Goal: Task Accomplishment & Management: Manage account settings

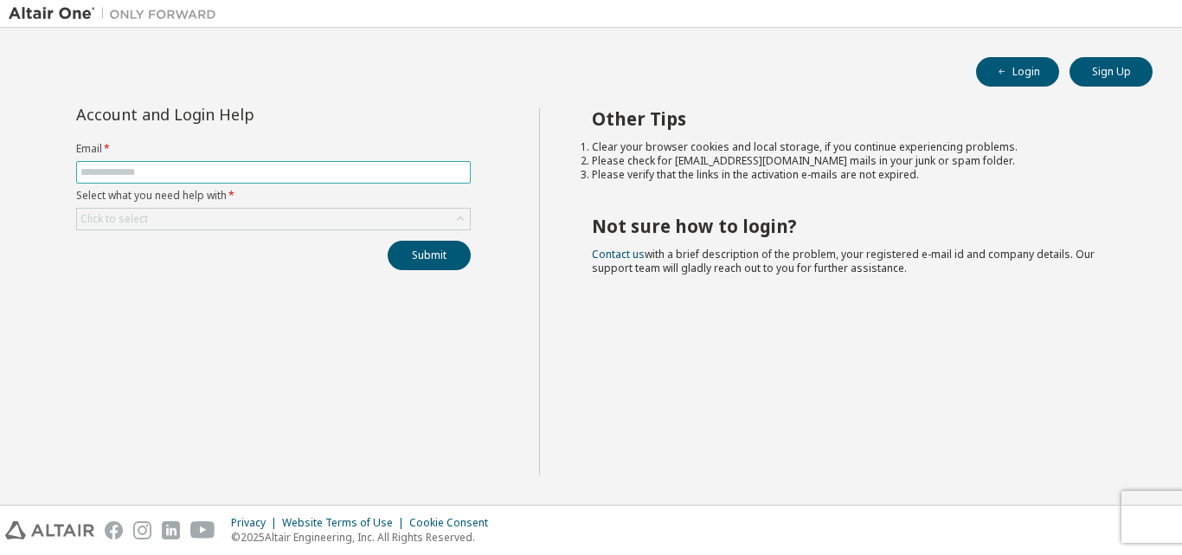
click at [239, 168] on input "text" at bounding box center [273, 172] width 386 height 14
type input "**********"
click at [242, 214] on div "Click to select" at bounding box center [273, 219] width 393 height 21
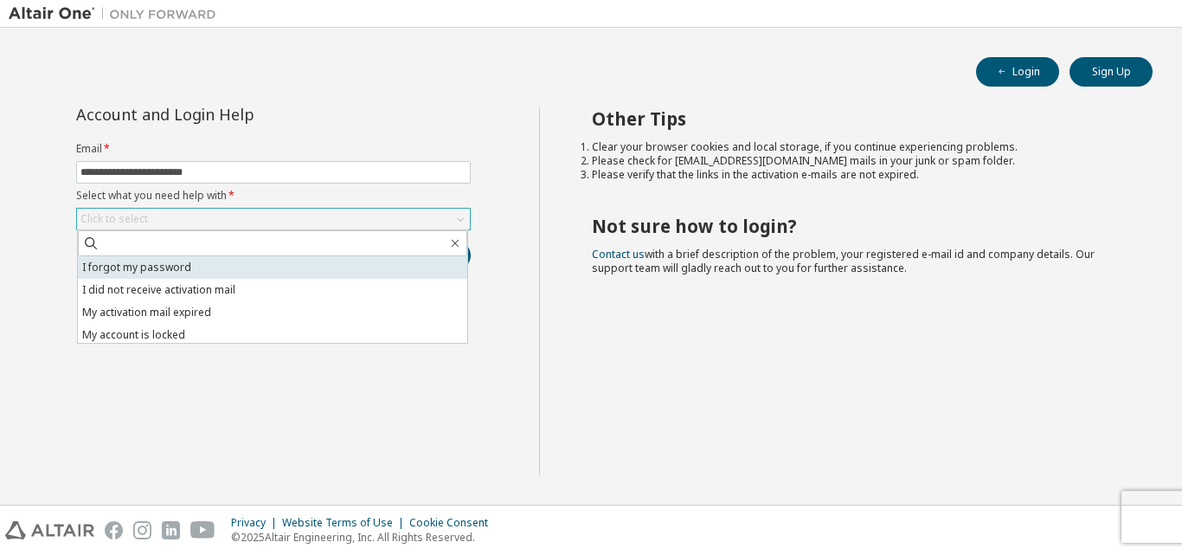
click at [230, 267] on li "I forgot my password" at bounding box center [272, 267] width 389 height 23
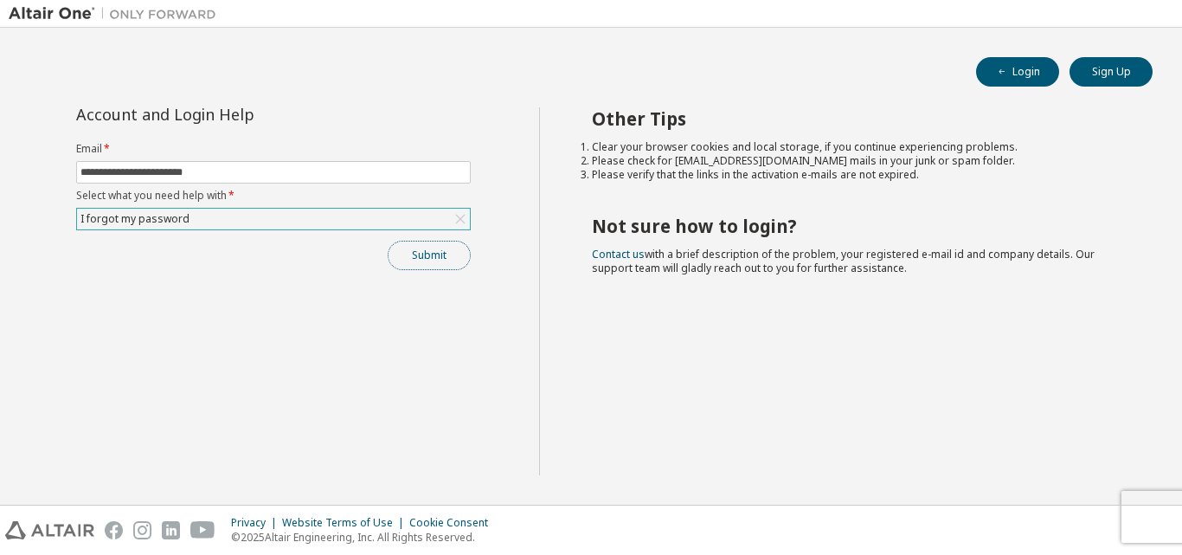
click at [418, 254] on button "Submit" at bounding box center [429, 255] width 83 height 29
click at [1127, 61] on button "Sign Up" at bounding box center [1111, 71] width 83 height 29
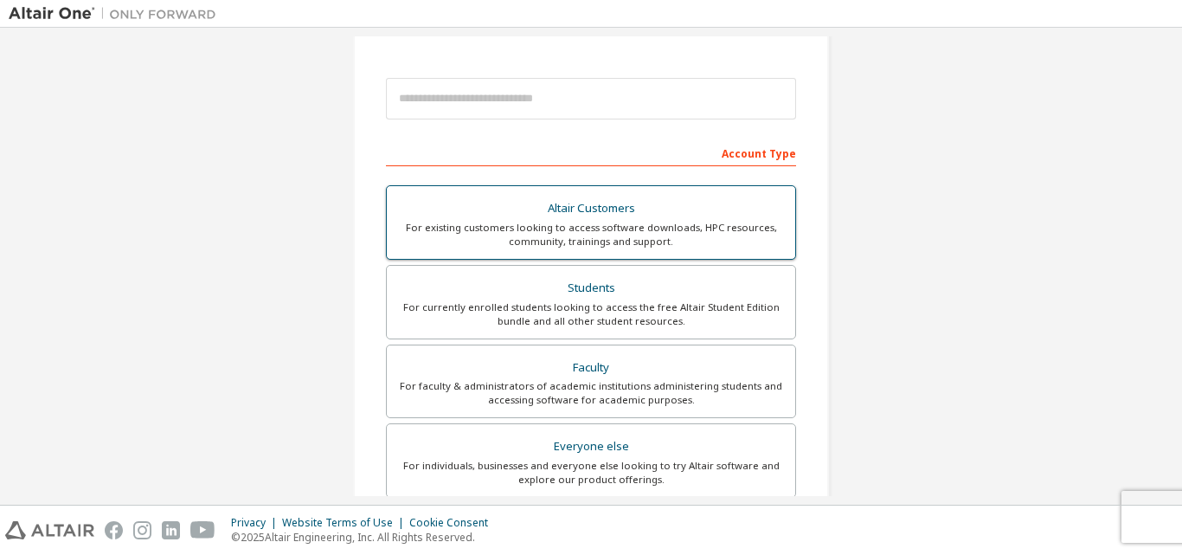
scroll to position [87, 0]
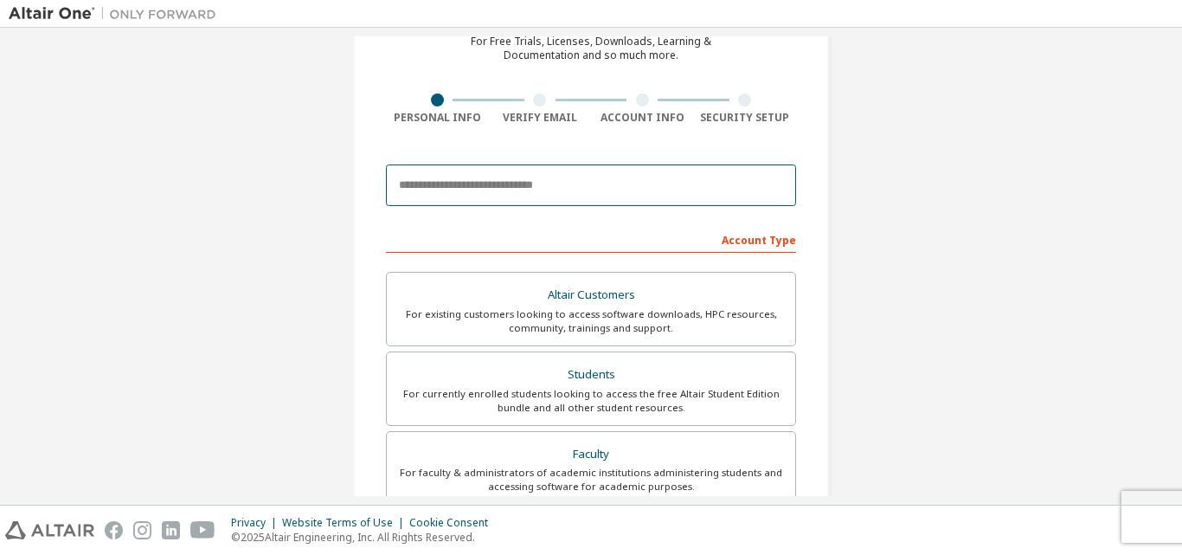
click at [599, 184] on input "email" at bounding box center [591, 185] width 410 height 42
type input "**********"
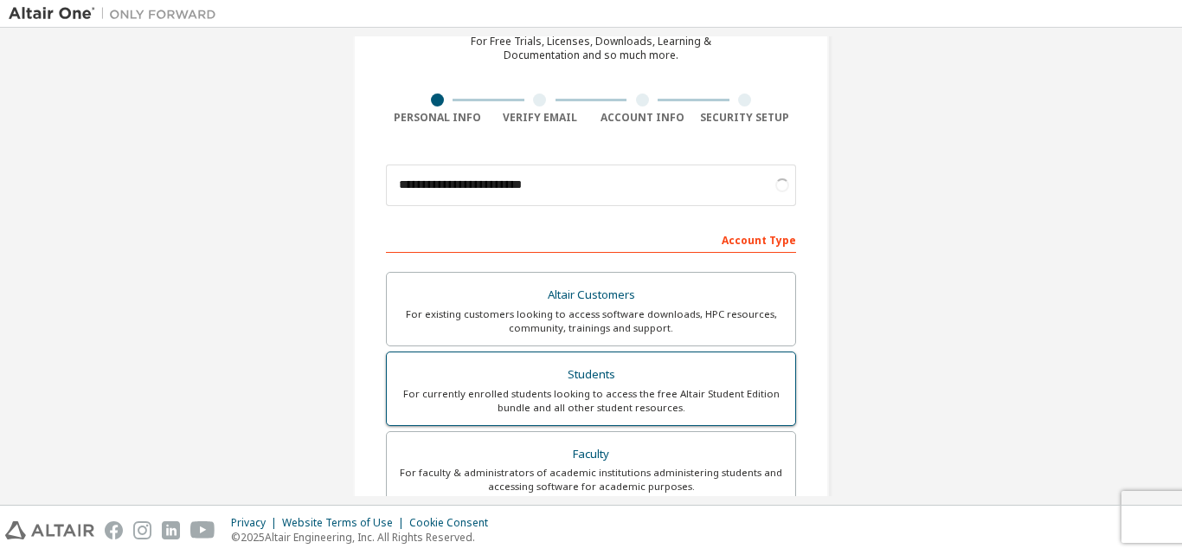
click at [541, 373] on div "Students" at bounding box center [591, 375] width 388 height 24
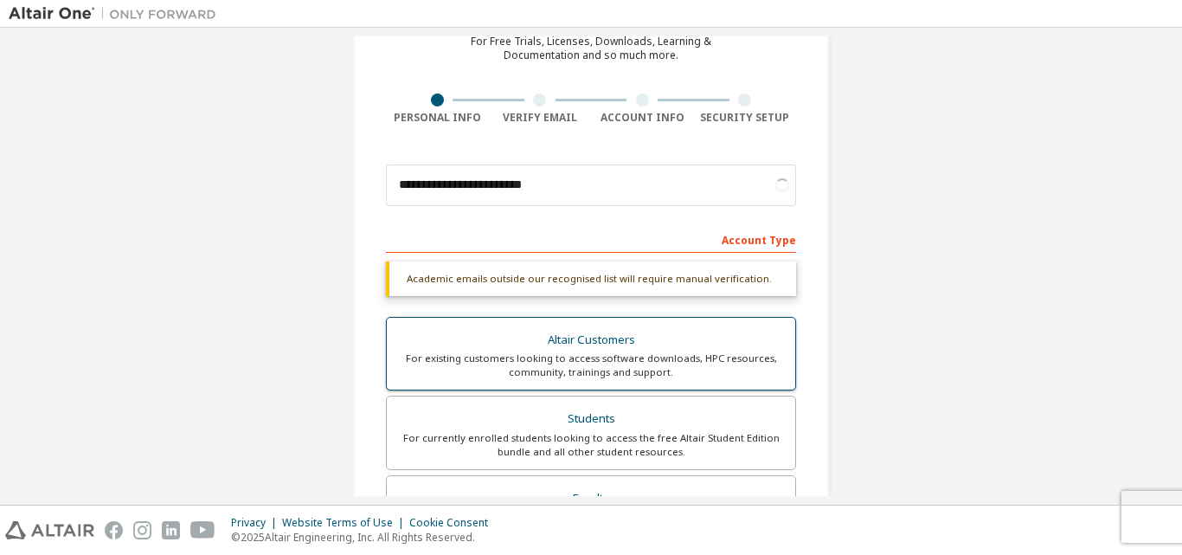
scroll to position [487, 0]
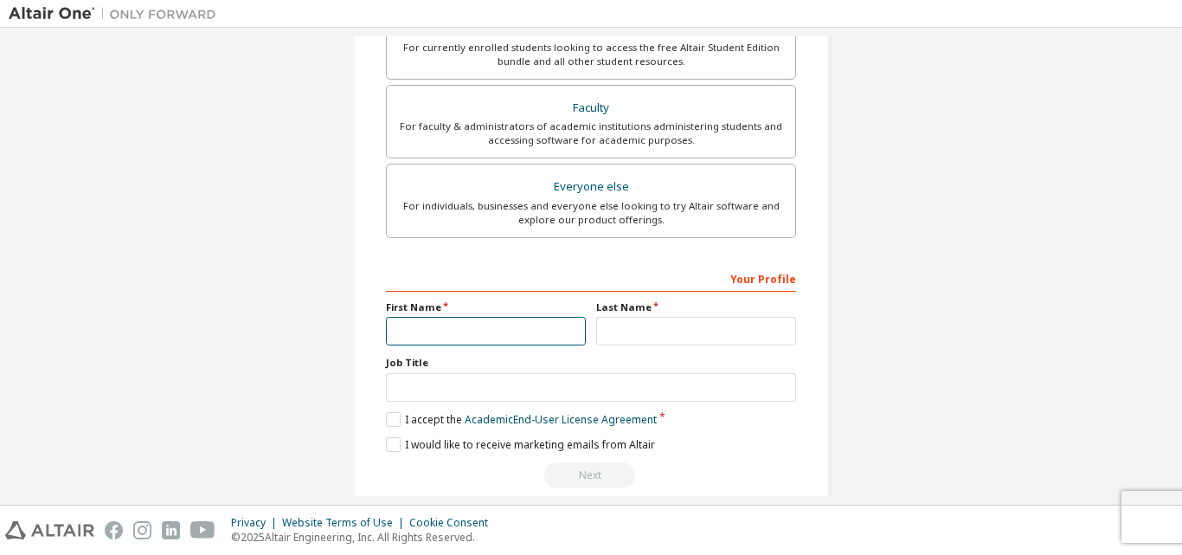
click at [554, 336] on input "text" at bounding box center [486, 331] width 200 height 29
type input "****"
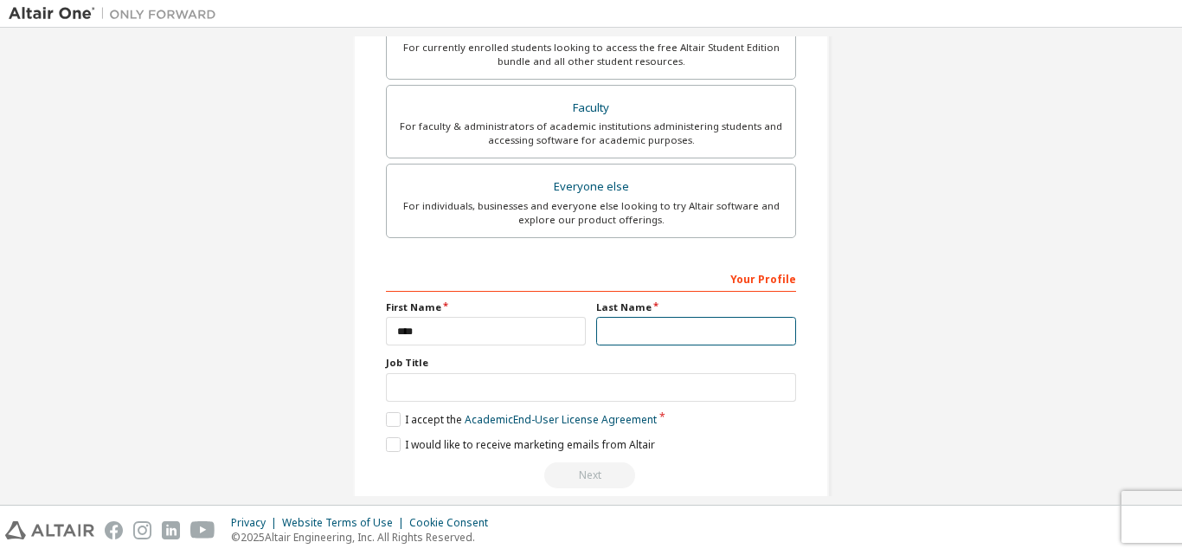
click at [612, 335] on input "text" at bounding box center [696, 331] width 200 height 29
type input "*******"
click at [638, 370] on label "Job Title" at bounding box center [591, 363] width 410 height 14
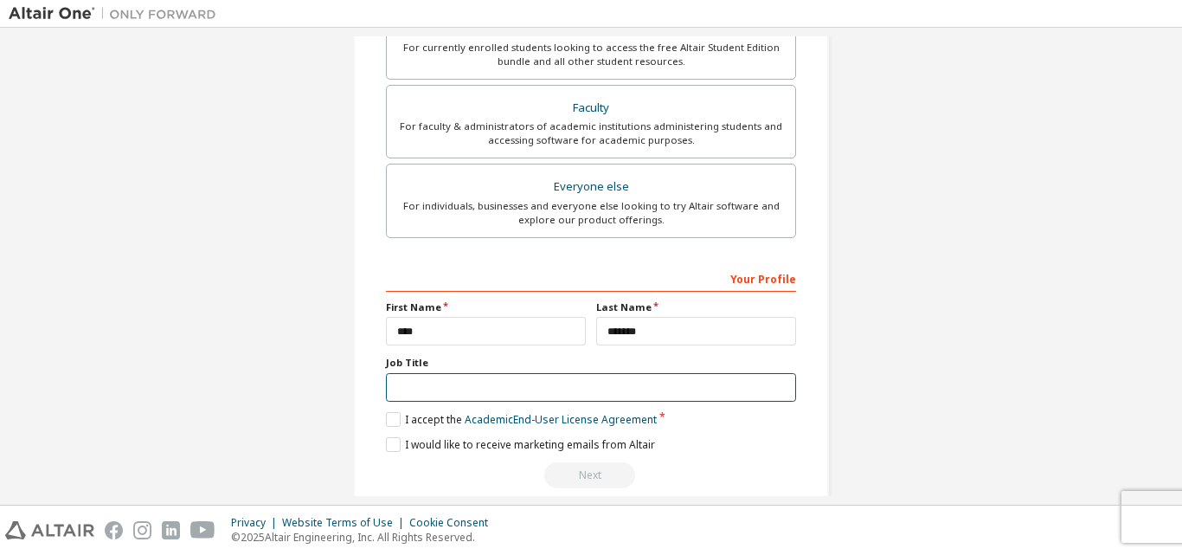
click at [626, 377] on input "text" at bounding box center [591, 387] width 410 height 29
type input "*******"
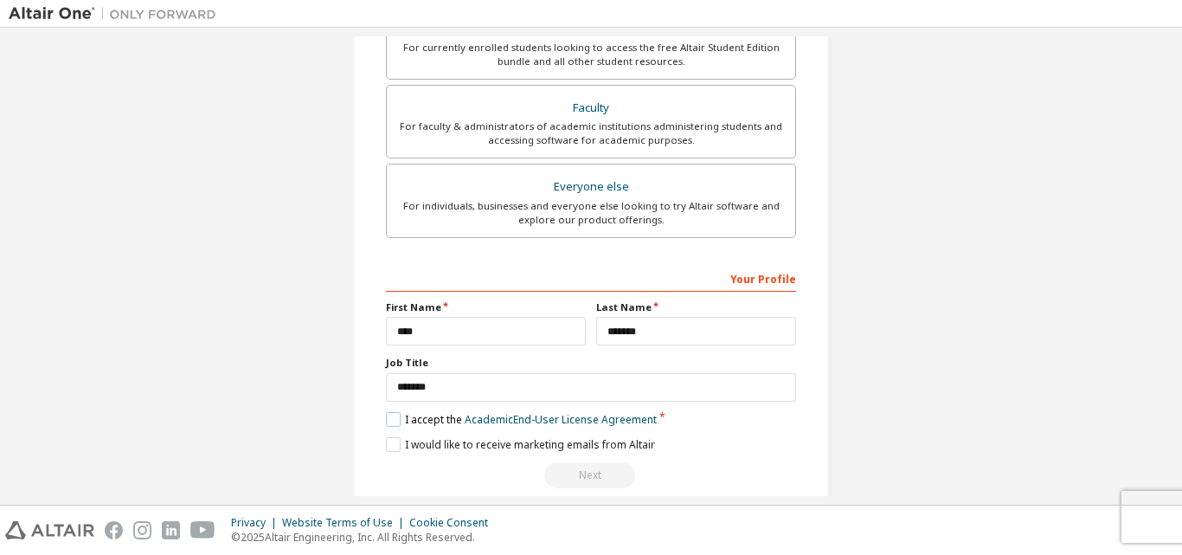
click at [400, 416] on label "I accept the Academic End-User License Agreement" at bounding box center [521, 419] width 271 height 15
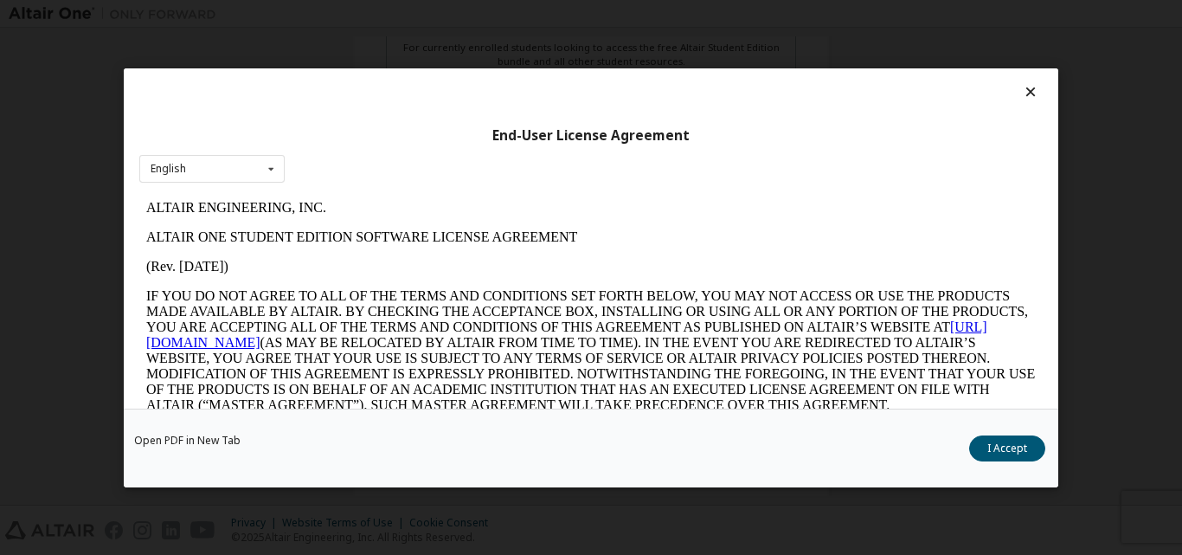
scroll to position [0, 0]
click at [1003, 446] on button "I Accept" at bounding box center [1007, 447] width 76 height 26
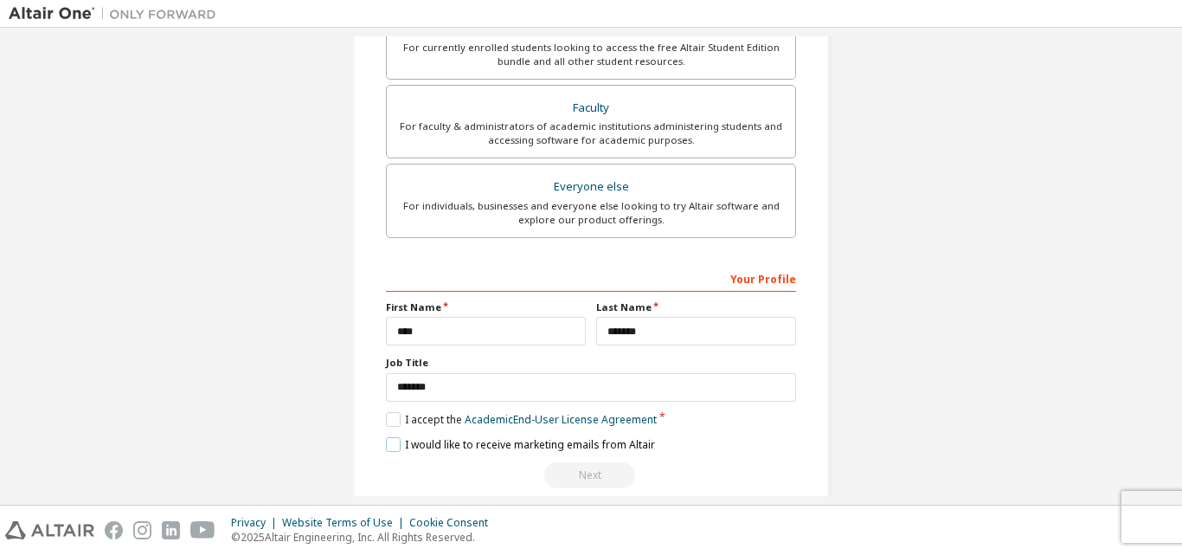
click at [388, 439] on label "I would like to receive marketing emails from Altair" at bounding box center [520, 444] width 269 height 15
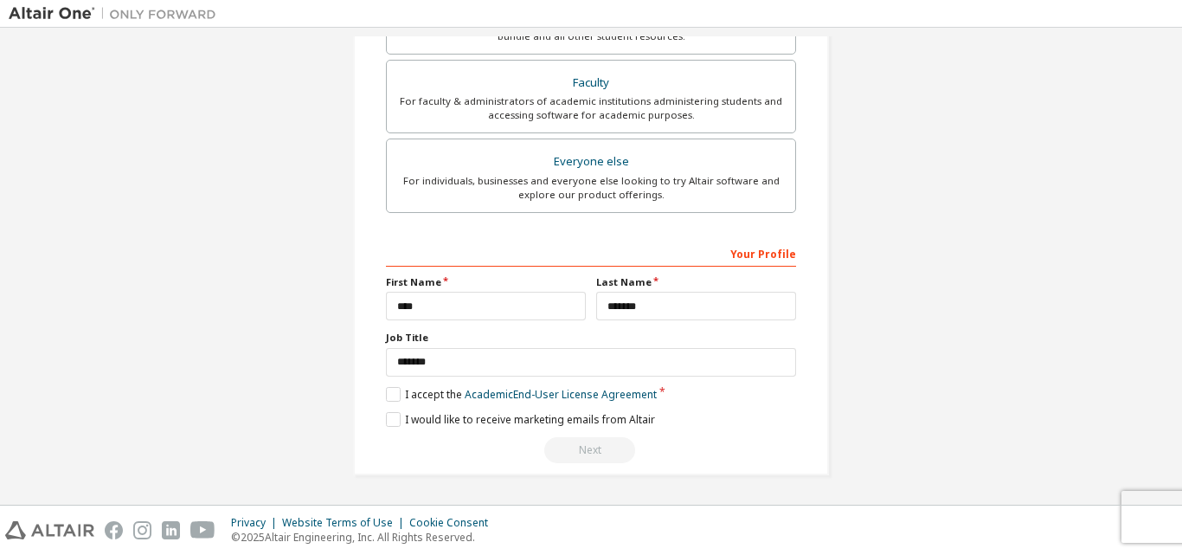
click at [581, 438] on div "Next" at bounding box center [591, 450] width 410 height 26
click at [581, 445] on div "Next" at bounding box center [591, 450] width 410 height 26
click at [582, 449] on div "Next" at bounding box center [591, 450] width 410 height 26
click at [583, 449] on div "Next" at bounding box center [591, 450] width 410 height 26
click at [584, 449] on div "Next" at bounding box center [591, 450] width 410 height 26
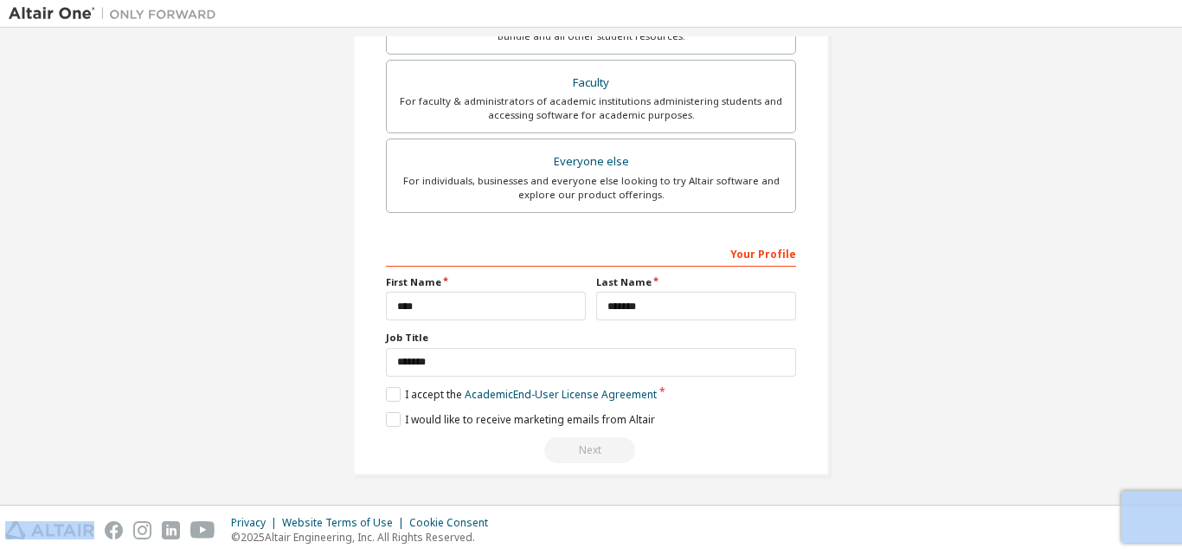
click at [584, 449] on div "Next" at bounding box center [591, 450] width 410 height 26
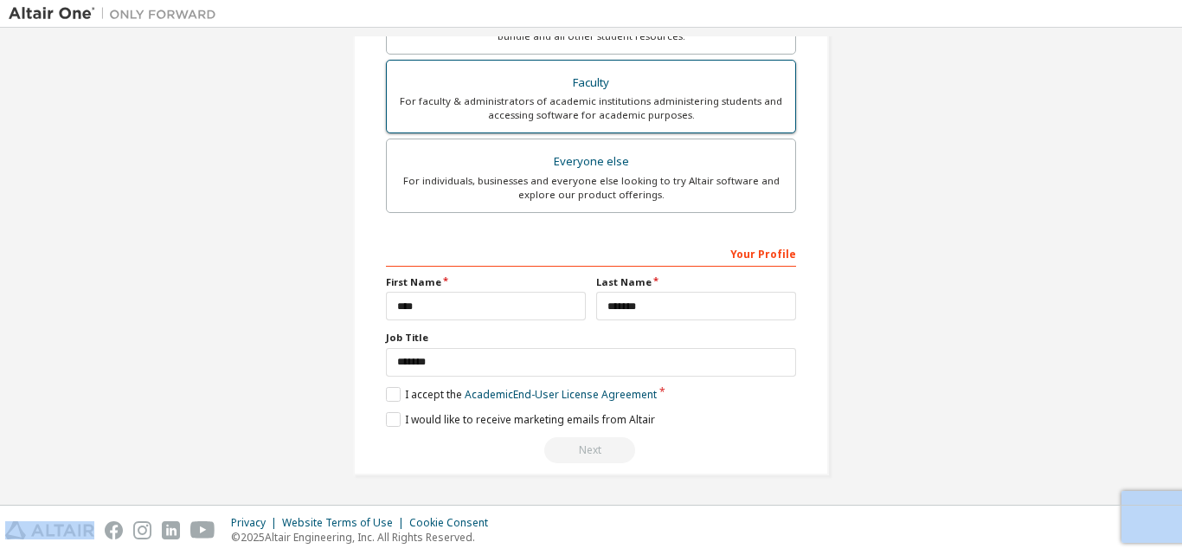
scroll to position [0, 0]
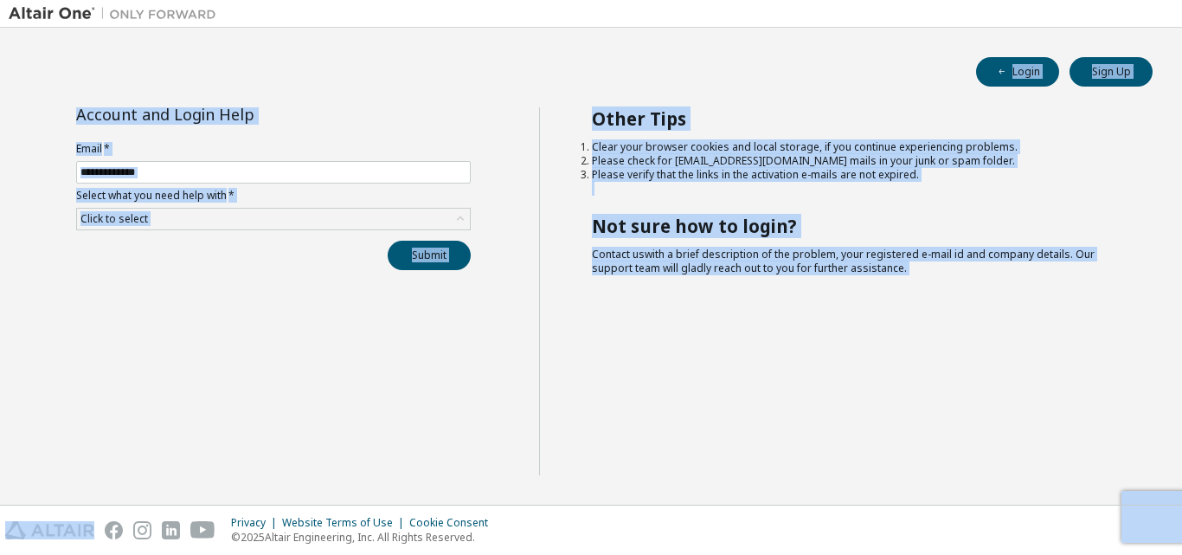
click at [118, 396] on div "Account and Login Help Email * Select what you need help with * Click to select…" at bounding box center [274, 291] width 530 height 368
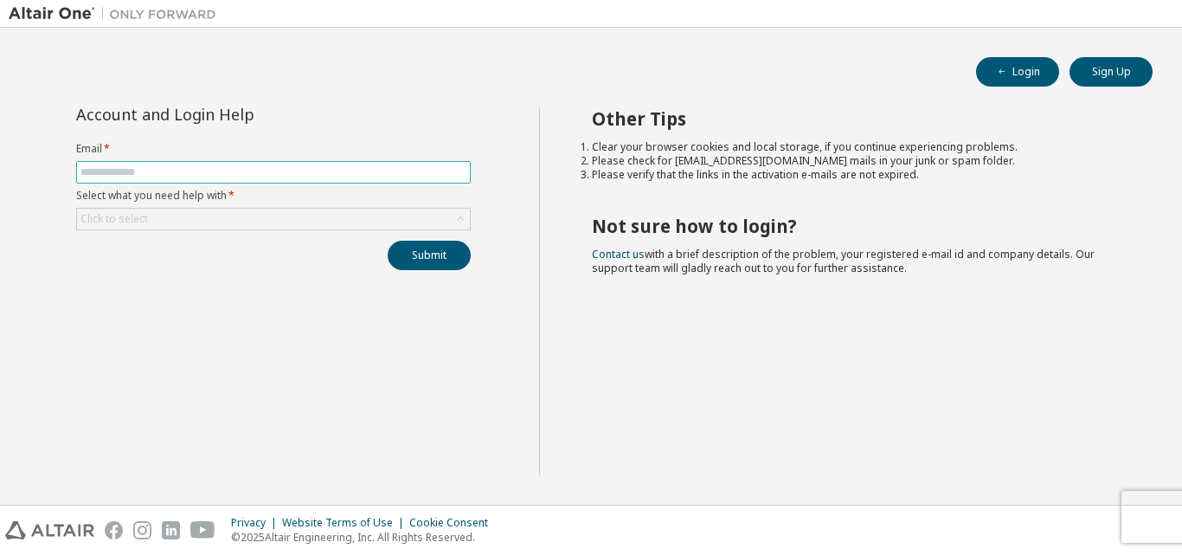
click at [356, 177] on input "text" at bounding box center [273, 172] width 386 height 14
type input "**********"
click at [306, 223] on div "Click to select" at bounding box center [273, 219] width 393 height 21
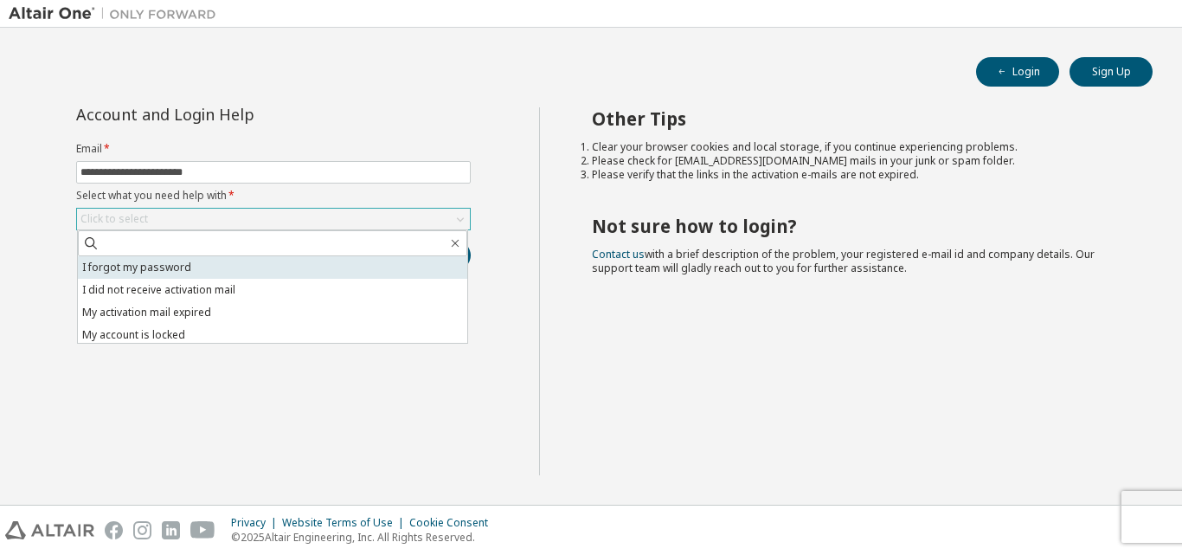
click at [302, 261] on li "I forgot my password" at bounding box center [272, 267] width 389 height 23
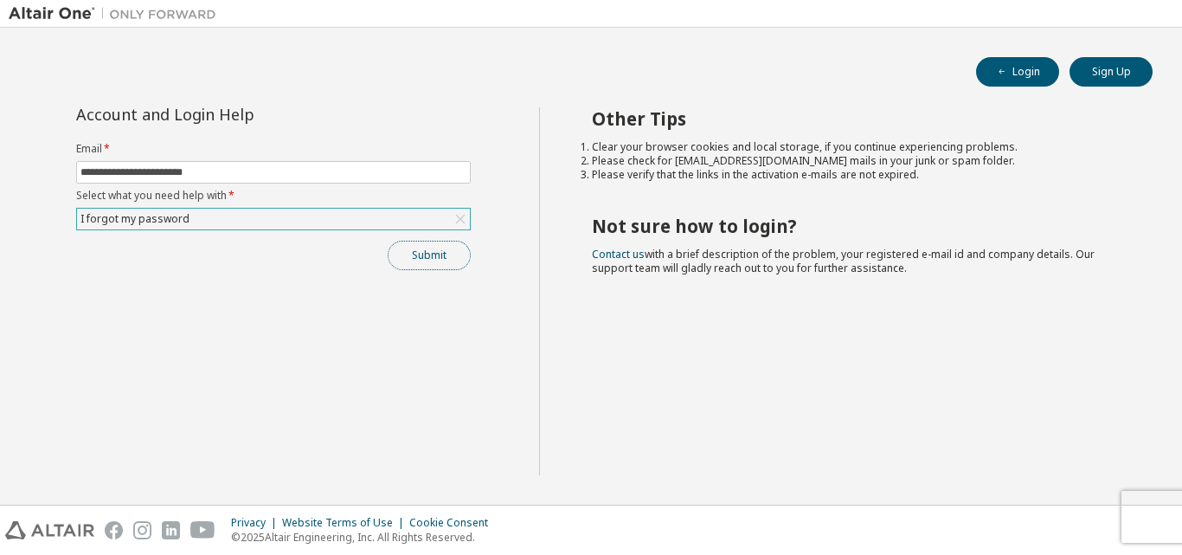
click at [390, 252] on button "Submit" at bounding box center [429, 255] width 83 height 29
click at [422, 255] on button "Submit" at bounding box center [429, 255] width 83 height 29
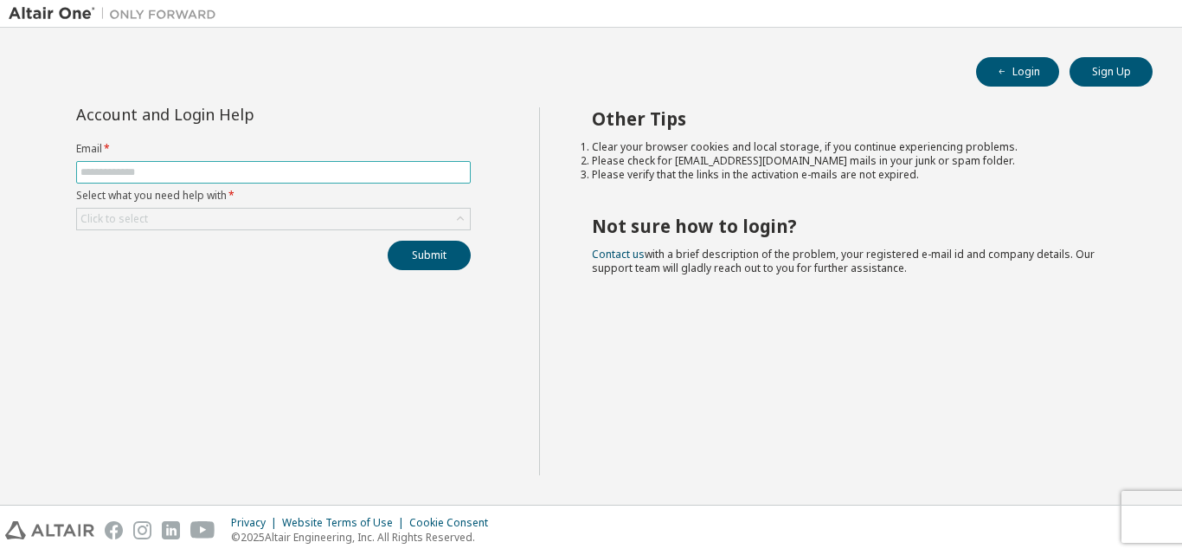
click at [440, 179] on span at bounding box center [273, 172] width 395 height 23
drag, startPoint x: 383, startPoint y: 147, endPoint x: 383, endPoint y: 160, distance: 13.0
click at [383, 159] on form "Email * Select what you need help with * Click to select" at bounding box center [273, 186] width 395 height 88
click at [383, 160] on form "Email * Select what you need help with * Click to select" at bounding box center [273, 186] width 395 height 88
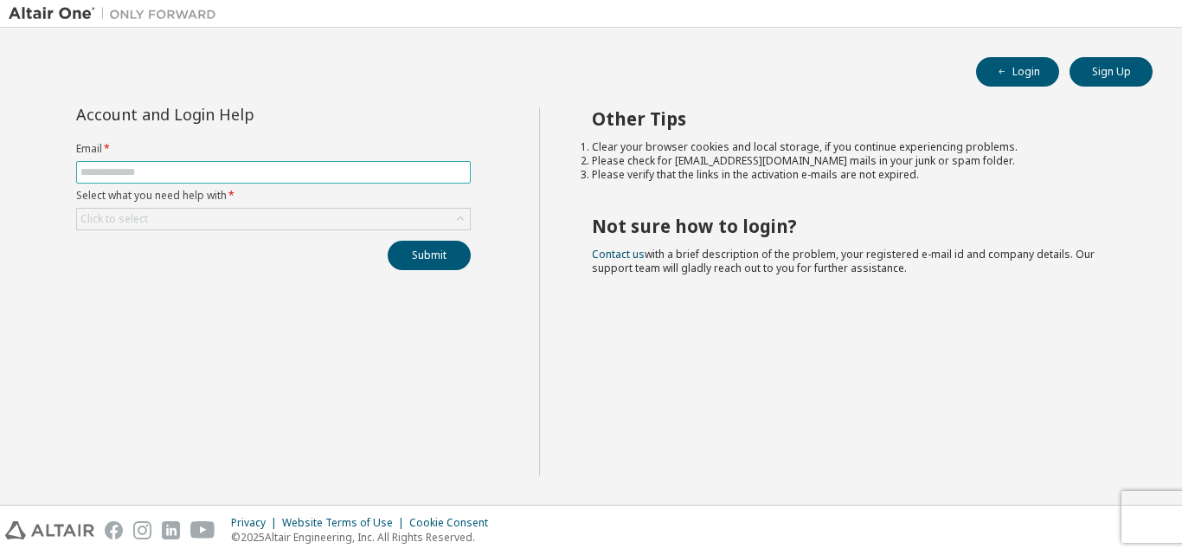
click at [386, 172] on input "text" at bounding box center [273, 172] width 386 height 14
type input "**********"
click at [289, 211] on div "Click to select" at bounding box center [273, 219] width 393 height 21
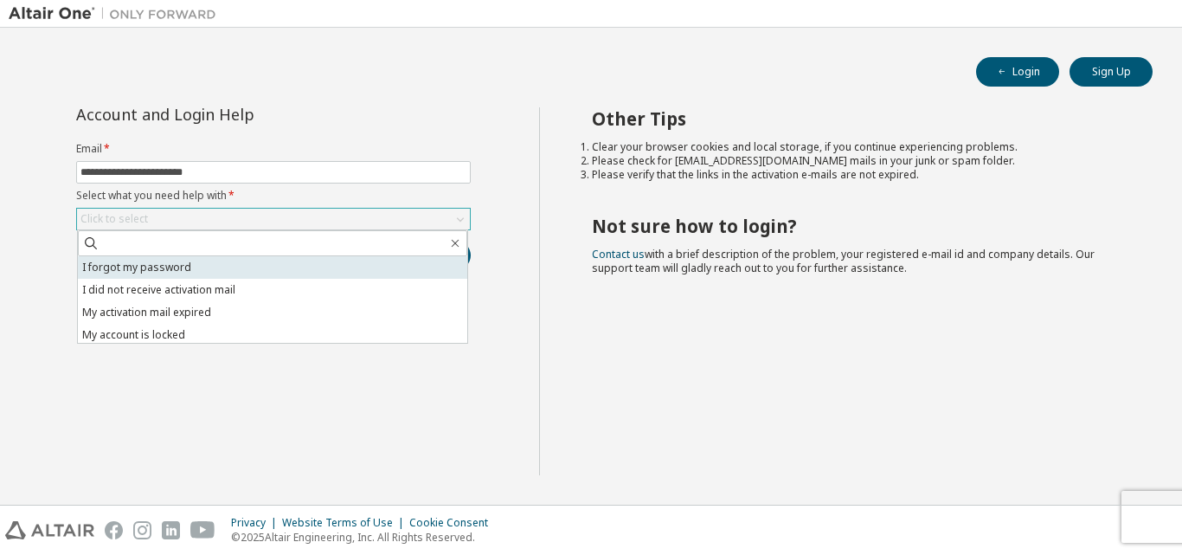
click at [289, 257] on li "I forgot my password" at bounding box center [272, 267] width 389 height 23
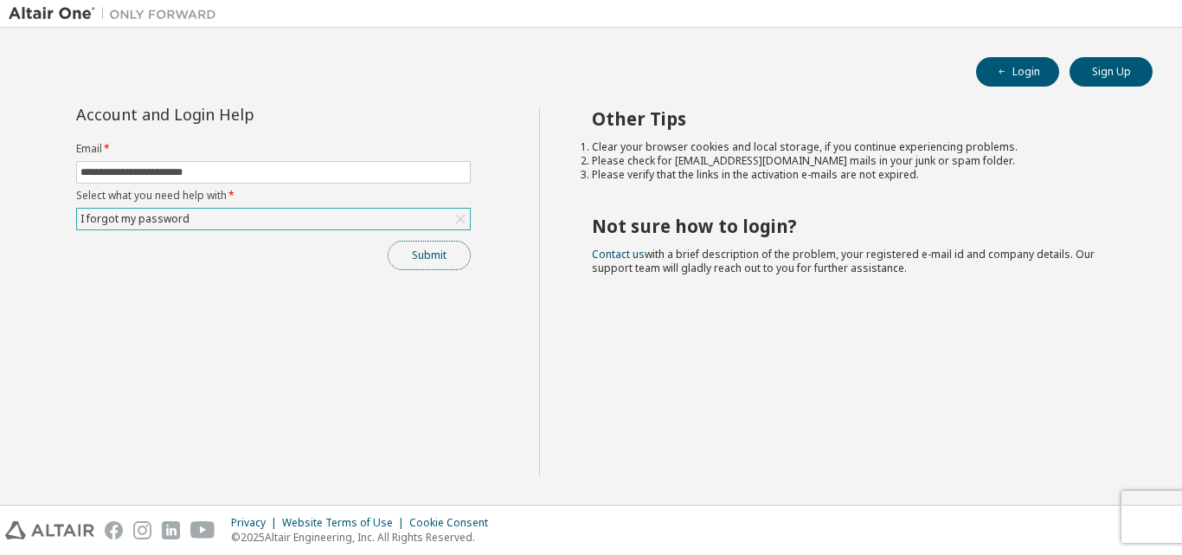
click at [426, 257] on button "Submit" at bounding box center [429, 255] width 83 height 29
click at [450, 248] on button "Submit" at bounding box center [429, 255] width 83 height 29
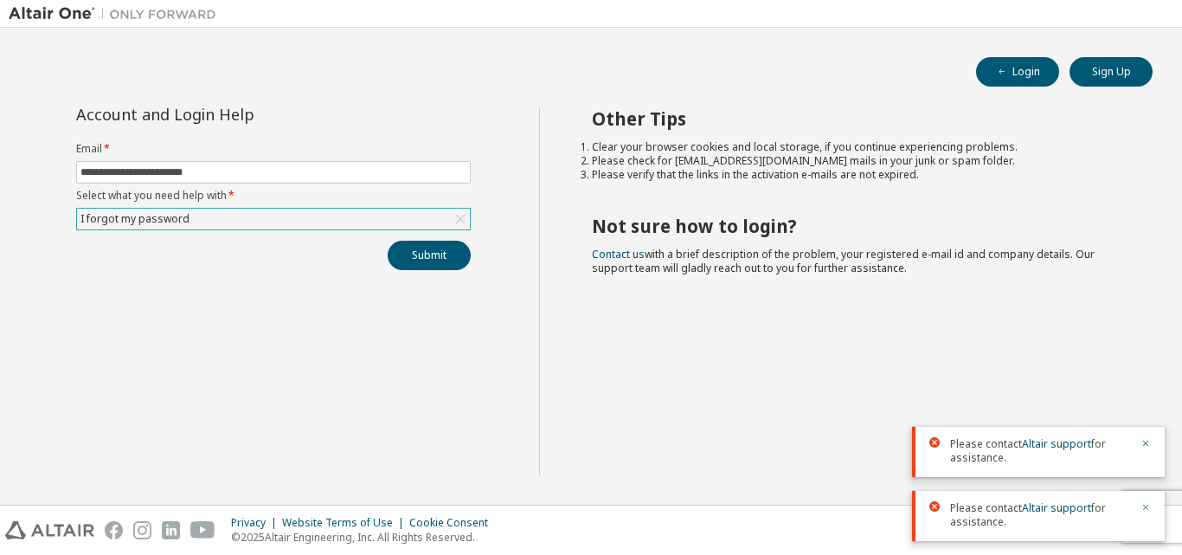
click at [1150, 503] on icon "button" at bounding box center [1146, 507] width 10 height 10
click at [1142, 445] on div "Other Tips Clear your browser cookies and local storage, if you continue experi…" at bounding box center [856, 291] width 635 height 368
click at [1144, 510] on icon "button" at bounding box center [1146, 507] width 10 height 10
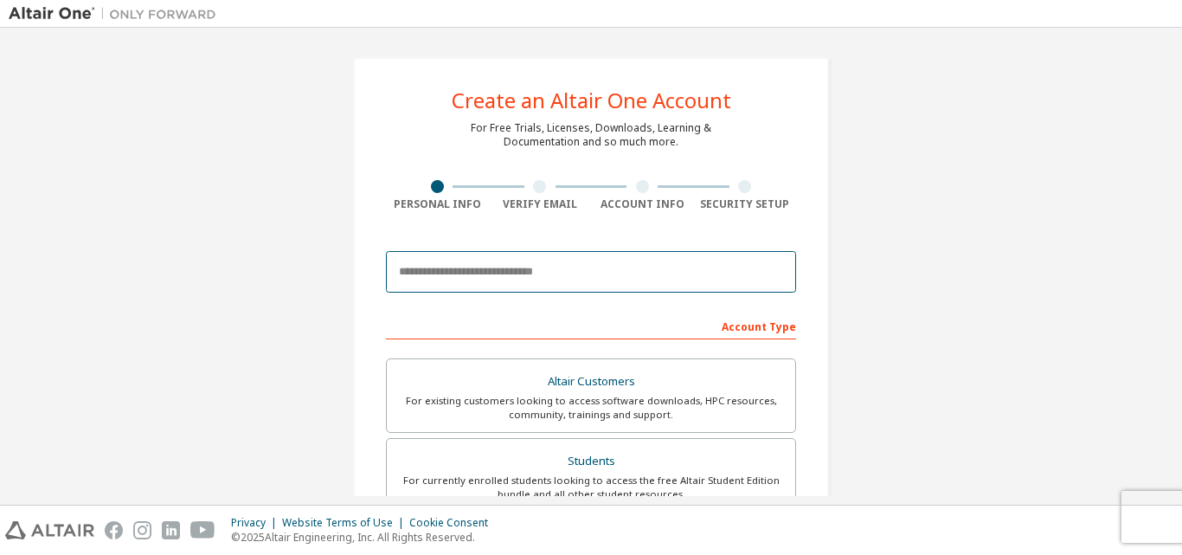
click at [550, 279] on input "email" at bounding box center [591, 272] width 410 height 42
type input "**********"
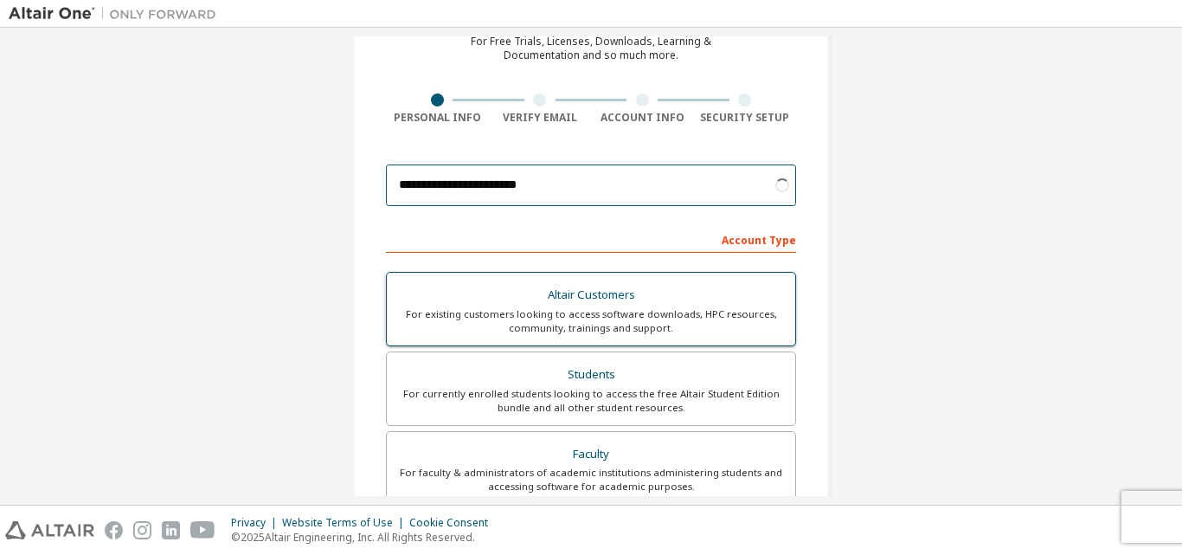
scroll to position [173, 0]
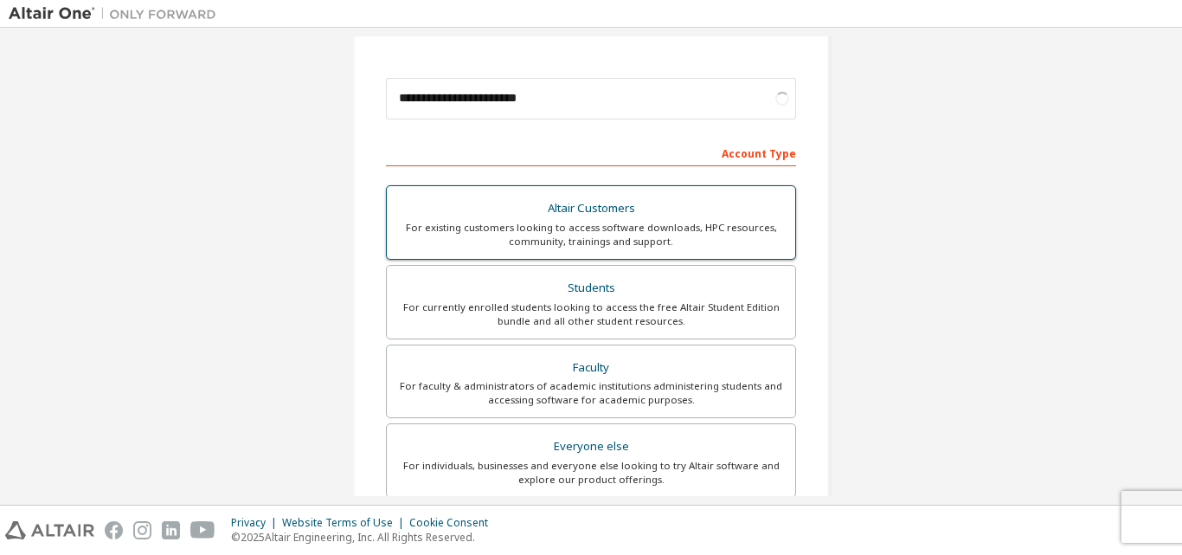
click at [608, 363] on div "Faculty" at bounding box center [591, 368] width 388 height 24
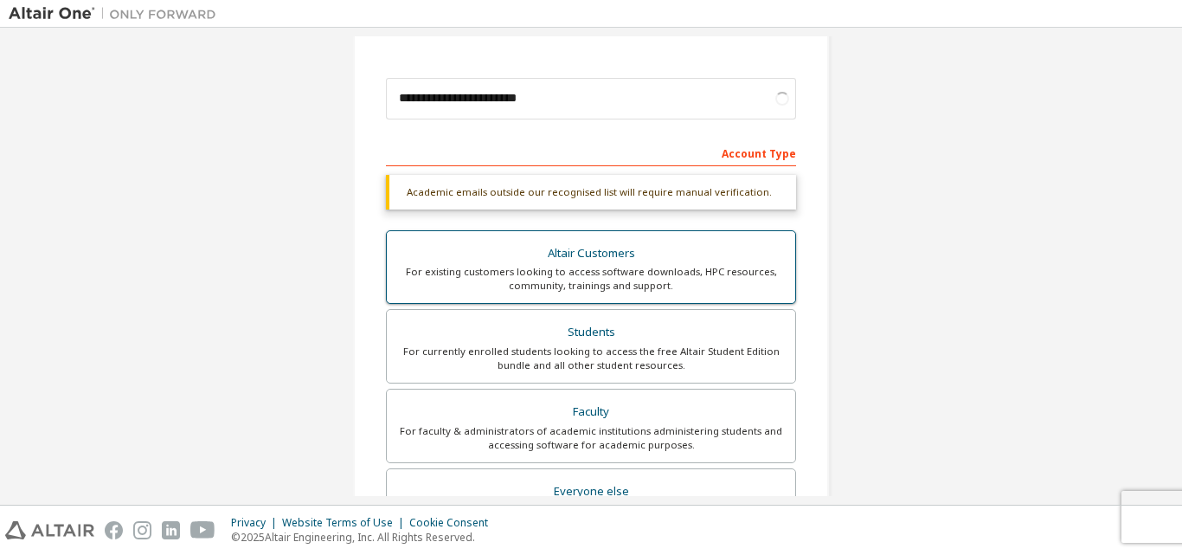
click at [608, 363] on div "For currently enrolled students looking to access the free Altair Student Editi…" at bounding box center [591, 358] width 388 height 28
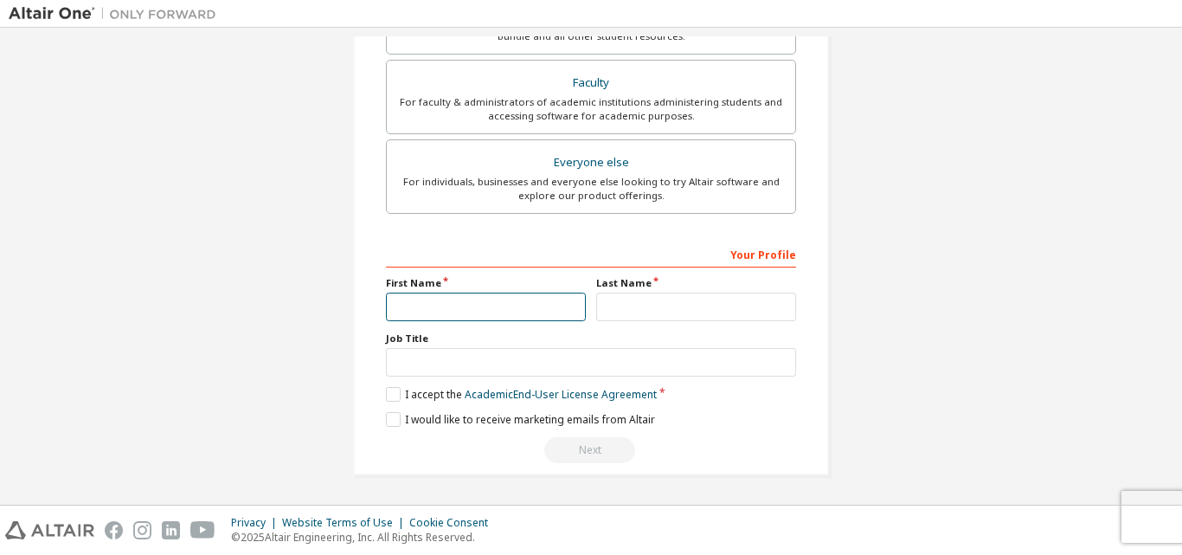
click at [503, 310] on input "text" at bounding box center [486, 307] width 200 height 29
type input "****"
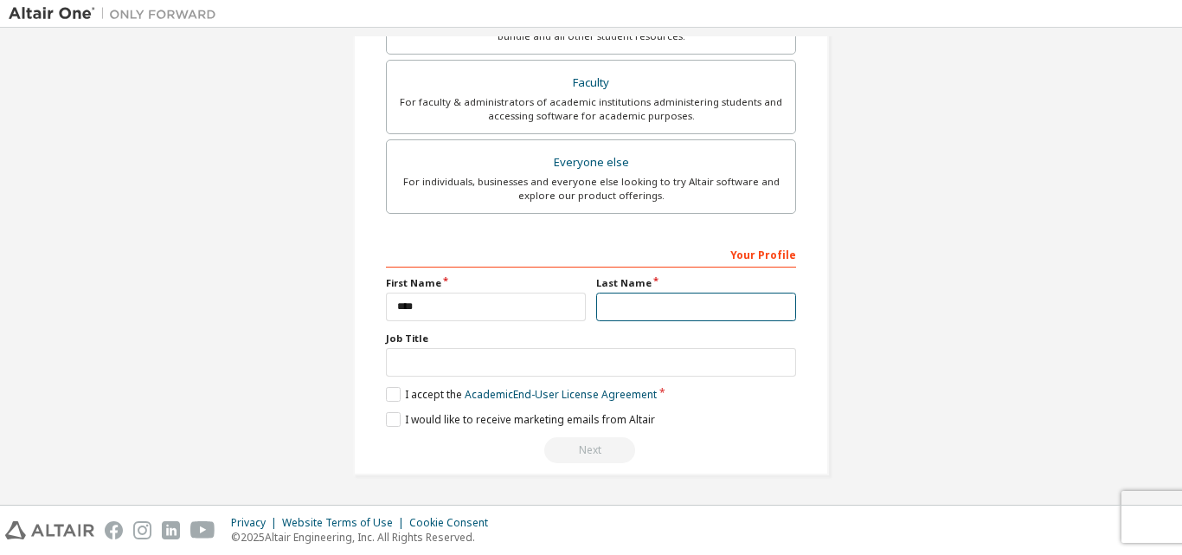
click at [659, 312] on input "text" at bounding box center [696, 307] width 200 height 29
type input "*******"
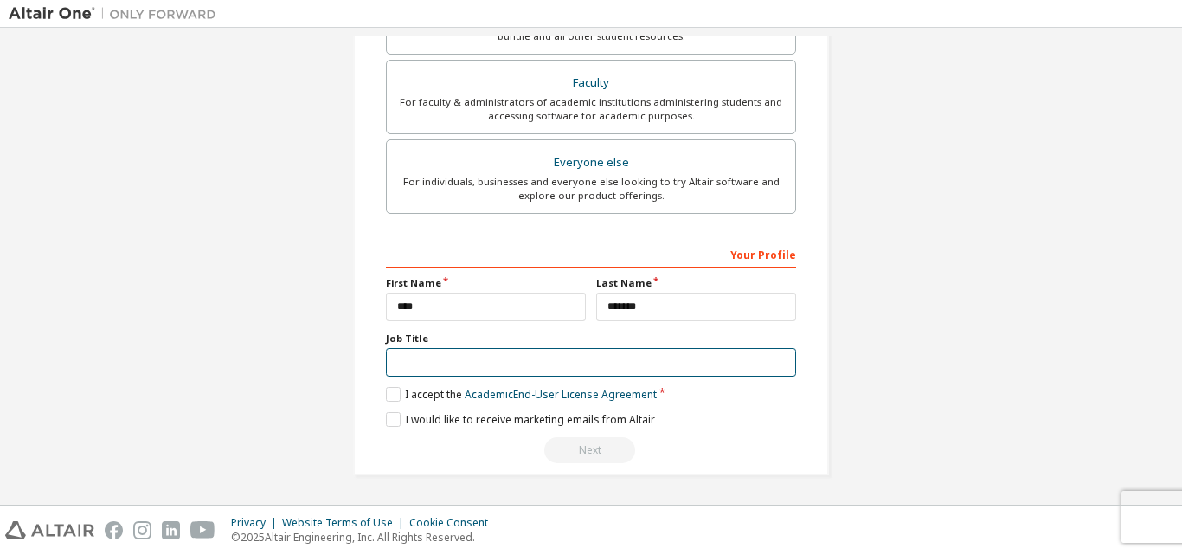
click at [538, 350] on input "text" at bounding box center [591, 362] width 410 height 29
type input "*******"
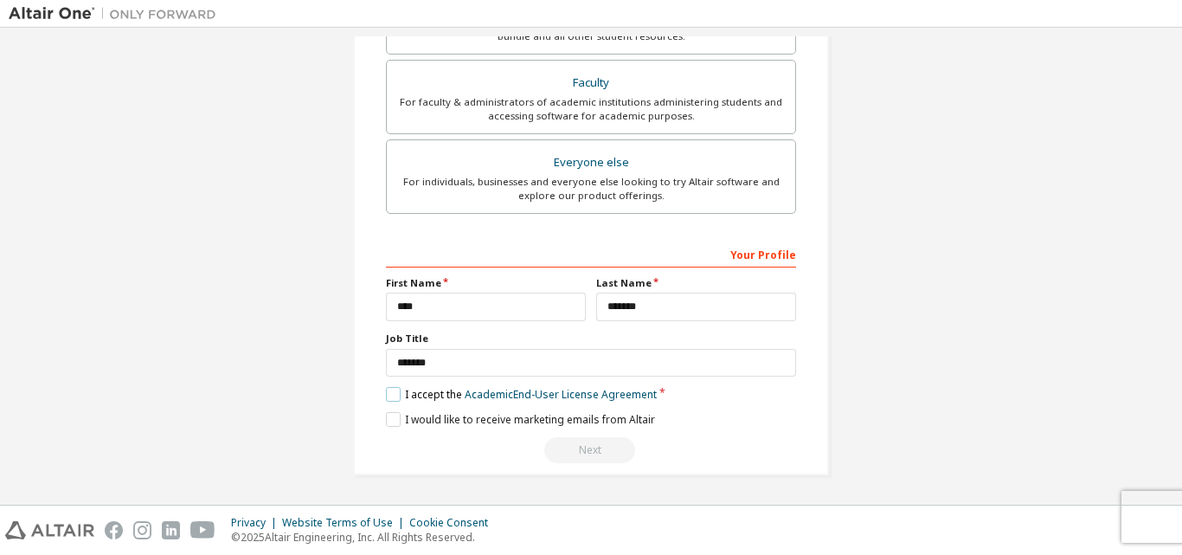
click at [388, 394] on label "I accept the Academic End-User License Agreement" at bounding box center [521, 394] width 271 height 15
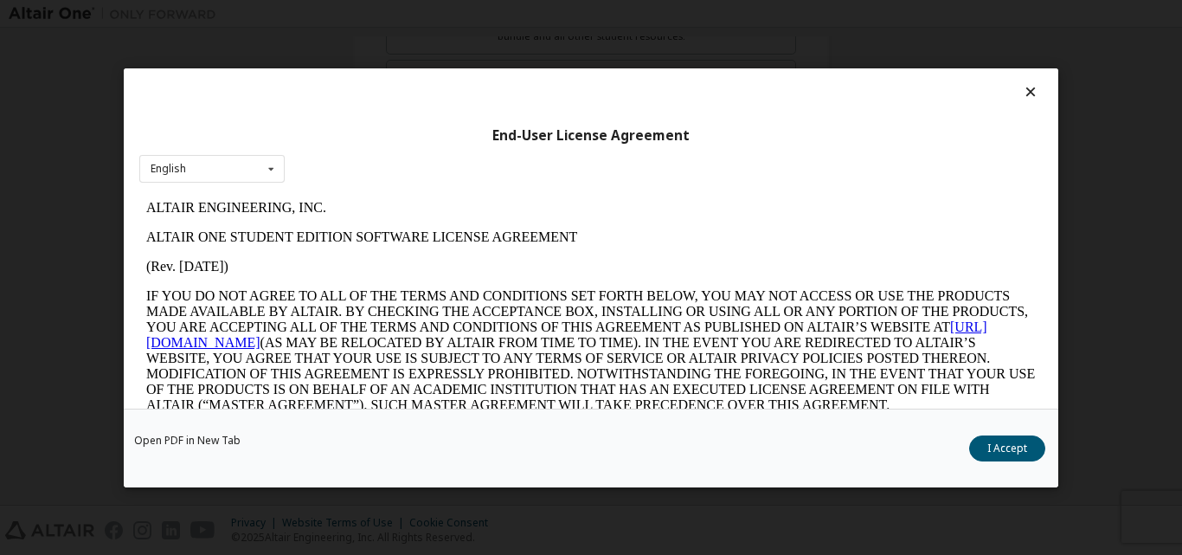
scroll to position [0, 0]
click at [1032, 450] on button "I Accept" at bounding box center [1007, 447] width 76 height 26
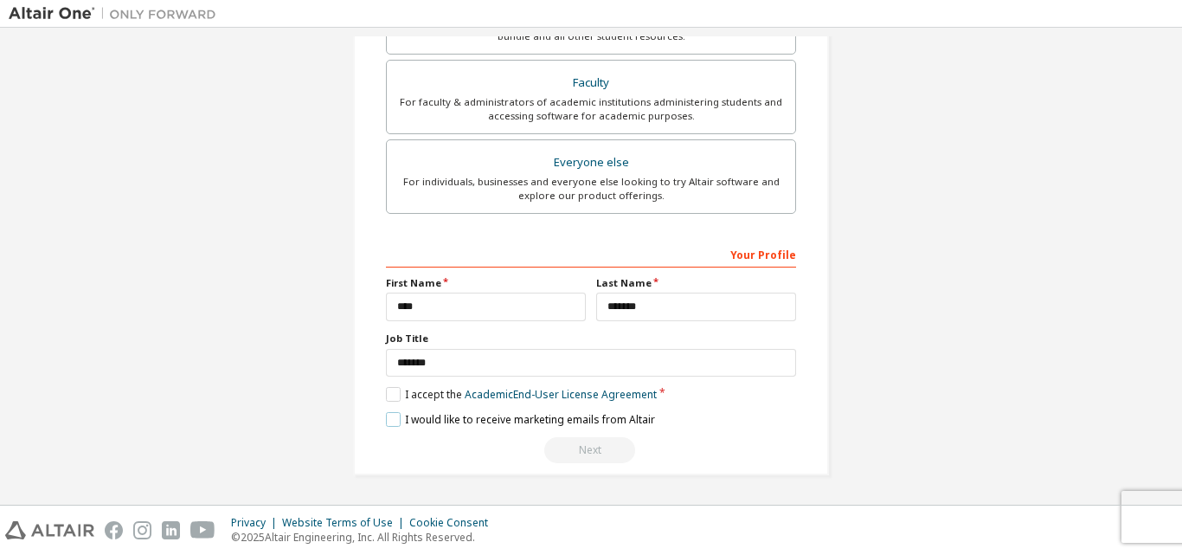
click at [388, 420] on label "I would like to receive marketing emails from Altair" at bounding box center [520, 419] width 269 height 15
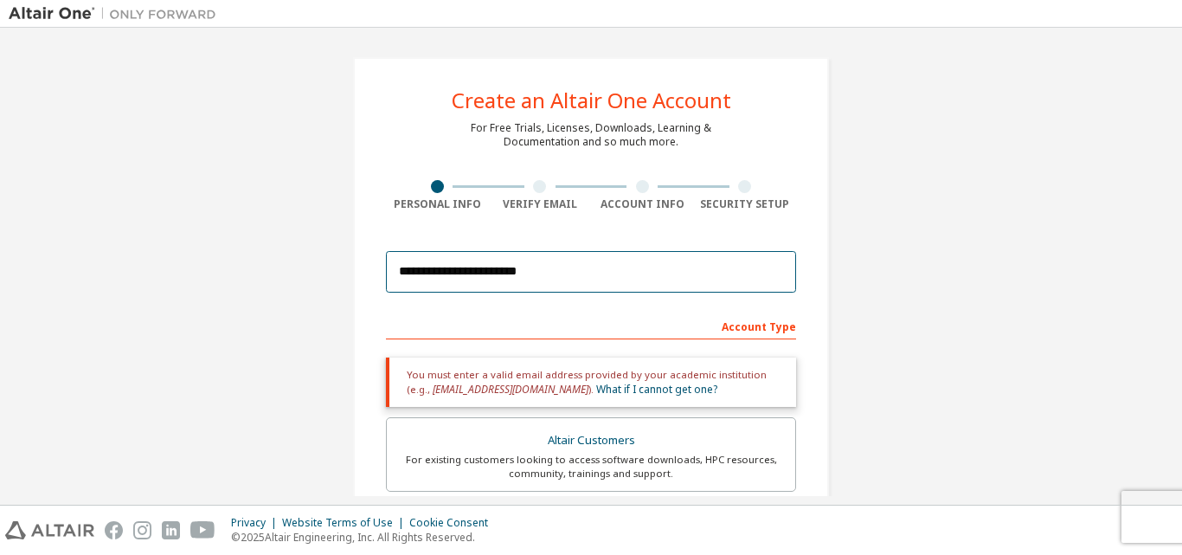
drag, startPoint x: 138, startPoint y: 263, endPoint x: 66, endPoint y: 262, distance: 72.7
click at [66, 262] on div "**********" at bounding box center [591, 523] width 1165 height 975
drag, startPoint x: 569, startPoint y: 266, endPoint x: 305, endPoint y: 273, distance: 264.9
click at [305, 273] on div "**********" at bounding box center [591, 523] width 1165 height 975
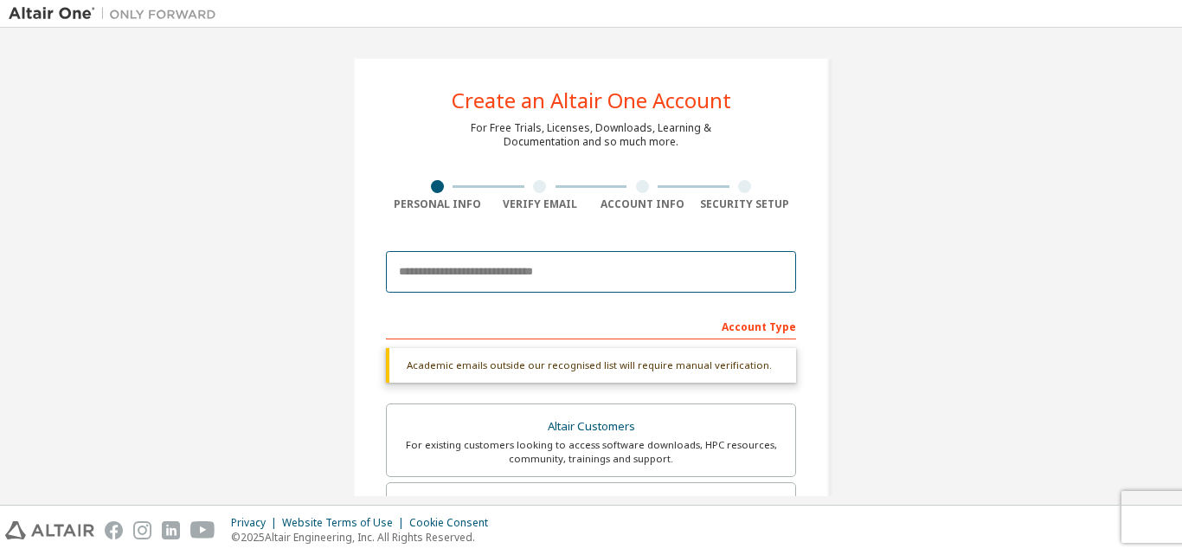
click at [527, 262] on input "email" at bounding box center [591, 272] width 410 height 42
type input "**********"
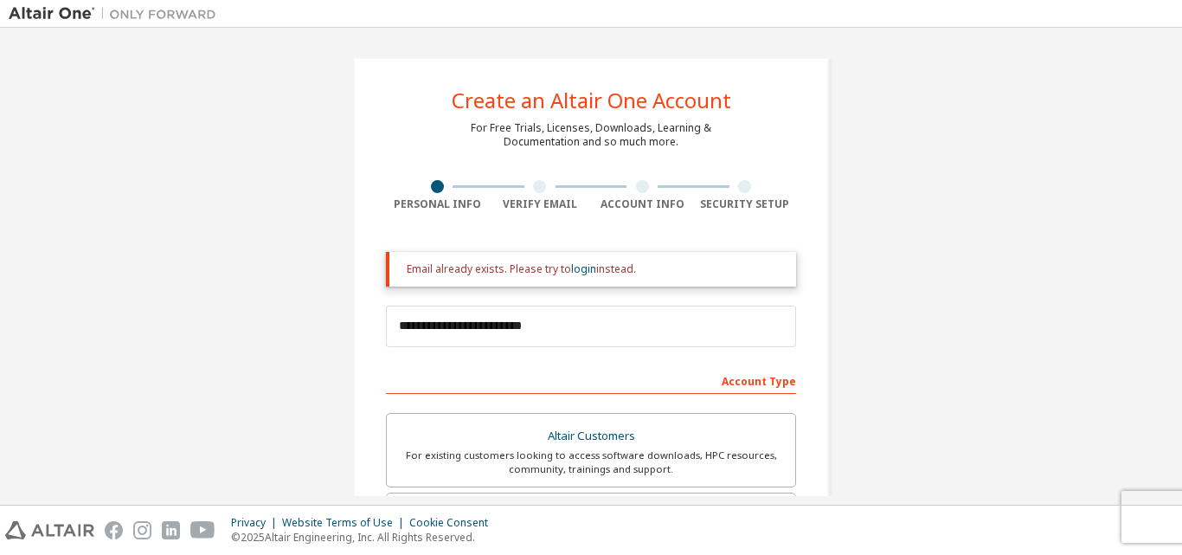
click at [535, 186] on div at bounding box center [539, 186] width 13 height 13
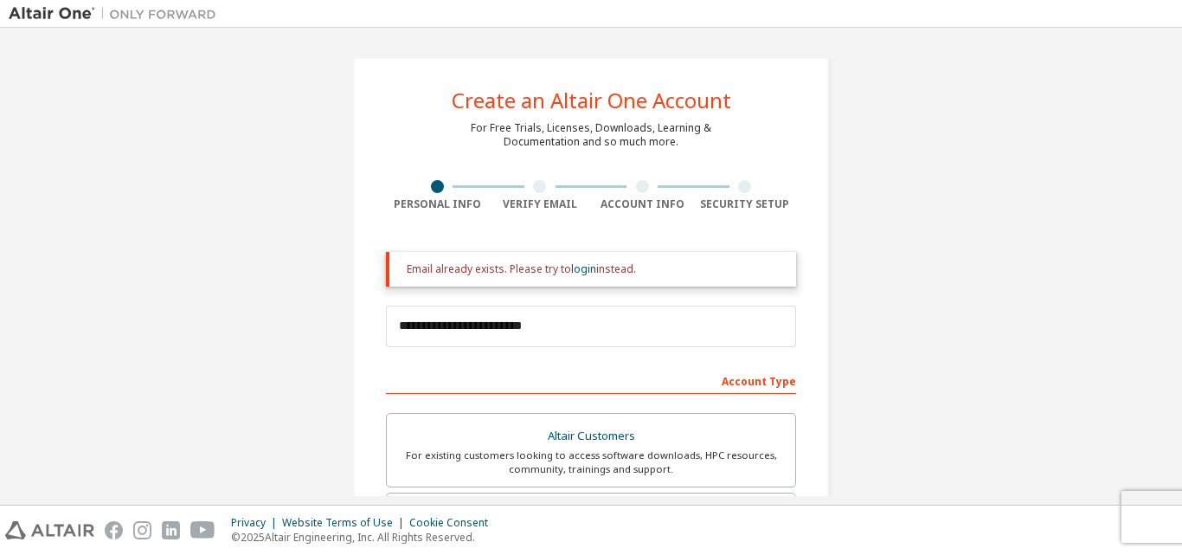
click at [535, 186] on div at bounding box center [539, 186] width 13 height 13
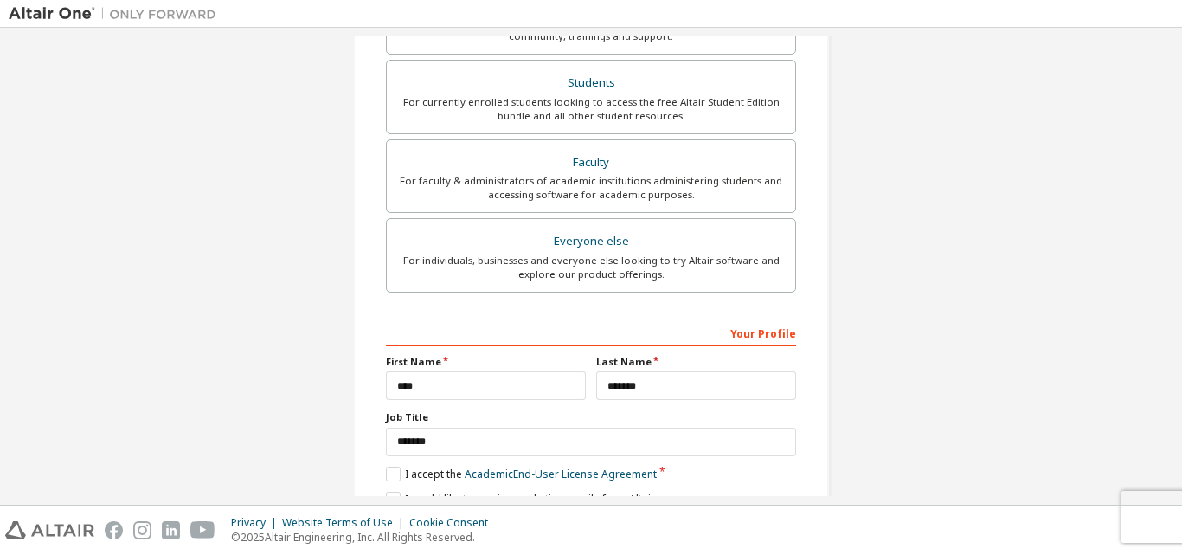
scroll to position [512, 0]
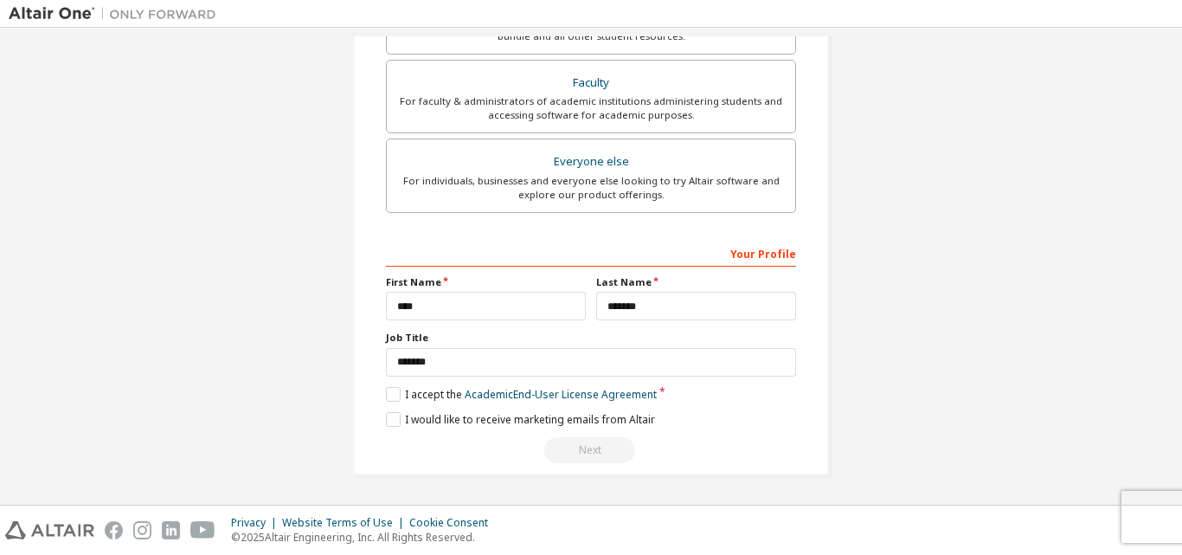
click at [567, 451] on div "Next" at bounding box center [591, 450] width 410 height 26
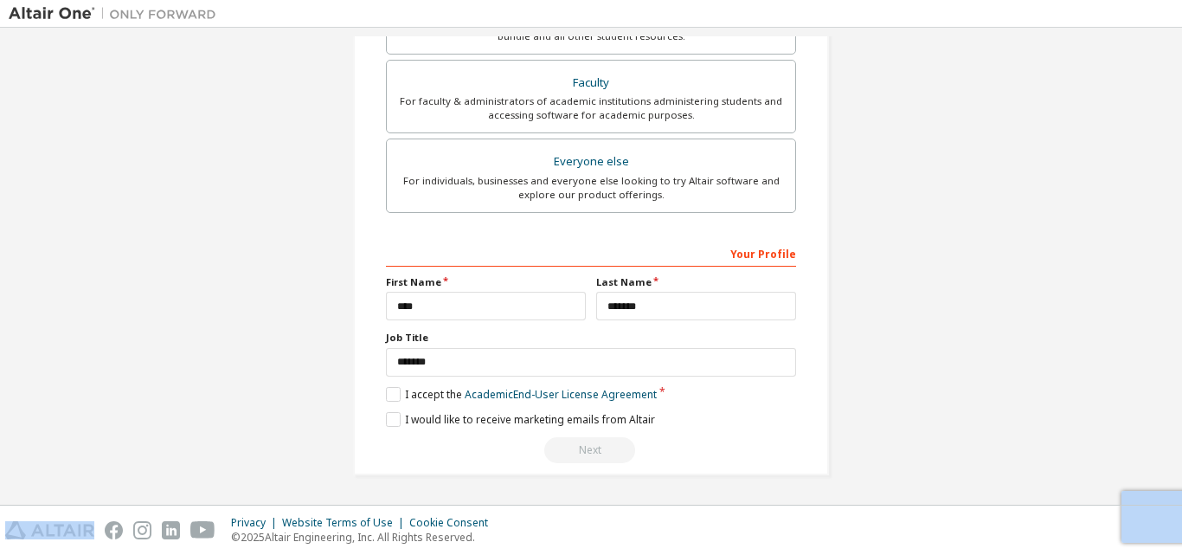
click at [567, 451] on div "Next" at bounding box center [591, 450] width 410 height 26
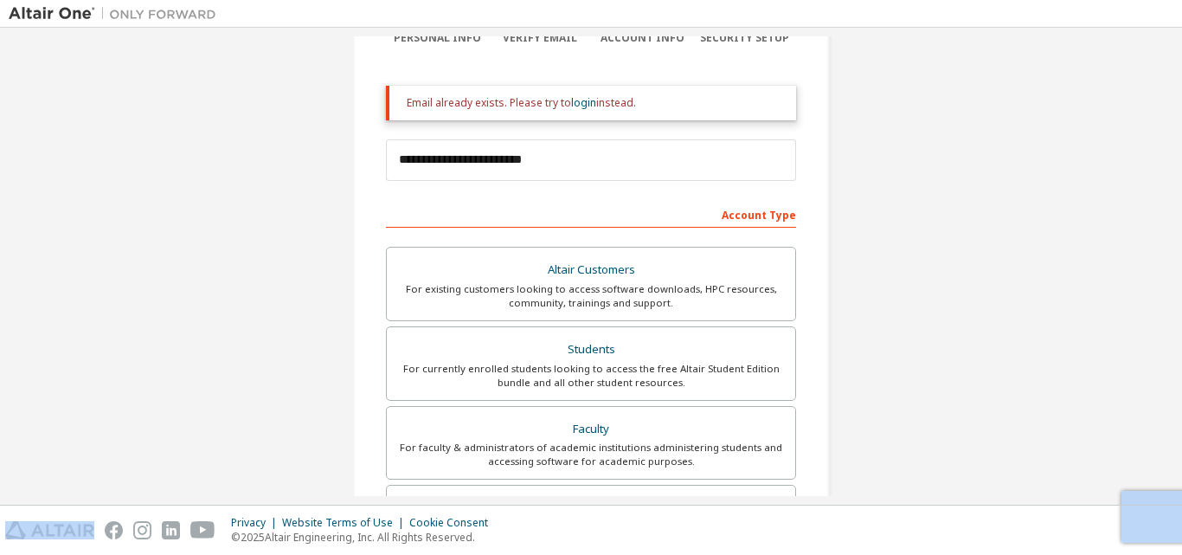
scroll to position [0, 0]
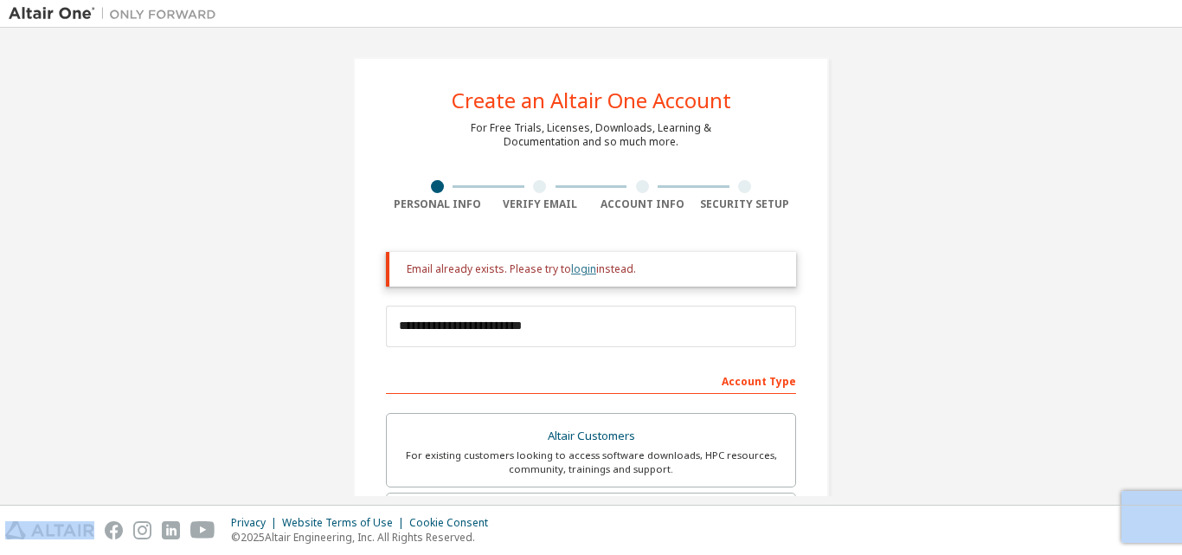
click at [583, 262] on link "login" at bounding box center [583, 268] width 25 height 15
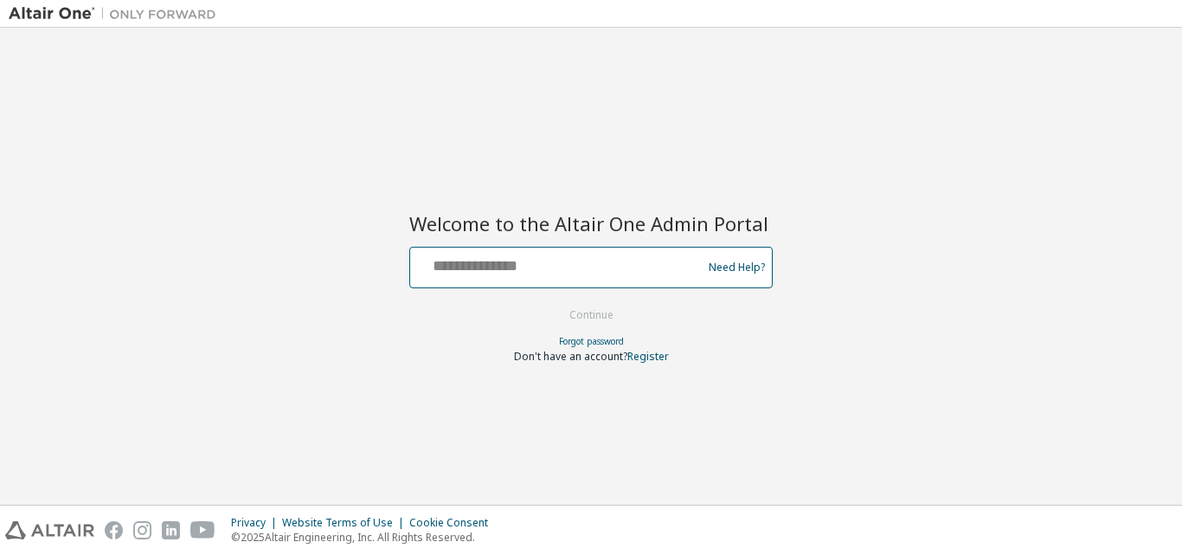
click at [524, 274] on input "text" at bounding box center [558, 263] width 283 height 25
type input "**********"
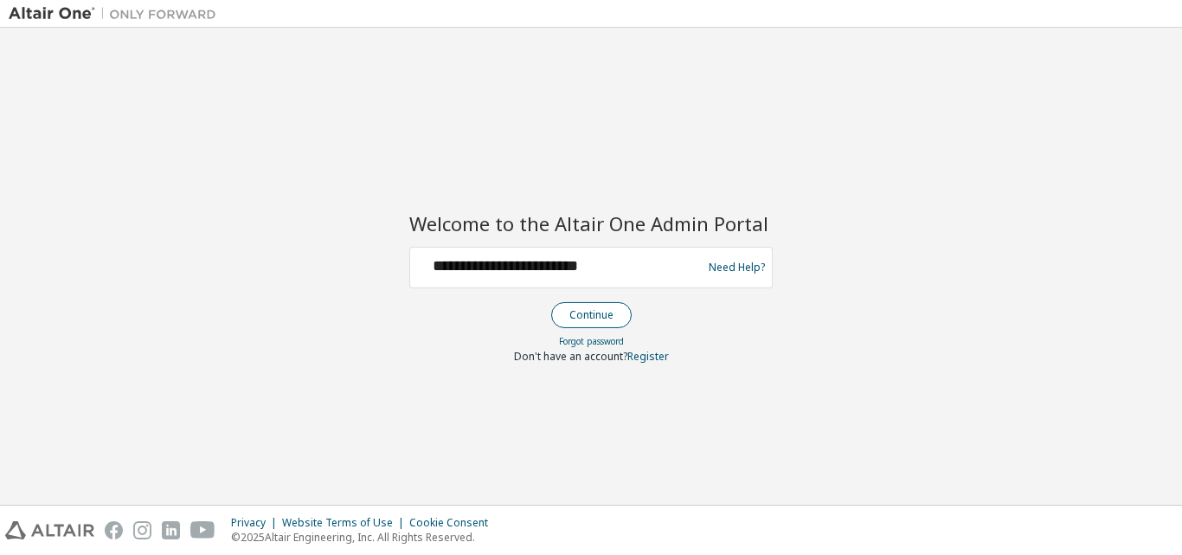
click at [587, 308] on button "Continue" at bounding box center [591, 315] width 80 height 26
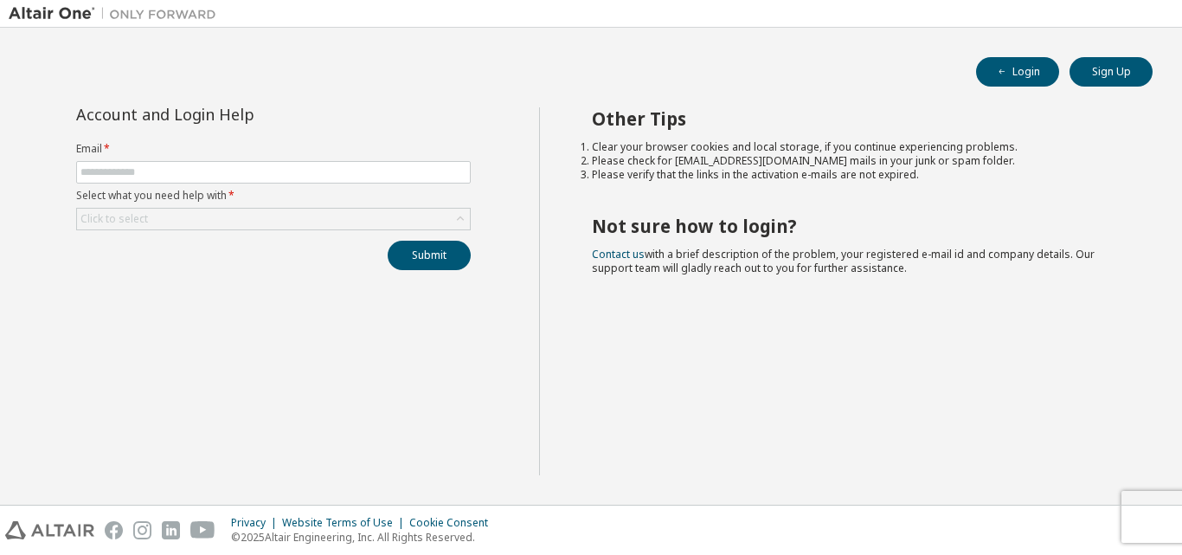
click at [347, 183] on span at bounding box center [273, 172] width 395 height 23
click at [370, 179] on span at bounding box center [273, 172] width 395 height 23
click at [382, 183] on form "Email * Select what you need help with * Click to select" at bounding box center [273, 186] width 395 height 88
click at [402, 175] on input "text" at bounding box center [273, 172] width 386 height 14
type input "**********"
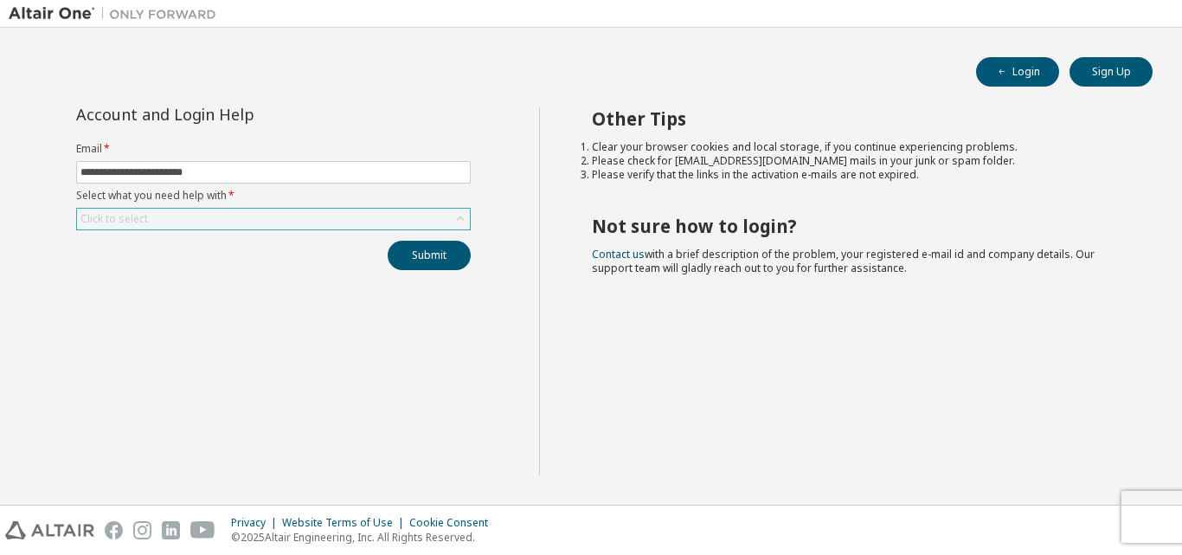
click at [306, 226] on div "Click to select" at bounding box center [273, 219] width 393 height 21
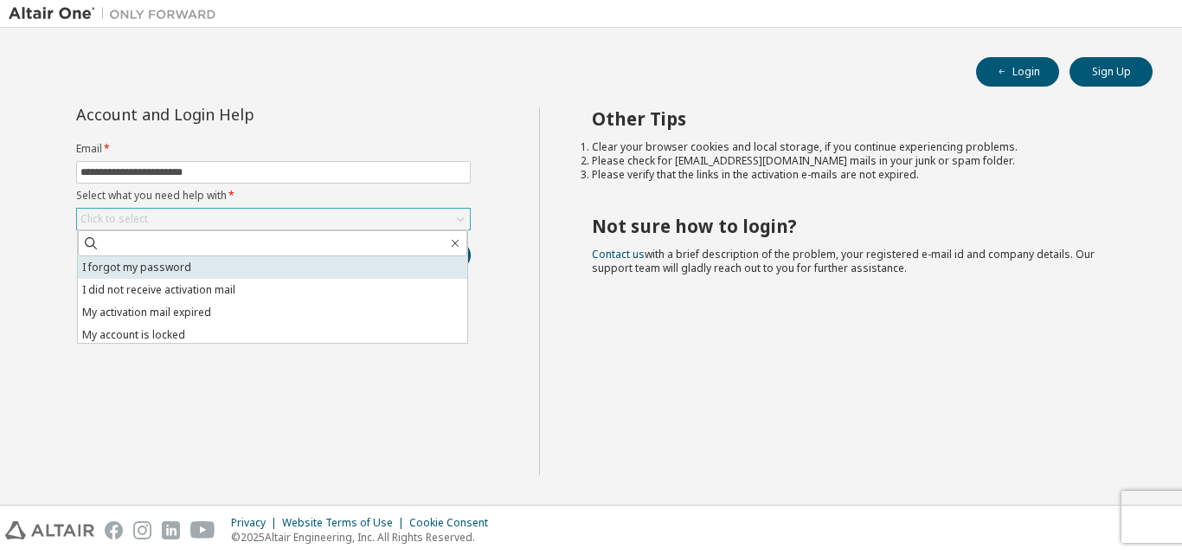
click at [302, 265] on li "I forgot my password" at bounding box center [272, 267] width 389 height 23
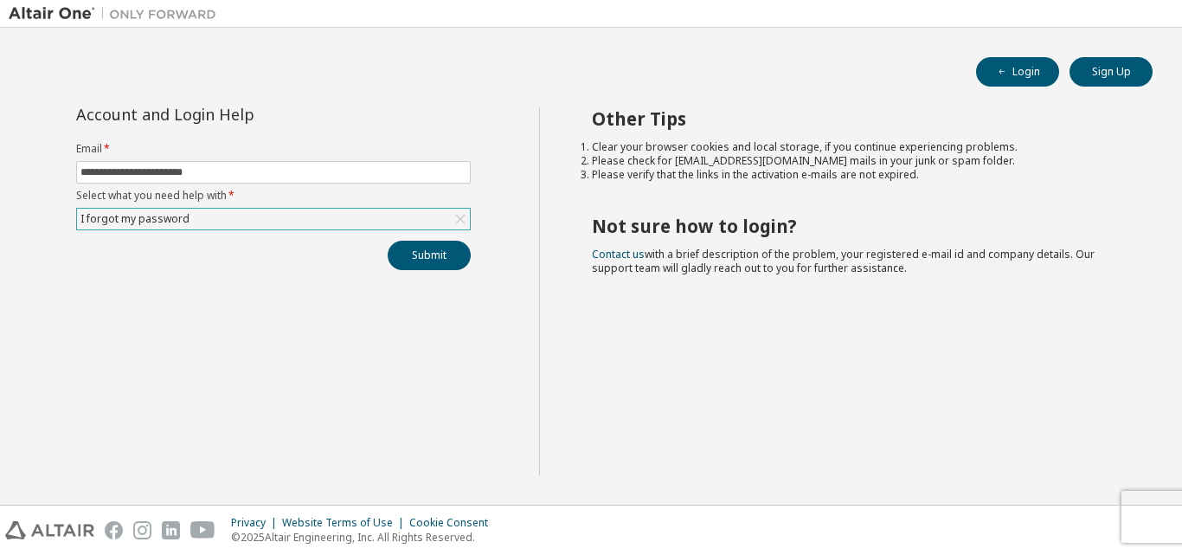
click at [396, 222] on div "I forgot my password" at bounding box center [273, 219] width 393 height 21
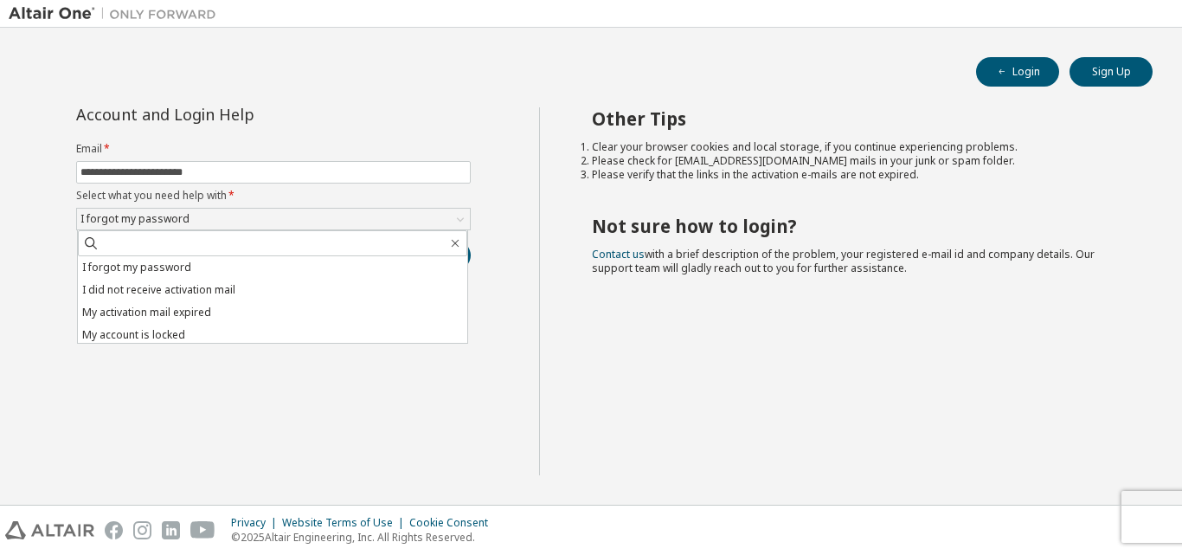
click at [389, 370] on div "**********" at bounding box center [274, 291] width 530 height 368
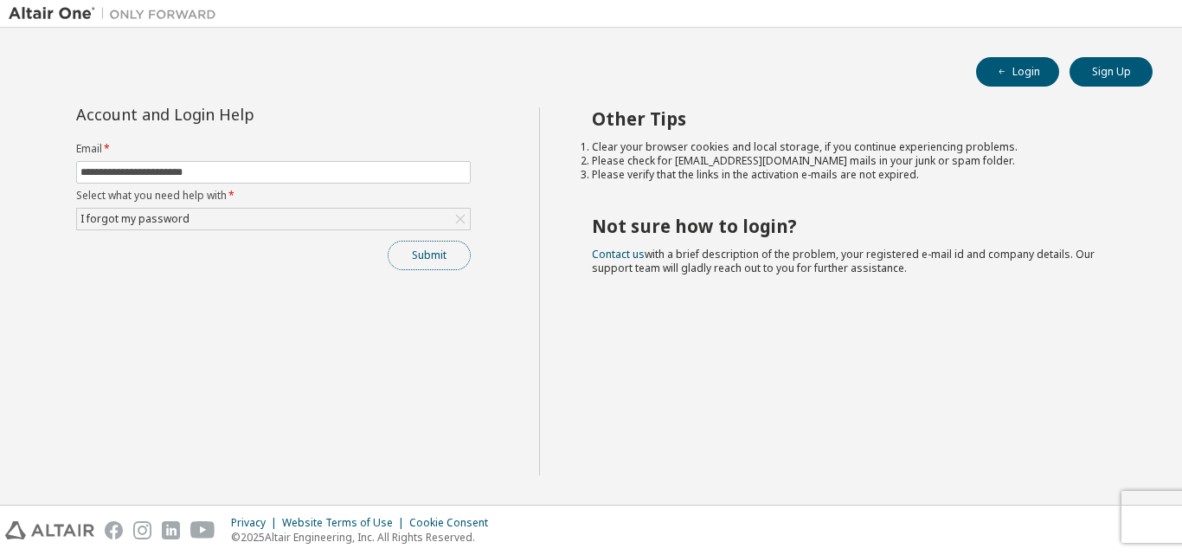
click at [440, 268] on button "Submit" at bounding box center [429, 255] width 83 height 29
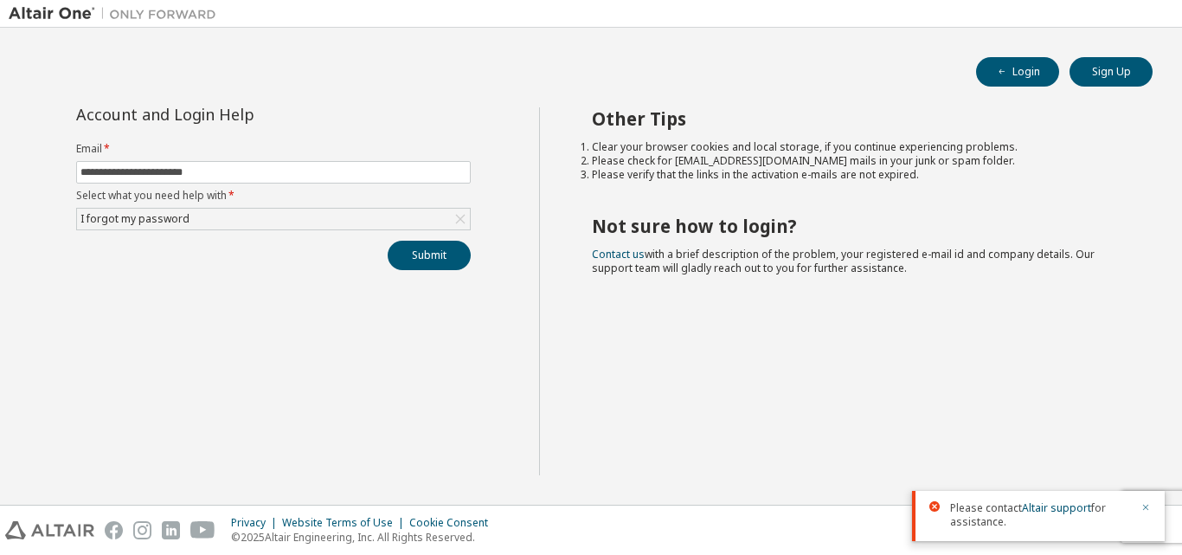
click at [1145, 503] on icon "button" at bounding box center [1146, 507] width 10 height 10
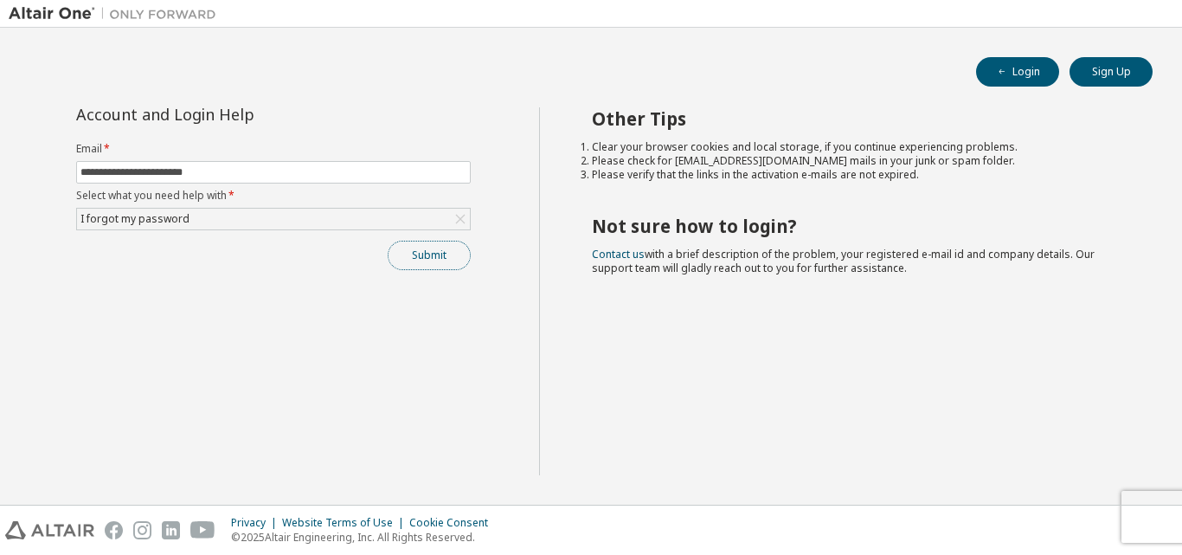
click at [412, 248] on button "Submit" at bounding box center [429, 255] width 83 height 29
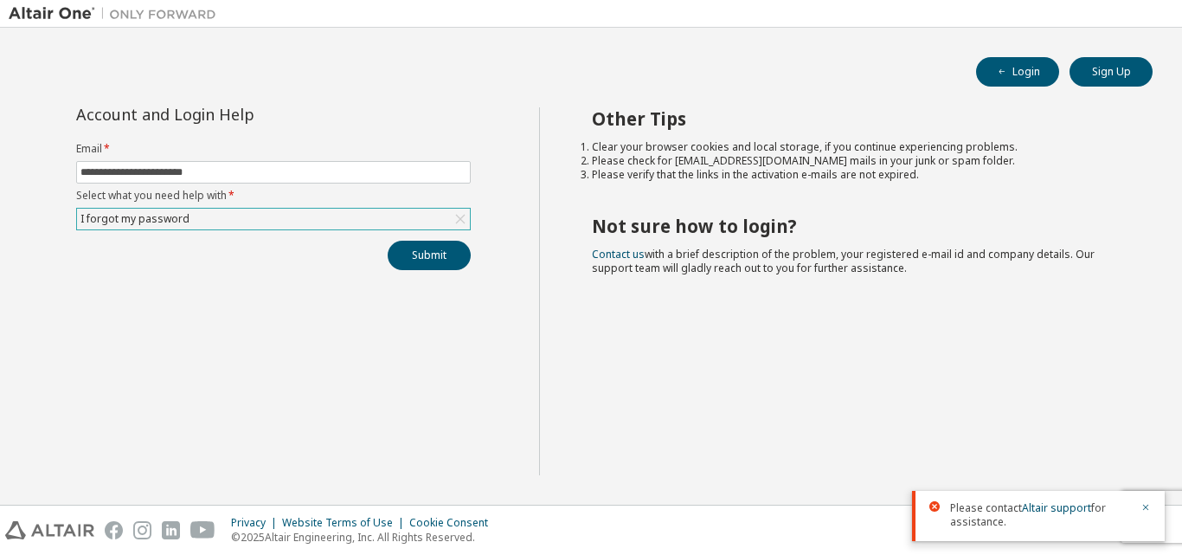
click at [432, 222] on div "I forgot my password" at bounding box center [273, 219] width 393 height 21
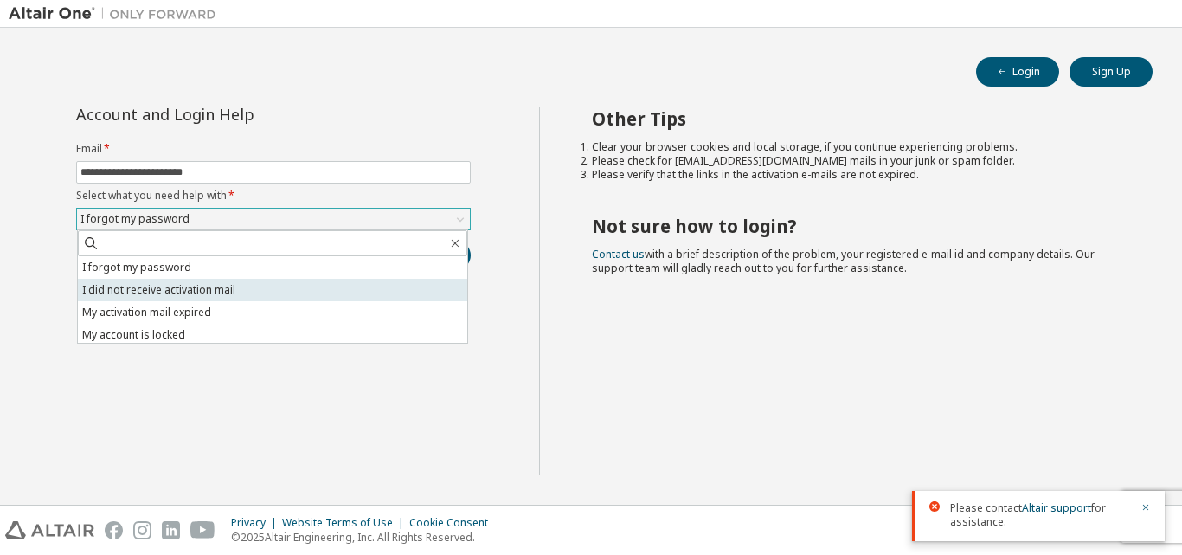
click at [364, 292] on li "I did not receive activation mail" at bounding box center [272, 290] width 389 height 23
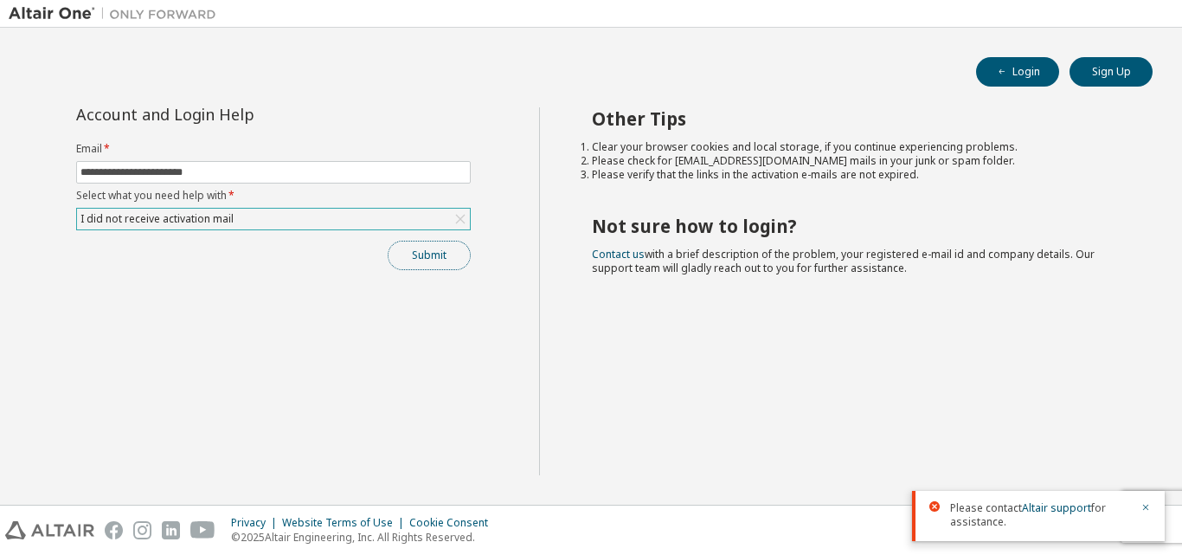
click at [424, 248] on button "Submit" at bounding box center [429, 255] width 83 height 29
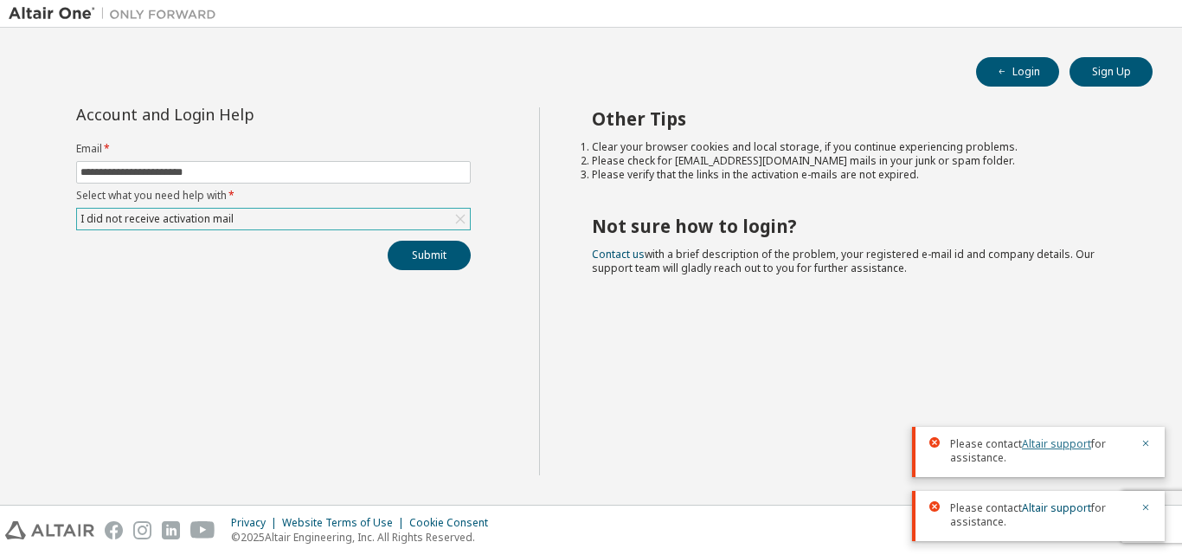
click at [1051, 449] on link "Altair support" at bounding box center [1056, 443] width 69 height 15
click at [1057, 441] on link "Altair support" at bounding box center [1056, 443] width 69 height 15
click at [1056, 447] on link "Altair support" at bounding box center [1056, 443] width 69 height 15
click at [400, 250] on button "Submit" at bounding box center [429, 255] width 83 height 29
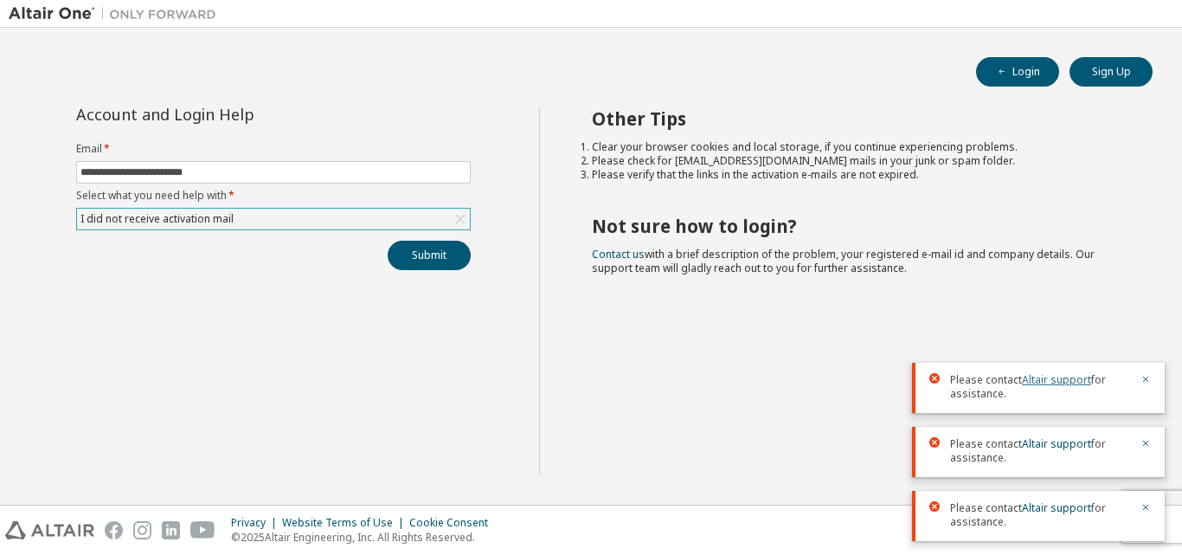
click at [1045, 372] on link "Altair support" at bounding box center [1056, 379] width 69 height 15
click at [1045, 374] on link "Altair support" at bounding box center [1056, 379] width 69 height 15
click at [1040, 439] on link "Altair support" at bounding box center [1056, 443] width 69 height 15
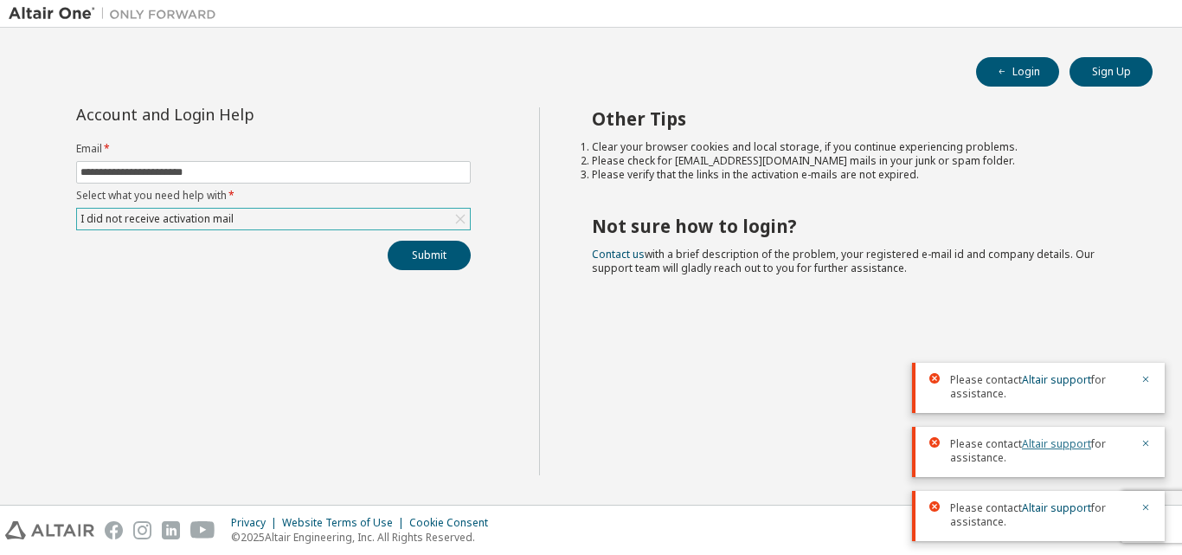
click at [1040, 439] on link "Altair support" at bounding box center [1056, 443] width 69 height 15
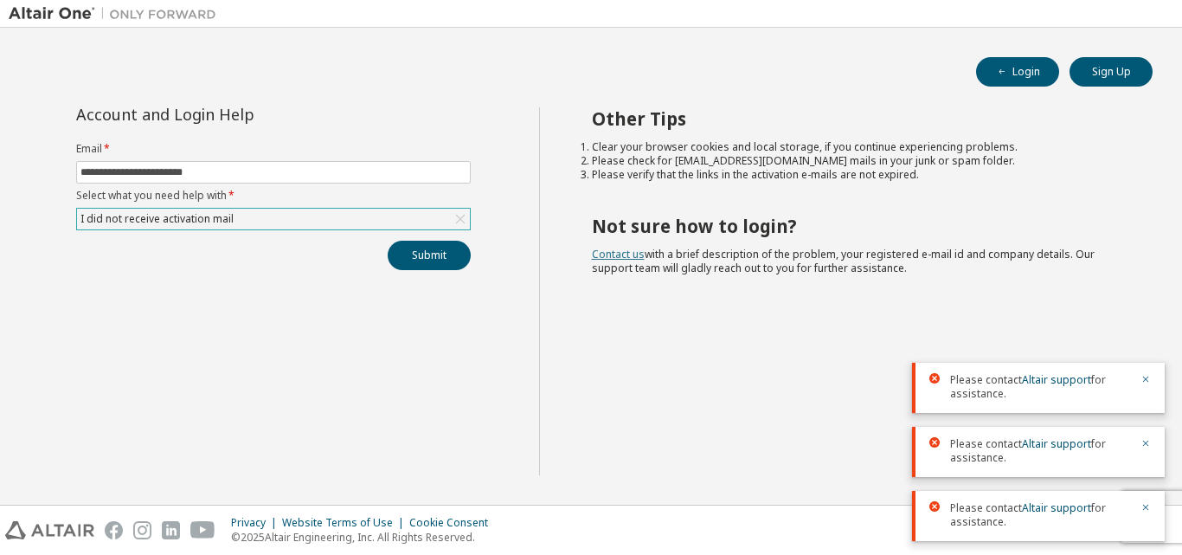
click at [603, 254] on link "Contact us" at bounding box center [618, 254] width 53 height 15
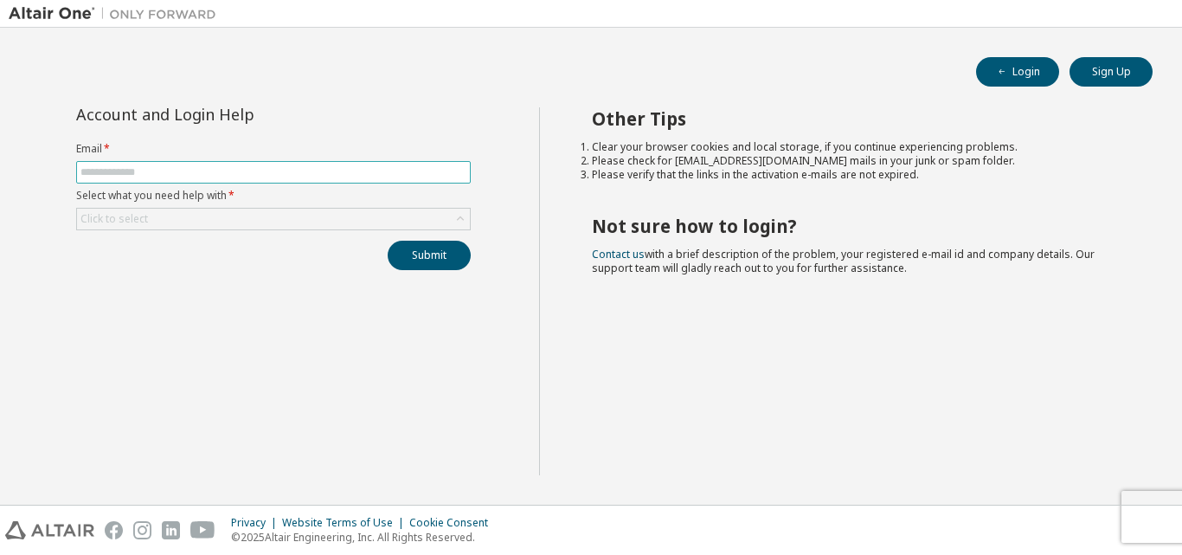
click at [181, 165] on input "text" at bounding box center [273, 172] width 386 height 14
type input "**********"
click at [198, 216] on div "Click to select" at bounding box center [273, 219] width 393 height 21
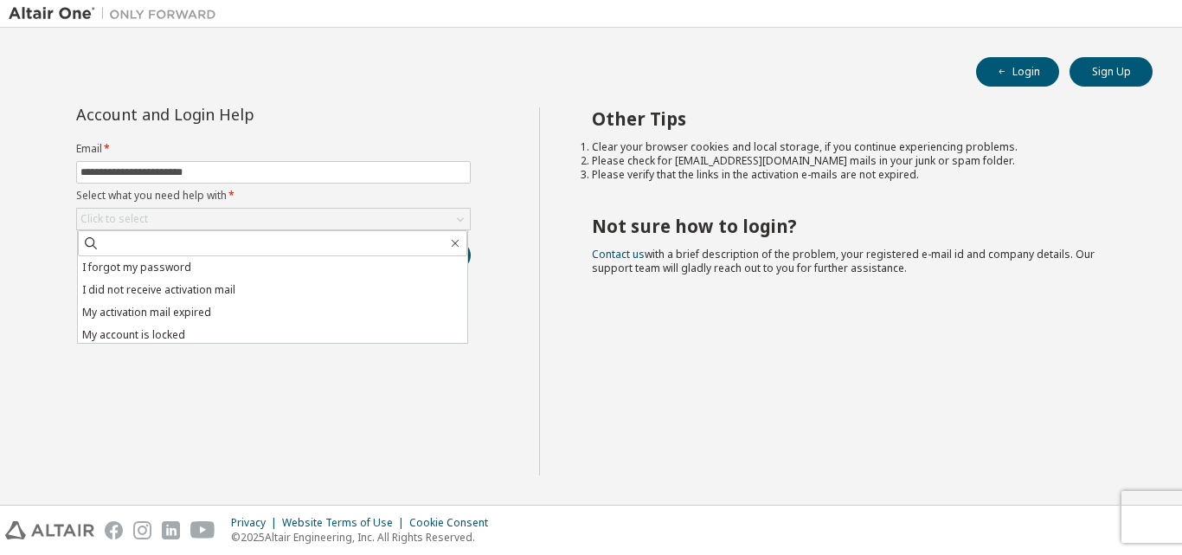
drag, startPoint x: 194, startPoint y: 270, endPoint x: 203, endPoint y: 265, distance: 10.1
click at [195, 270] on li "I forgot my password" at bounding box center [272, 267] width 389 height 23
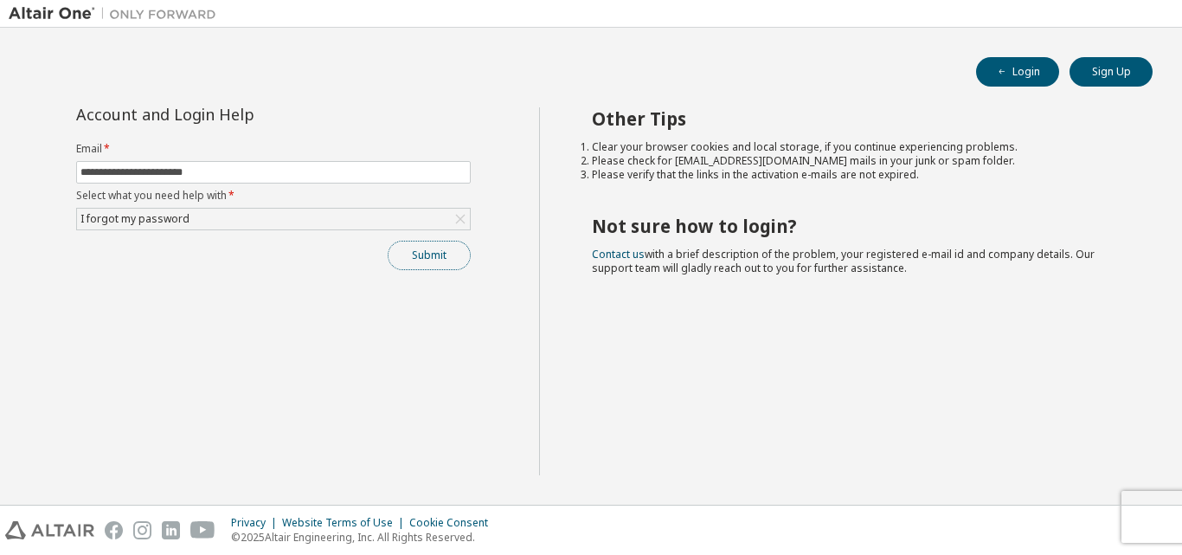
click at [408, 259] on button "Submit" at bounding box center [429, 255] width 83 height 29
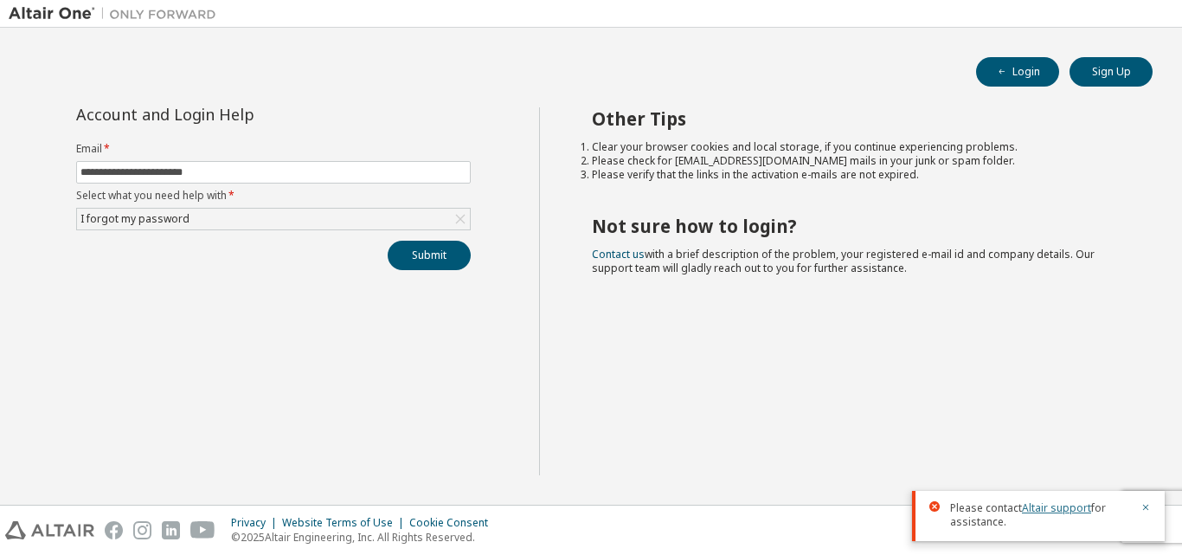
click at [1043, 504] on link "Altair support" at bounding box center [1056, 507] width 69 height 15
click at [1031, 508] on link "Altair support" at bounding box center [1056, 507] width 69 height 15
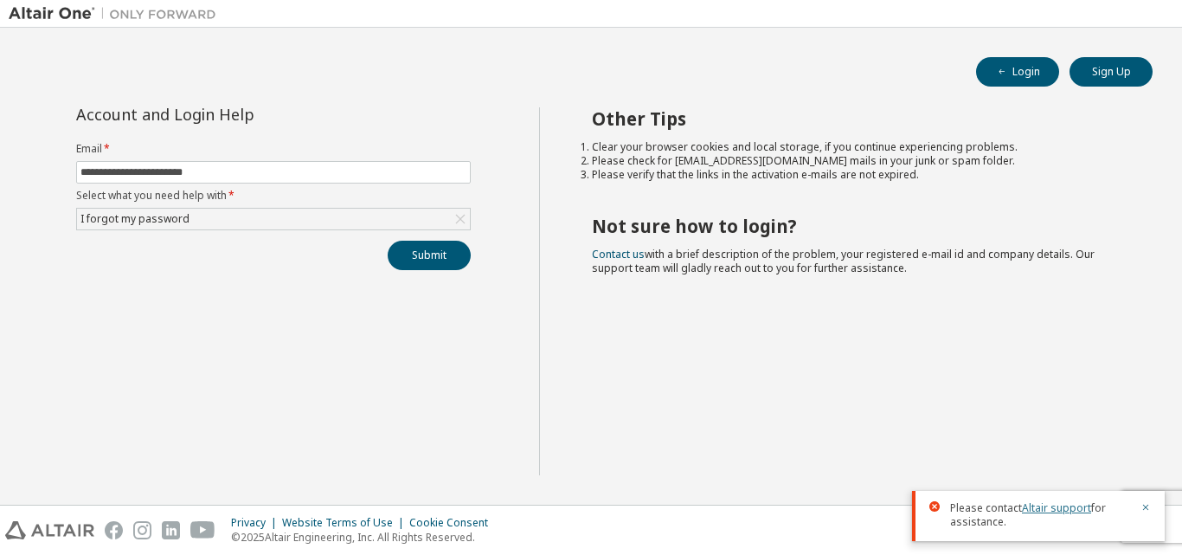
click at [1031, 508] on link "Altair support" at bounding box center [1056, 507] width 69 height 15
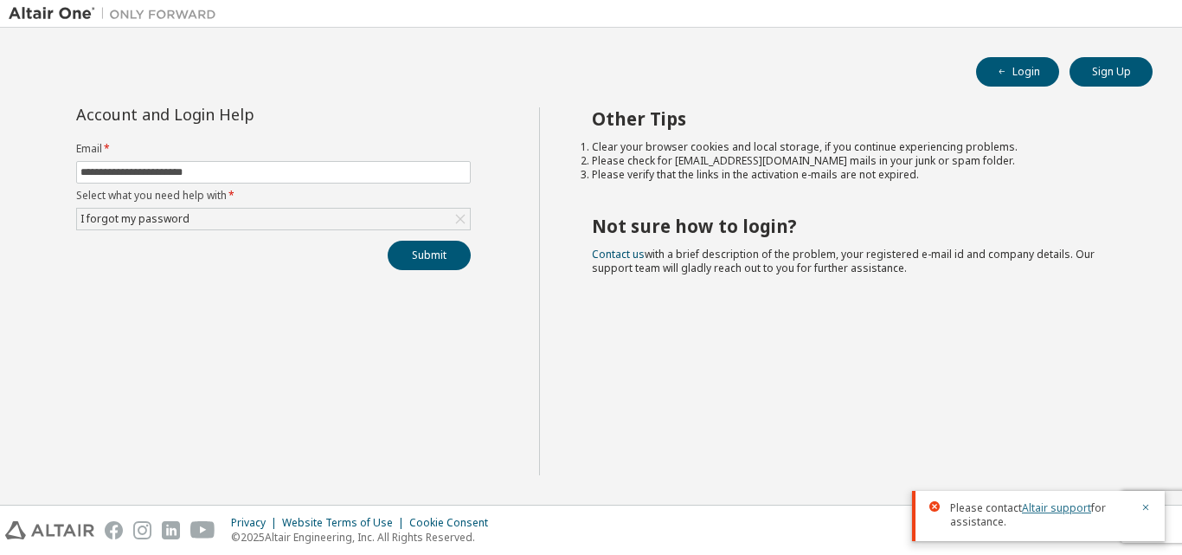
click at [1031, 508] on link "Altair support" at bounding box center [1056, 507] width 69 height 15
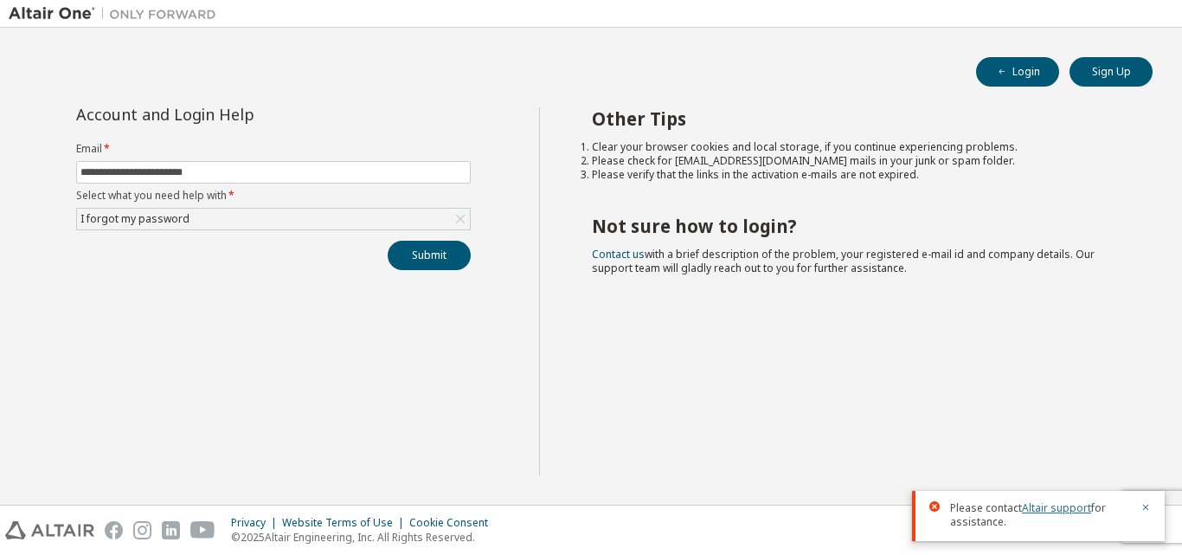
click at [1031, 508] on link "Altair support" at bounding box center [1056, 507] width 69 height 15
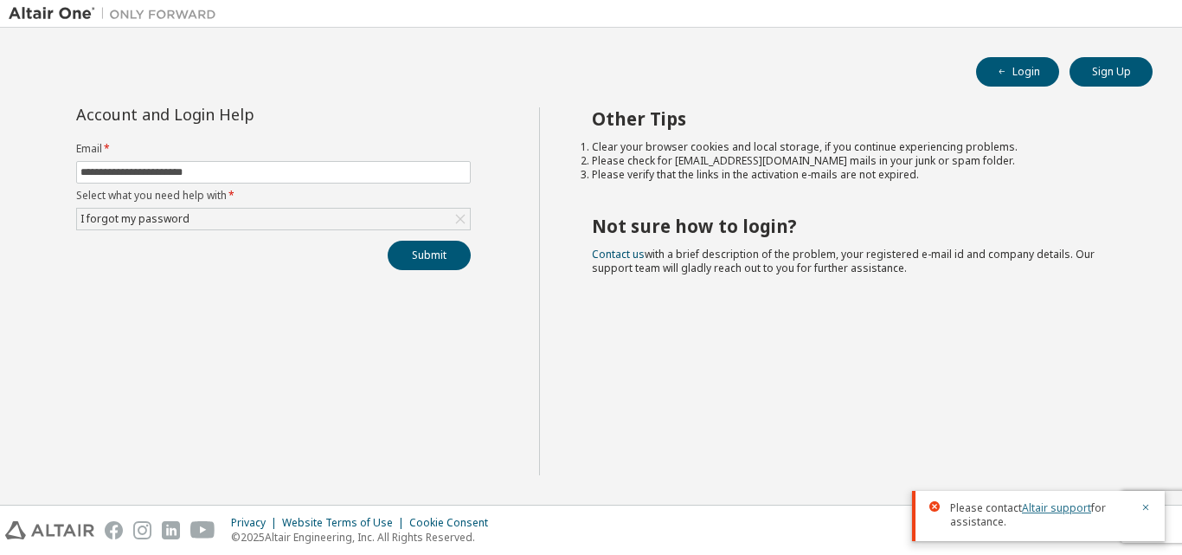
click at [1031, 508] on link "Altair support" at bounding box center [1056, 507] width 69 height 15
click at [1034, 507] on link "Altair support" at bounding box center [1056, 507] width 69 height 15
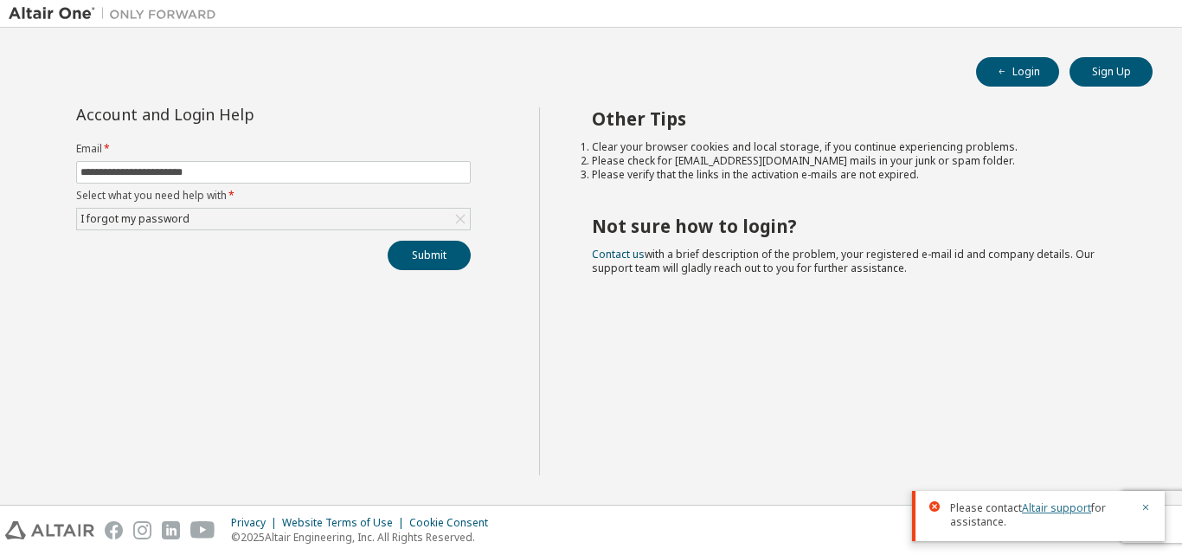
click at [1034, 507] on link "Altair support" at bounding box center [1056, 507] width 69 height 15
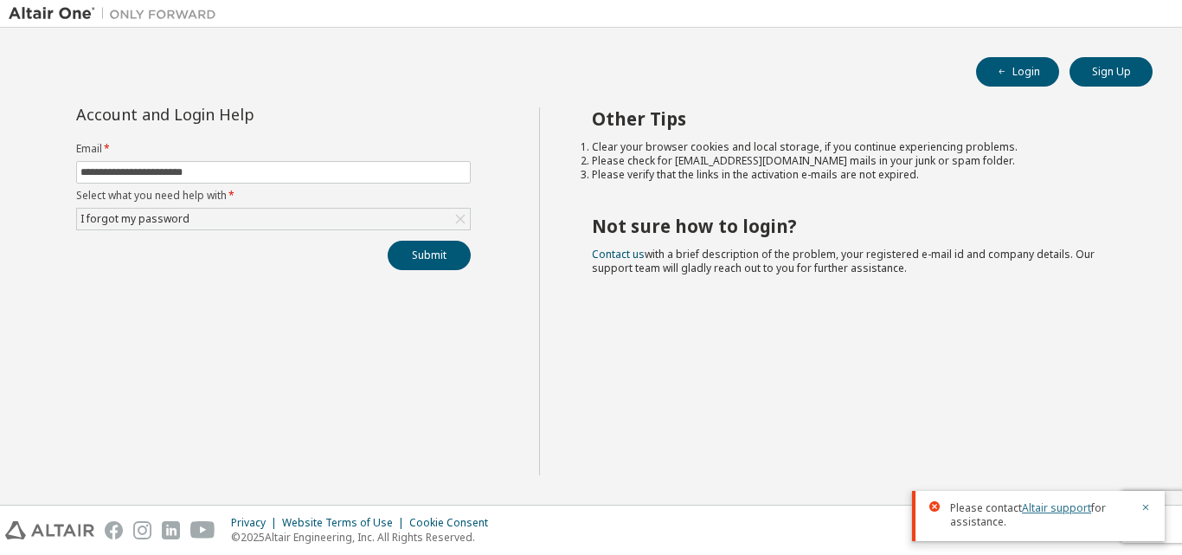
click at [1034, 507] on link "Altair support" at bounding box center [1056, 507] width 69 height 15
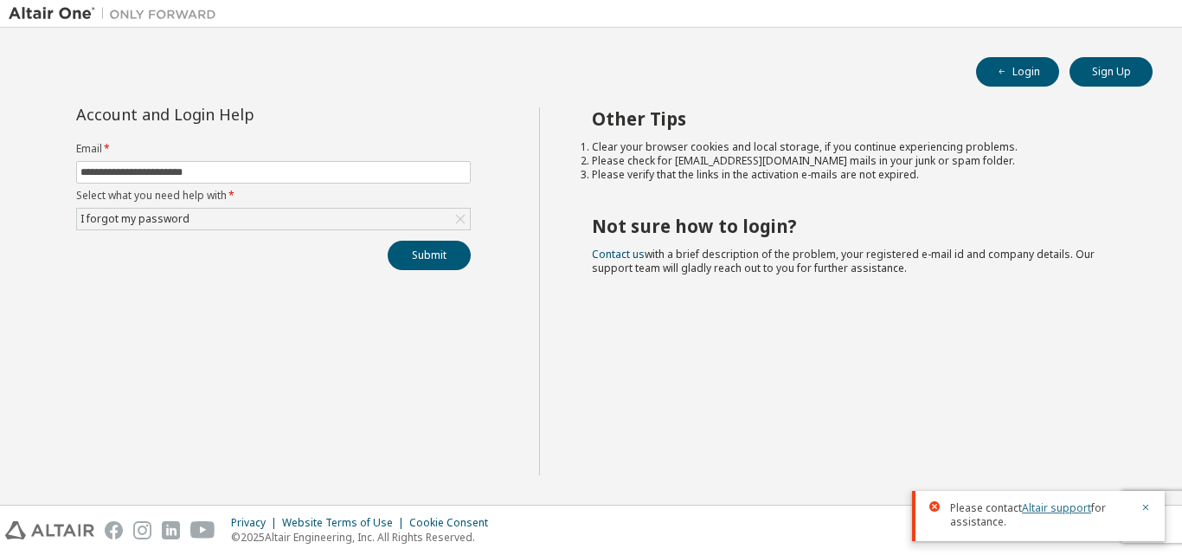
click at [1034, 507] on link "Altair support" at bounding box center [1056, 507] width 69 height 15
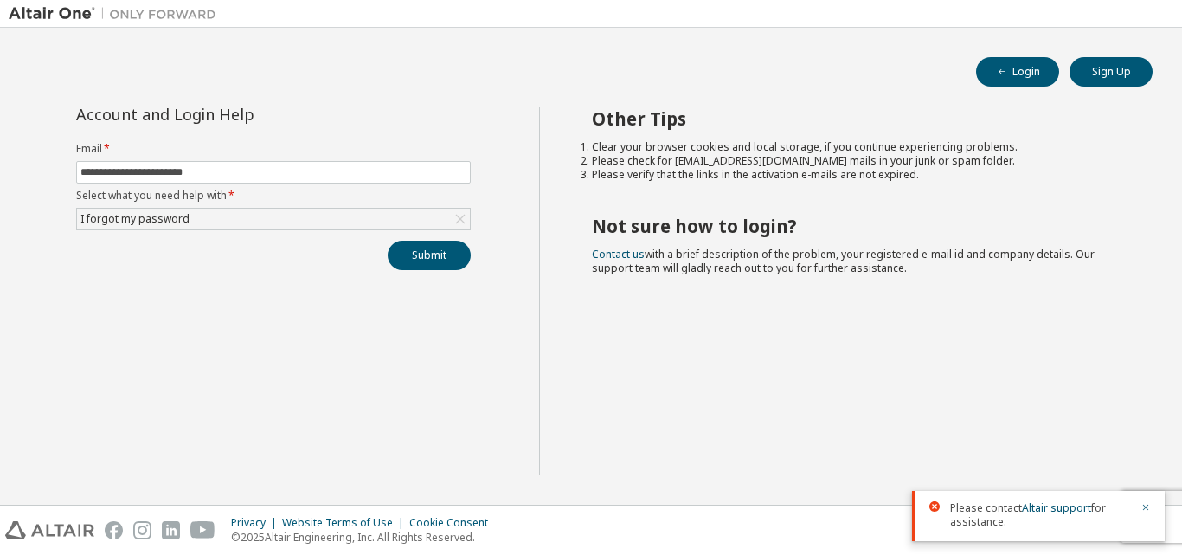
click at [873, 442] on div "Other Tips Clear your browser cookies and local storage, if you continue experi…" at bounding box center [856, 291] width 635 height 368
click at [1148, 505] on icon "button" at bounding box center [1146, 508] width 6 height 6
click at [1139, 510] on div "Privacy Website Terms of Use Cookie Consent © 2025 Altair Engineering, Inc. All…" at bounding box center [591, 529] width 1182 height 49
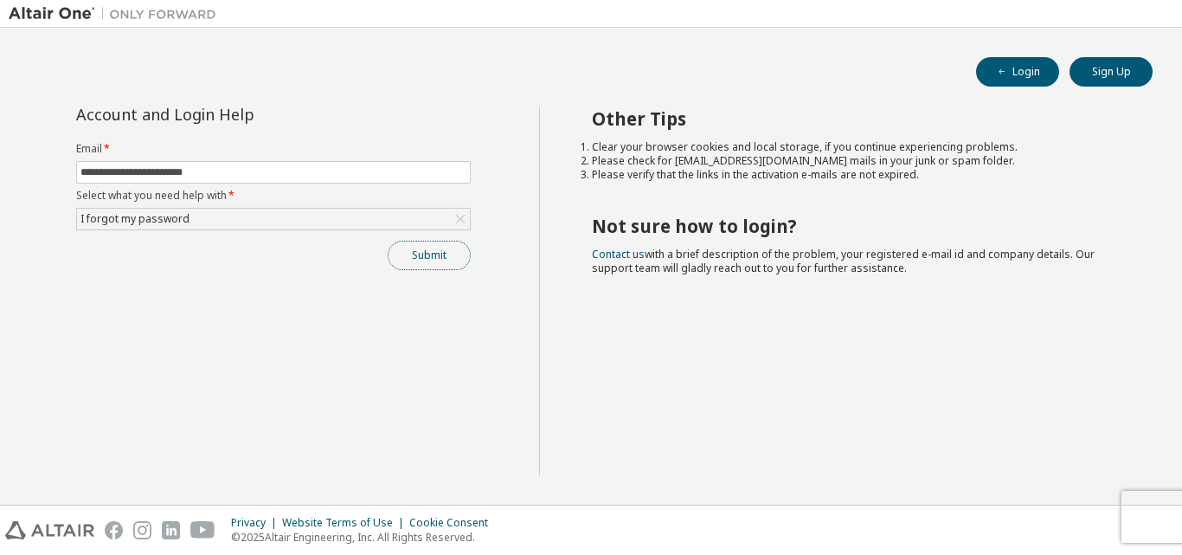
click at [455, 254] on button "Submit" at bounding box center [429, 255] width 83 height 29
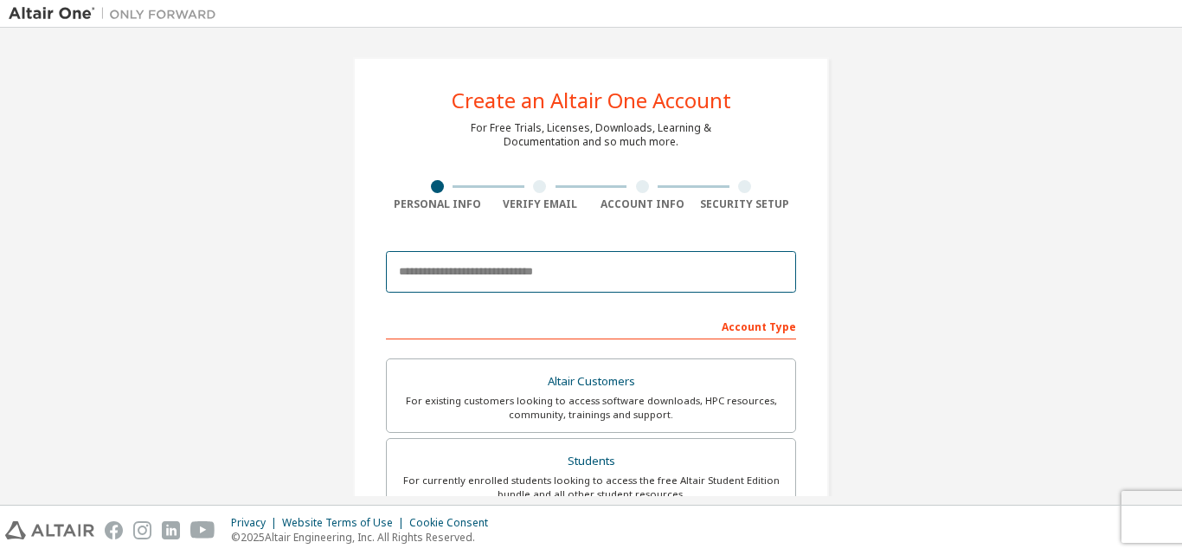
click at [526, 258] on input "email" at bounding box center [591, 272] width 410 height 42
type input "**********"
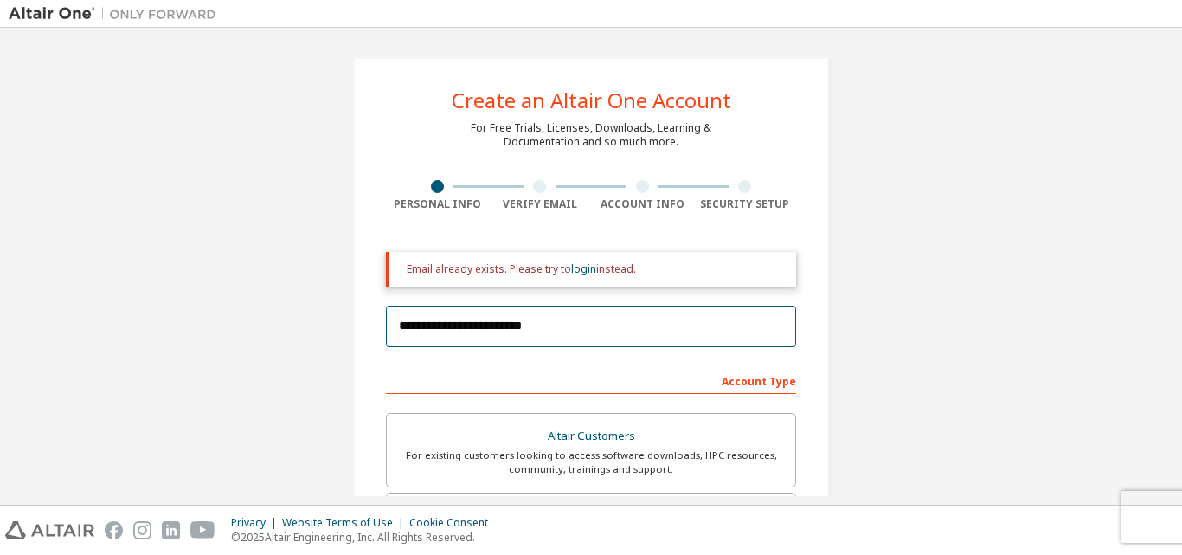
scroll to position [173, 0]
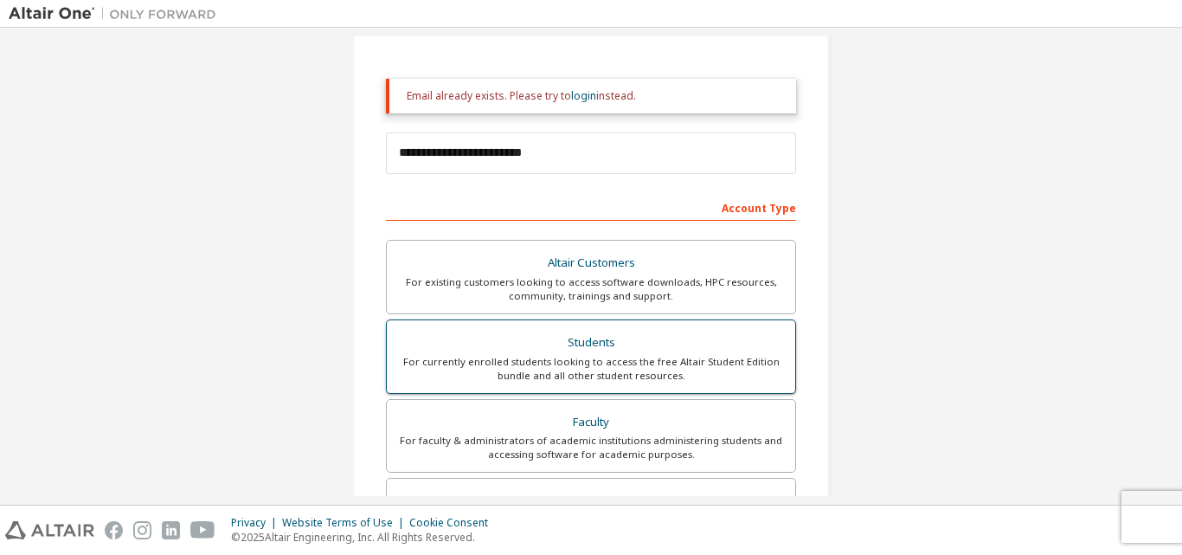
click at [658, 387] on label "Students For currently enrolled students looking to access the free Altair Stud…" at bounding box center [591, 356] width 410 height 74
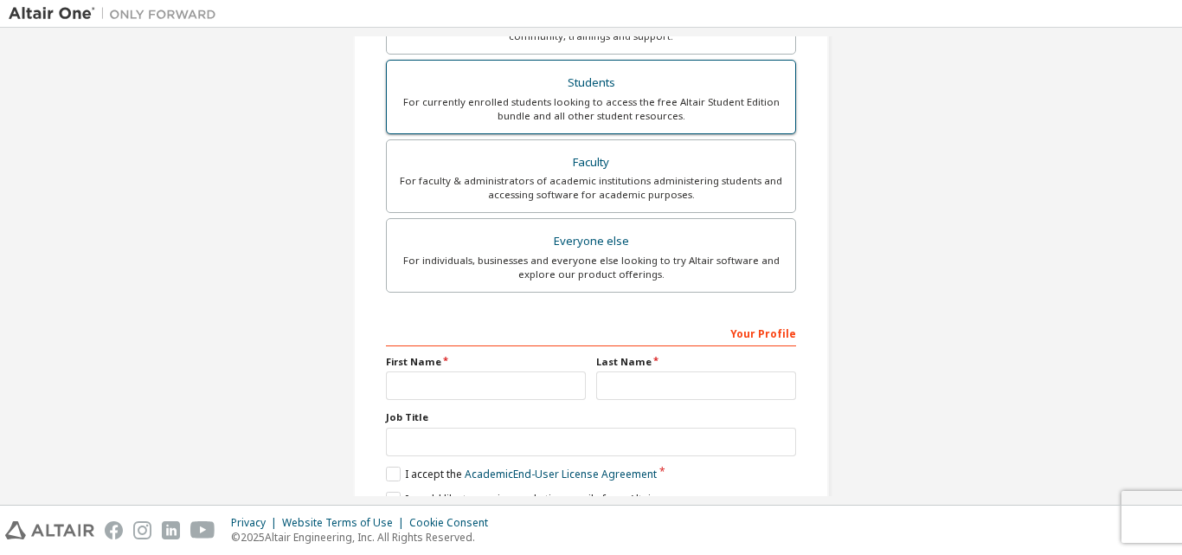
scroll to position [512, 0]
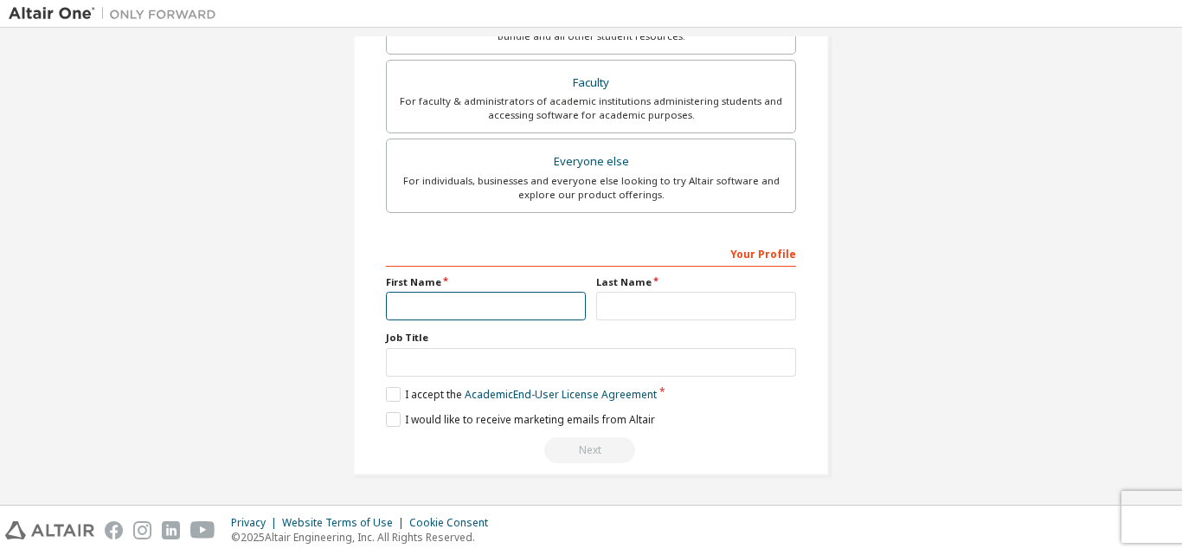
click at [412, 299] on input "text" at bounding box center [486, 306] width 200 height 29
type input "****"
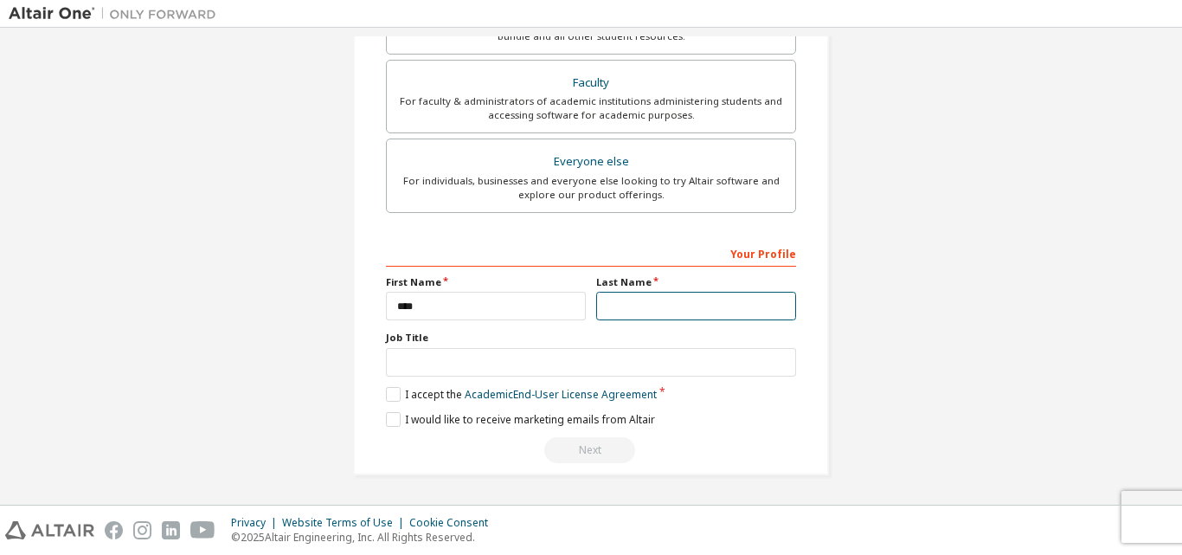
click at [664, 318] on input "text" at bounding box center [696, 306] width 200 height 29
type input "*******"
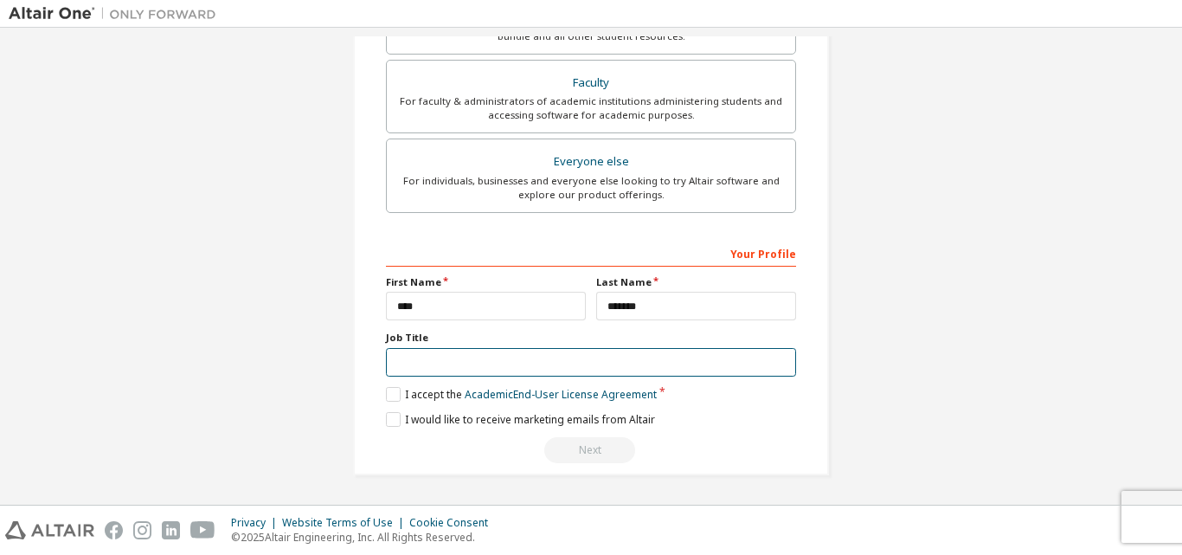
click at [616, 353] on input "text" at bounding box center [591, 362] width 410 height 29
type input "*******"
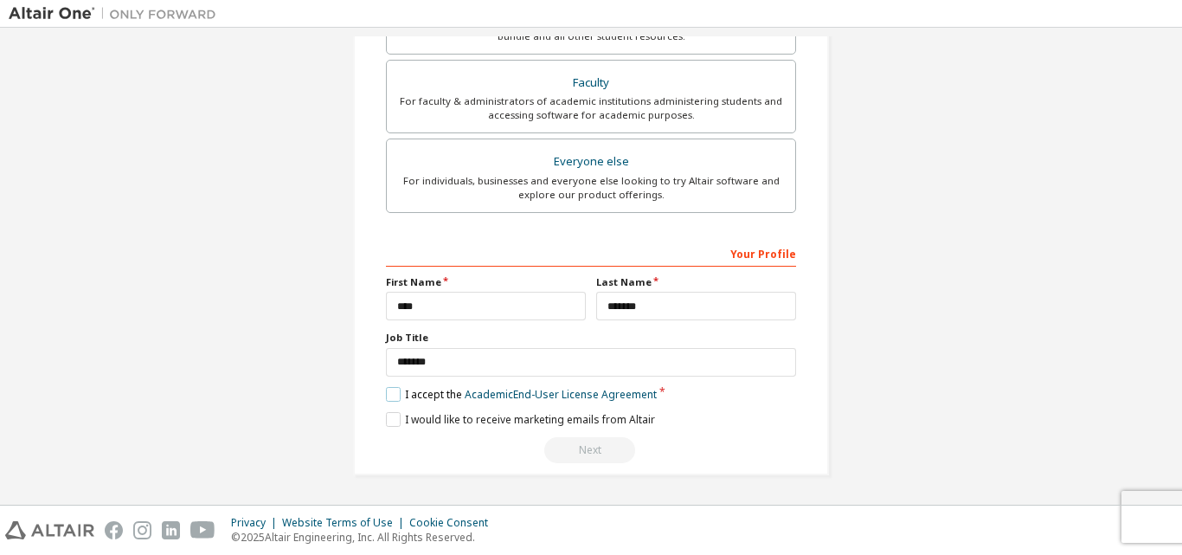
click at [389, 389] on label "I accept the Academic End-User License Agreement" at bounding box center [521, 394] width 271 height 15
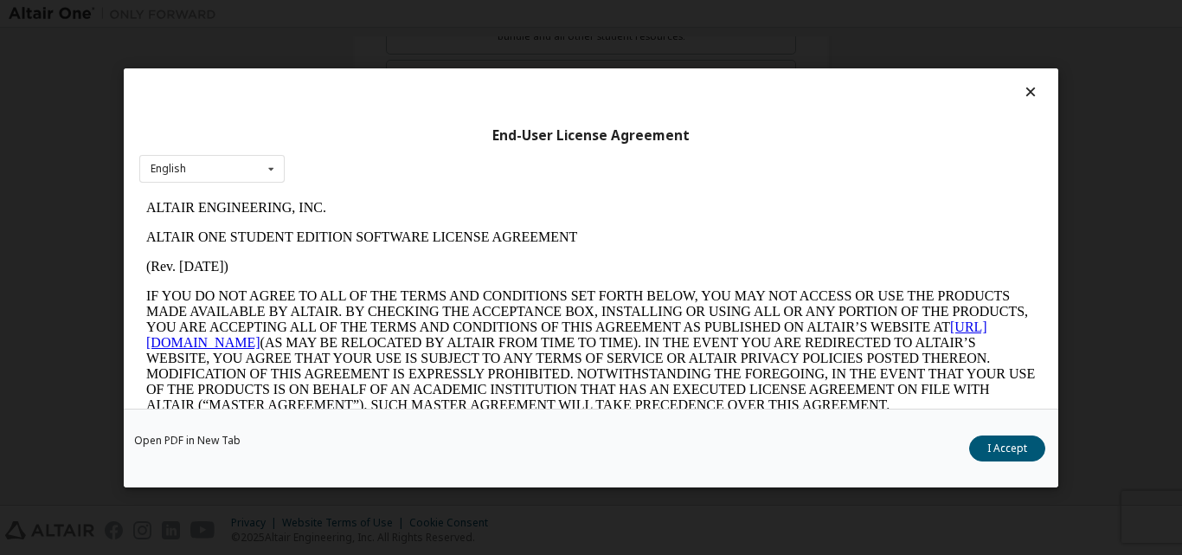
scroll to position [0, 0]
click at [994, 447] on button "I Accept" at bounding box center [1007, 447] width 76 height 26
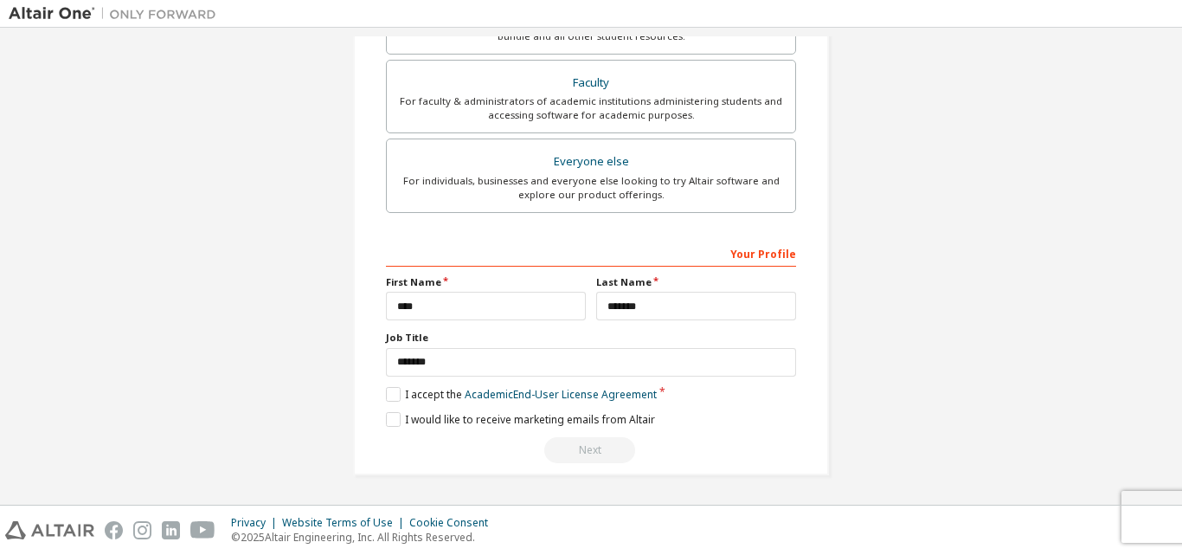
click at [375, 416] on div "**********" at bounding box center [591, 10] width 476 height 930
click at [389, 418] on label "I would like to receive marketing emails from Altair" at bounding box center [520, 419] width 269 height 15
click at [609, 457] on div "Next" at bounding box center [591, 450] width 410 height 26
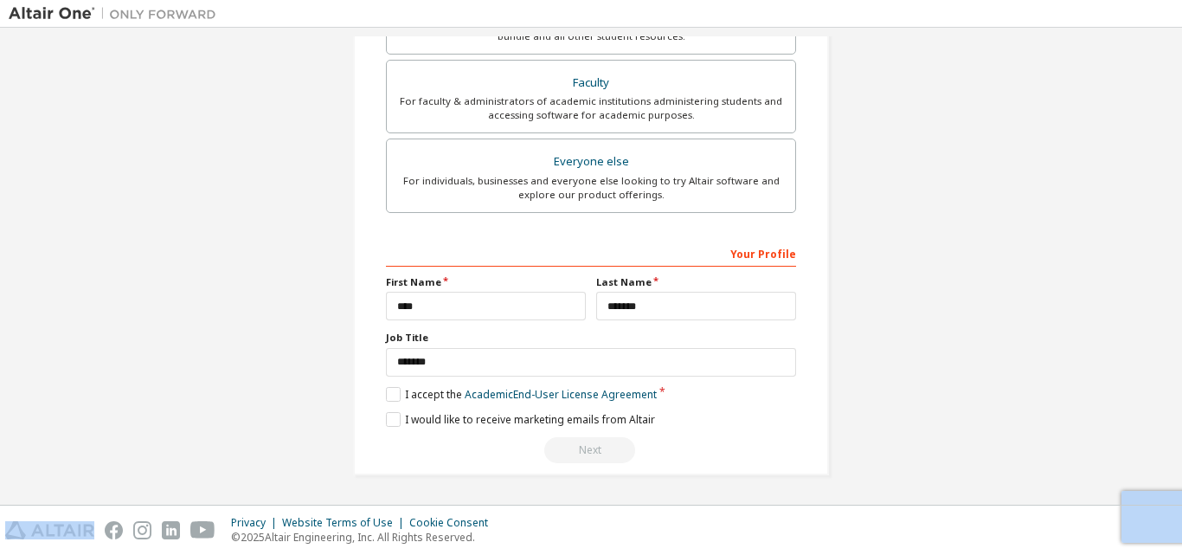
click at [609, 457] on div "Next" at bounding box center [591, 450] width 410 height 26
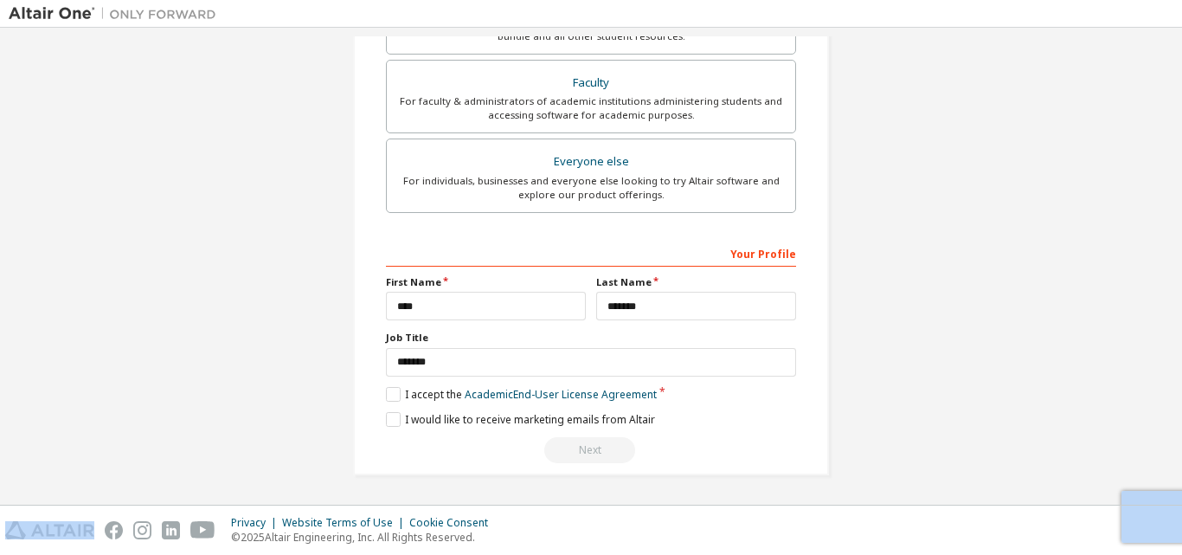
click at [609, 457] on div "Next" at bounding box center [591, 450] width 410 height 26
click at [603, 457] on div "Next" at bounding box center [591, 450] width 410 height 26
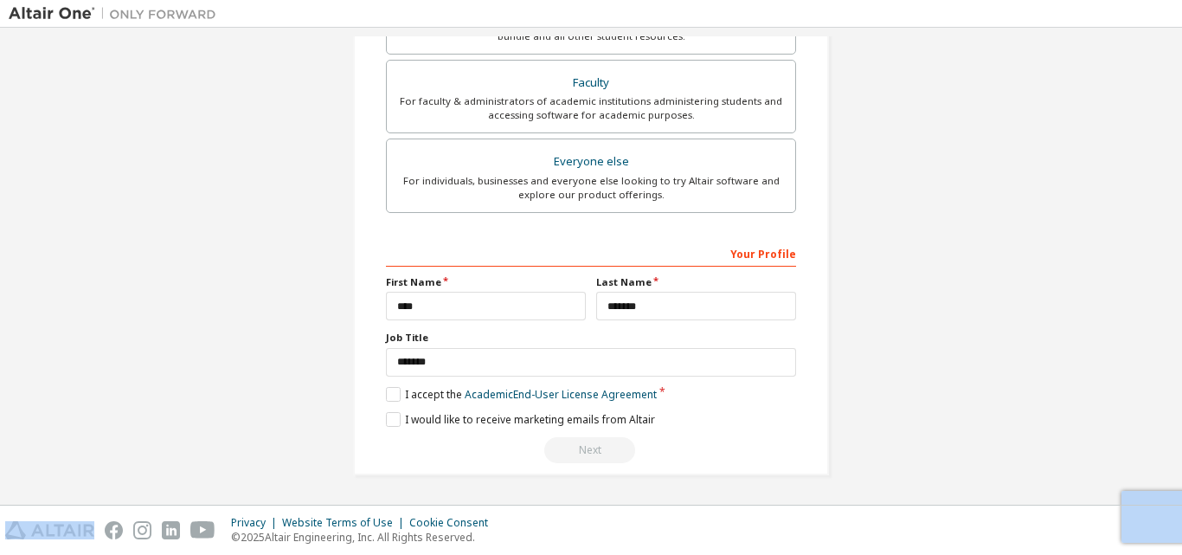
click at [603, 457] on div "Next" at bounding box center [591, 450] width 410 height 26
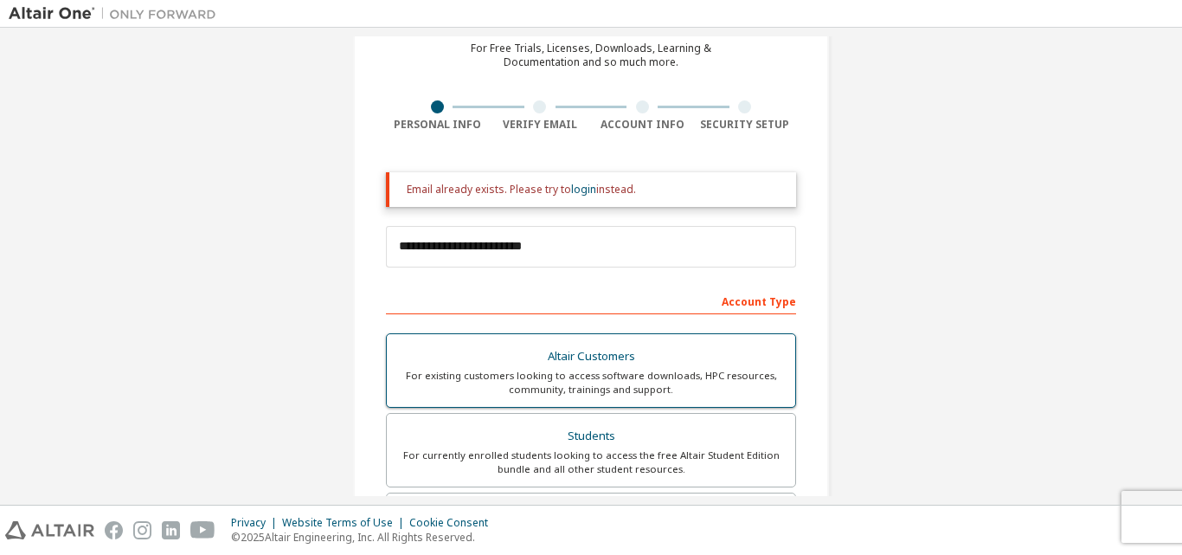
click at [520, 351] on div "Altair Customers" at bounding box center [591, 356] width 388 height 24
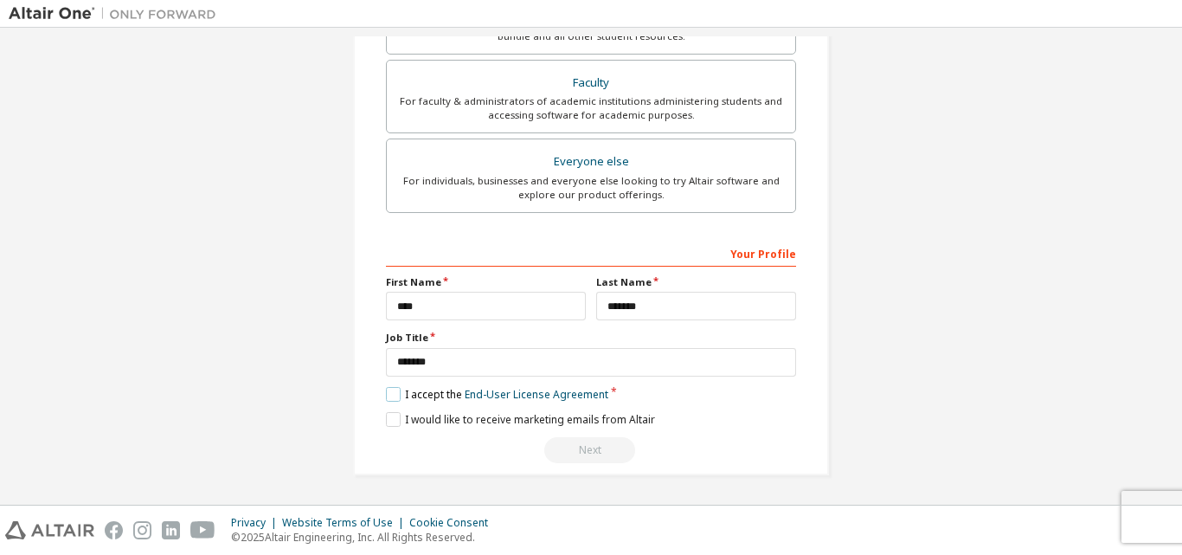
click at [386, 394] on label "I accept the End-User License Agreement" at bounding box center [497, 394] width 222 height 15
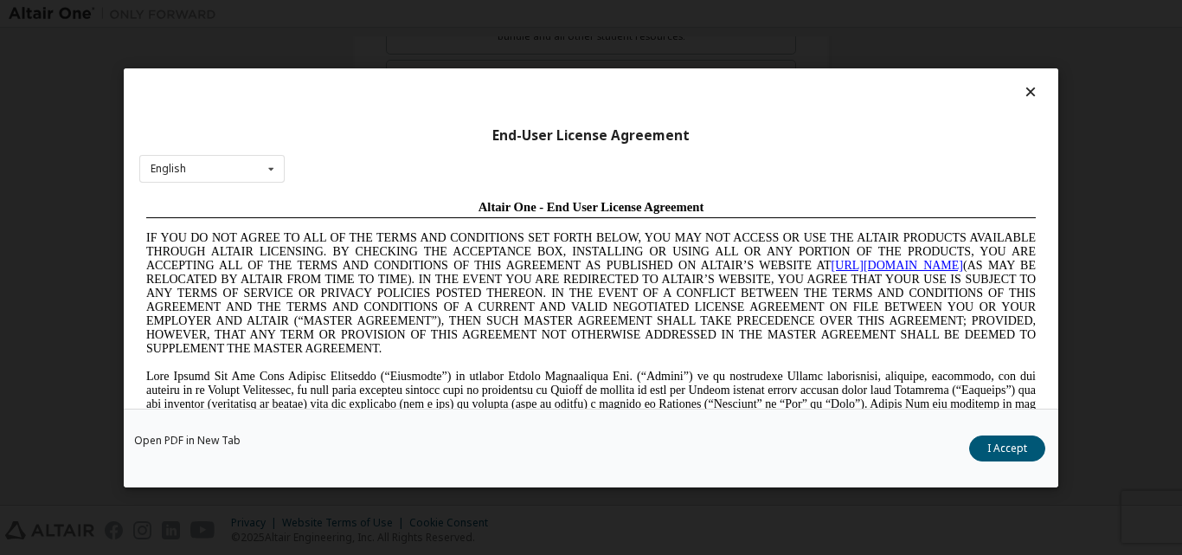
scroll to position [0, 0]
click at [1024, 457] on button "I Accept" at bounding box center [1007, 447] width 76 height 26
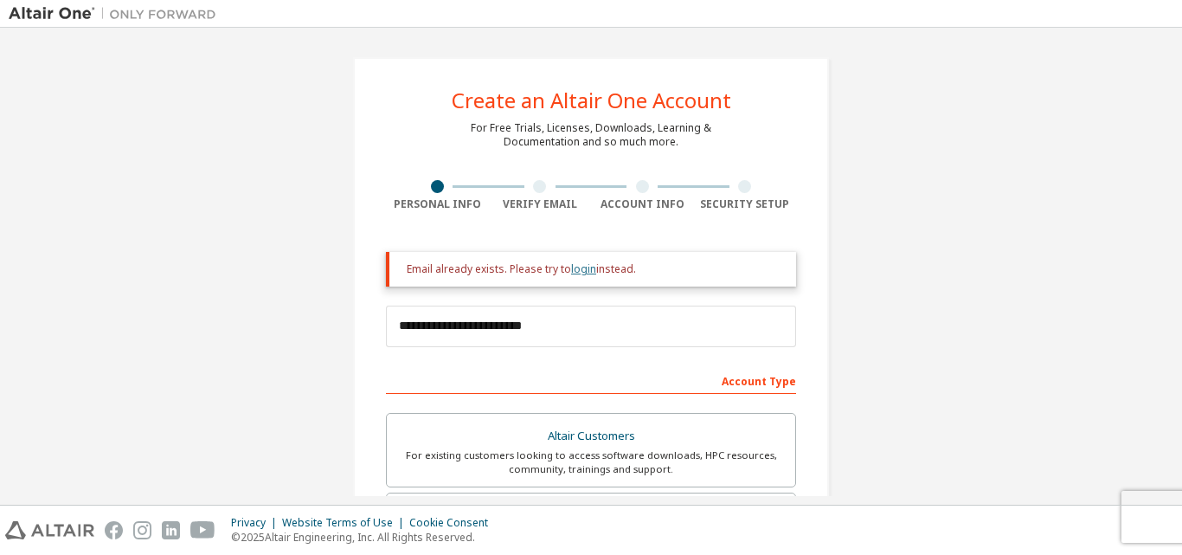
click at [588, 276] on link "login" at bounding box center [583, 268] width 25 height 15
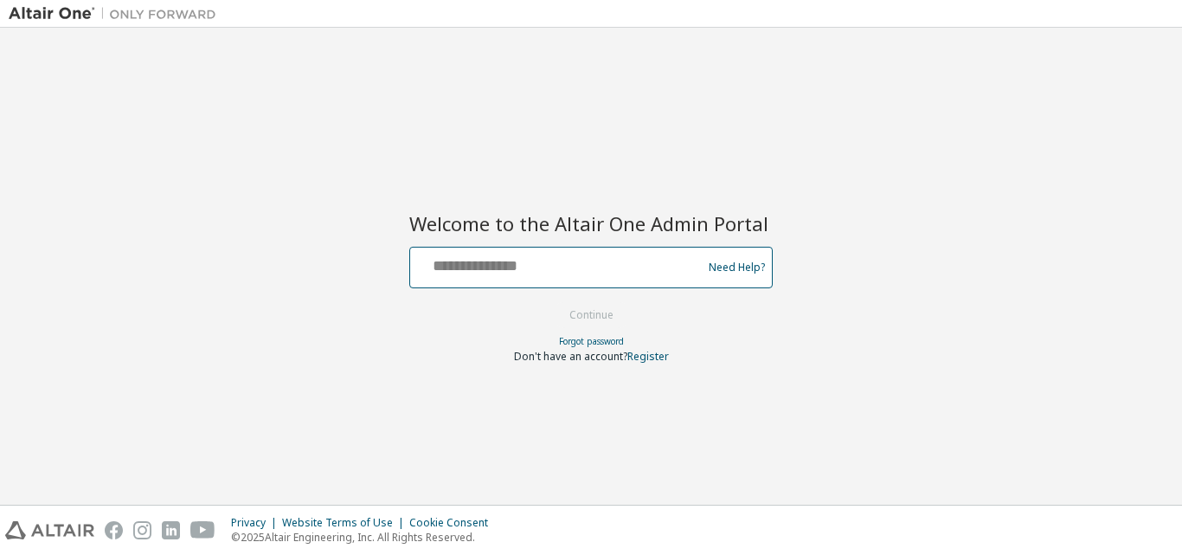
click at [580, 273] on input "text" at bounding box center [558, 263] width 283 height 25
type input "**********"
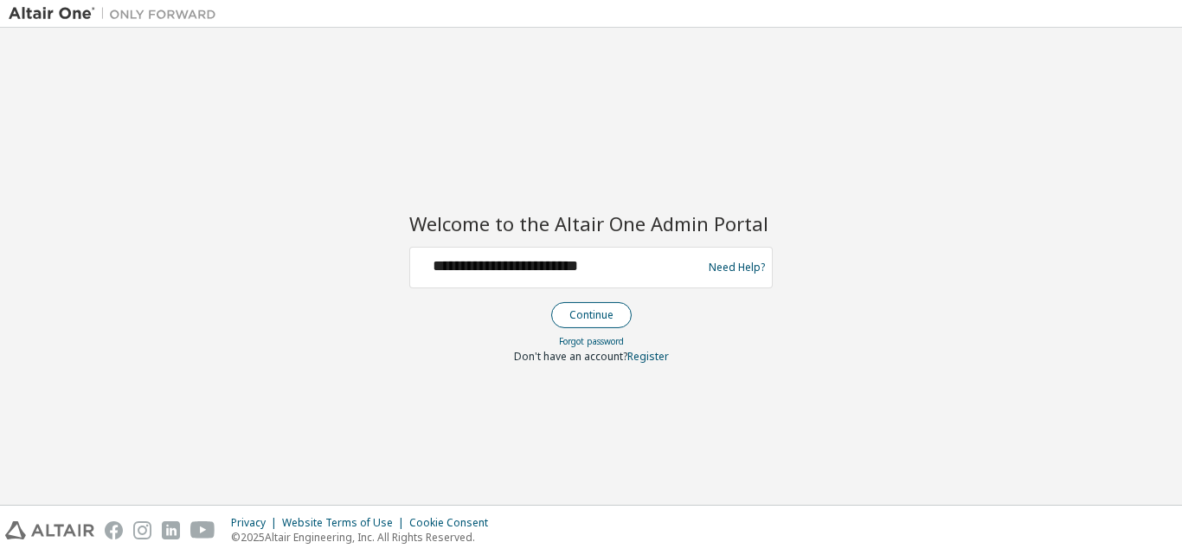
click at [564, 305] on button "Continue" at bounding box center [591, 315] width 80 height 26
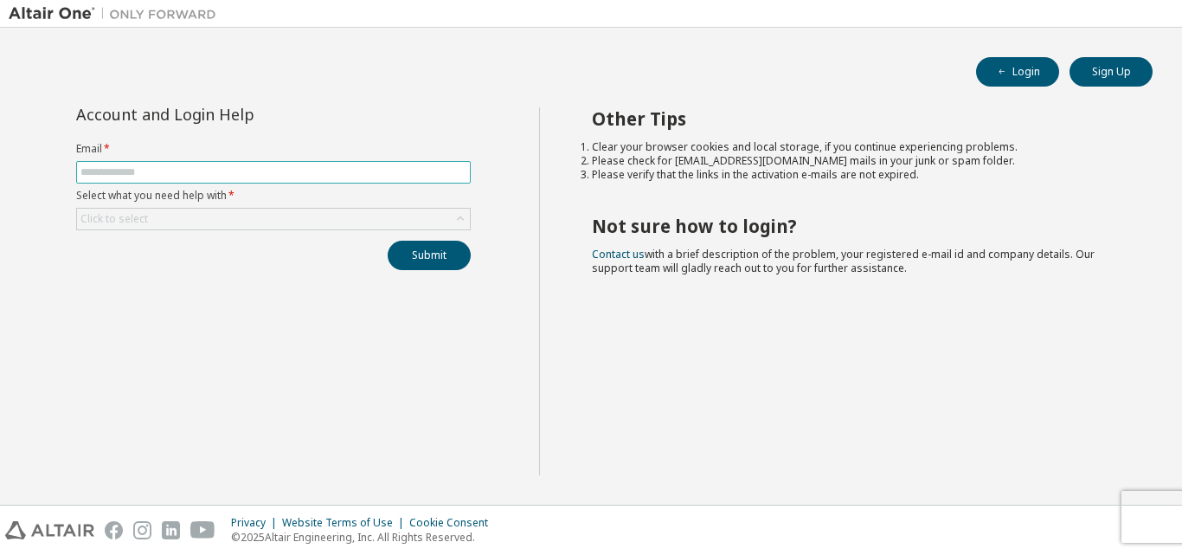
click at [440, 172] on input "text" at bounding box center [273, 172] width 386 height 14
type input "**********"
click at [253, 212] on div "Click to select" at bounding box center [273, 219] width 393 height 21
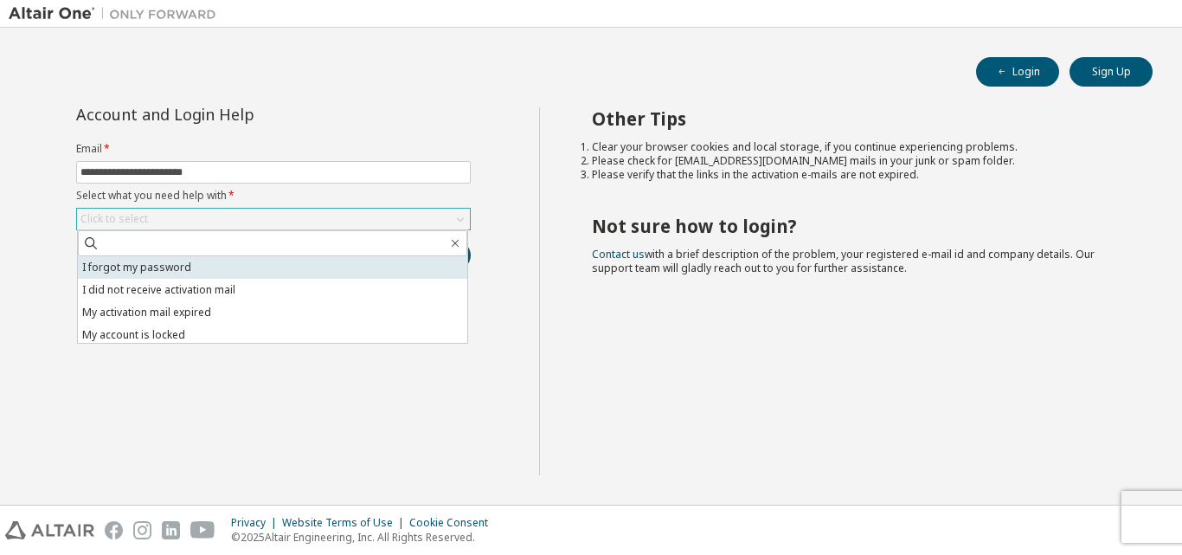
click at [260, 260] on li "I forgot my password" at bounding box center [272, 267] width 389 height 23
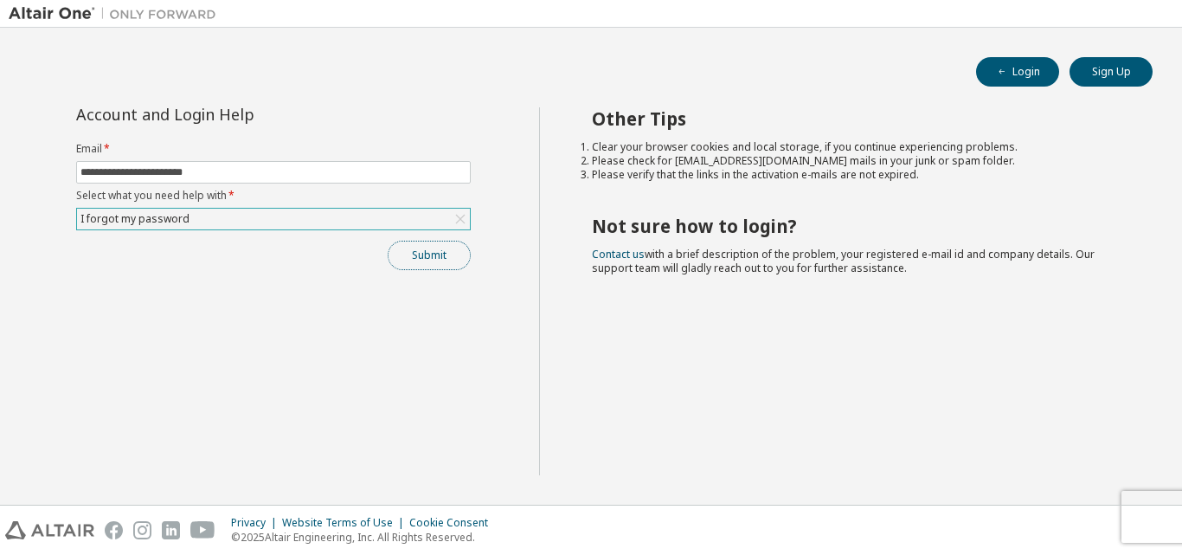
click at [438, 262] on button "Submit" at bounding box center [429, 255] width 83 height 29
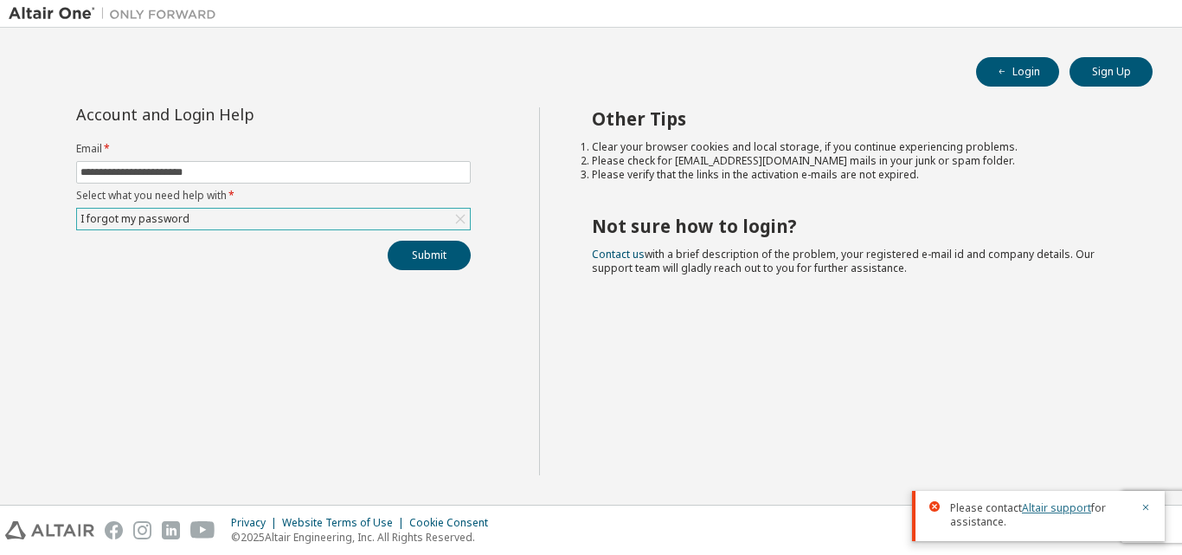
click at [1036, 505] on link "Altair support" at bounding box center [1056, 507] width 69 height 15
click at [1032, 78] on button "Login" at bounding box center [1017, 71] width 83 height 29
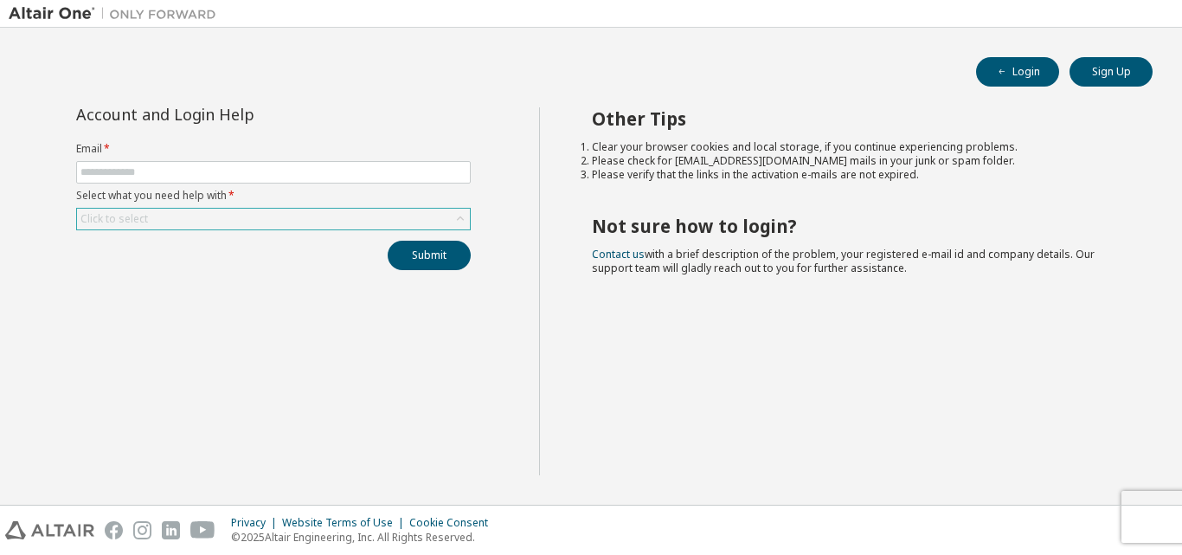
click at [320, 222] on div "Click to select" at bounding box center [273, 219] width 393 height 21
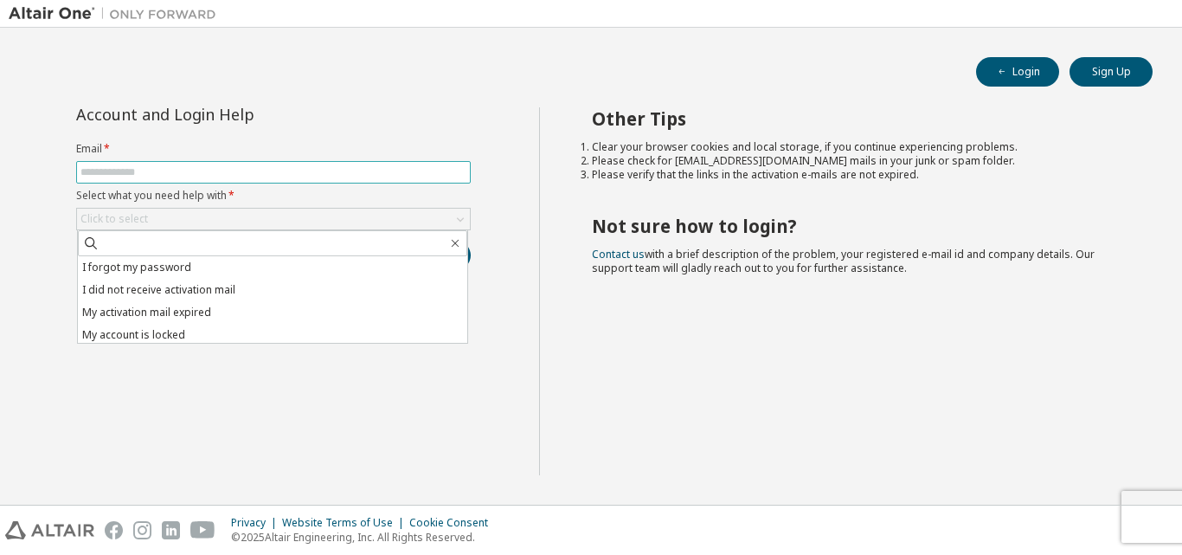
click at [346, 179] on span at bounding box center [273, 172] width 395 height 23
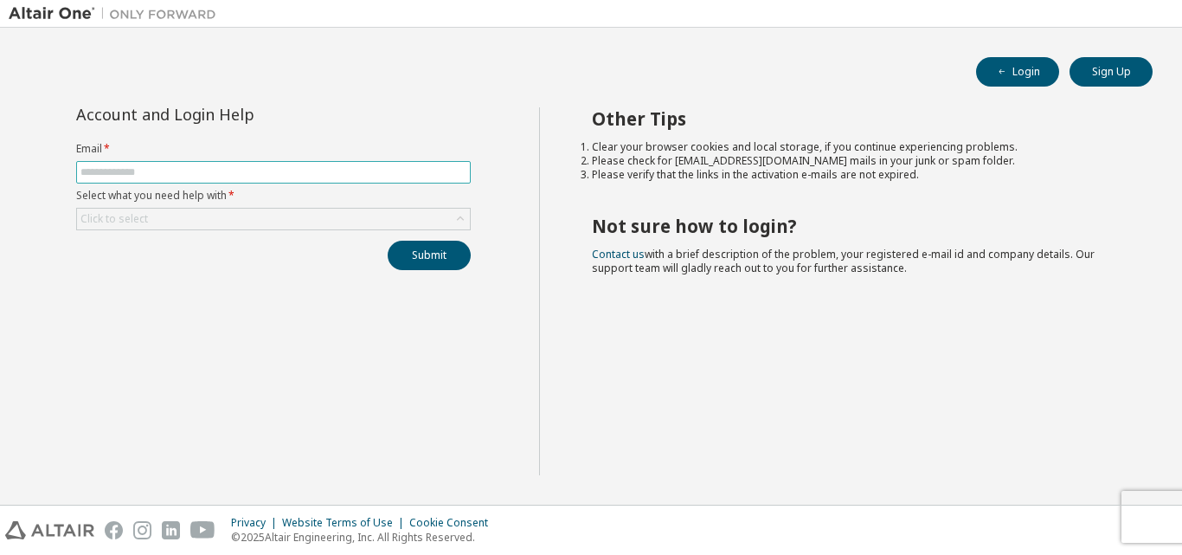
click at [363, 171] on input "text" at bounding box center [273, 172] width 386 height 14
type input "**********"
click at [325, 226] on div "Click to select" at bounding box center [273, 219] width 393 height 21
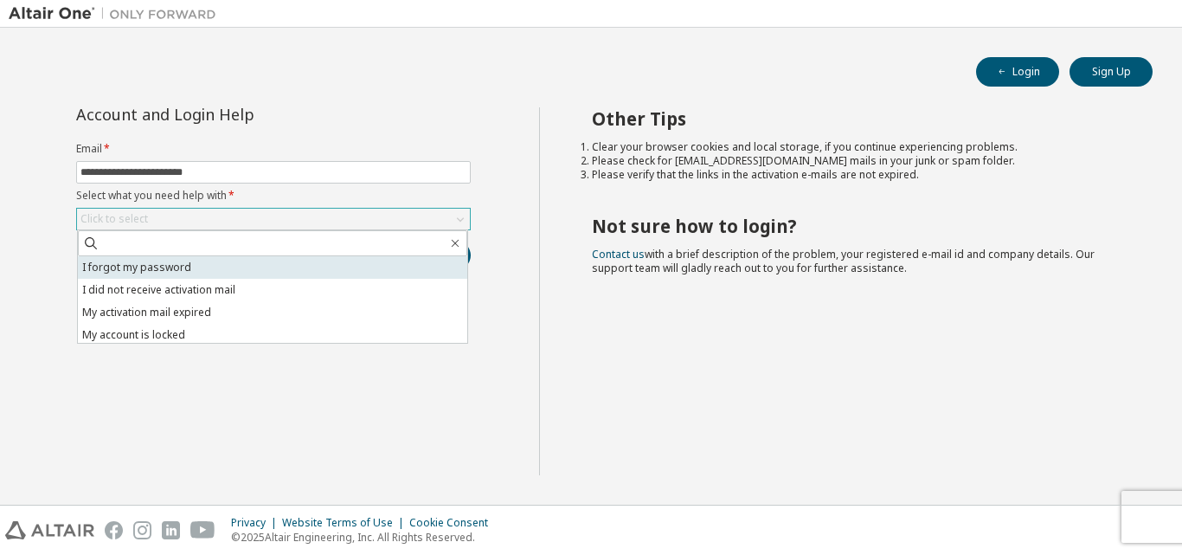
click at [311, 261] on li "I forgot my password" at bounding box center [272, 267] width 389 height 23
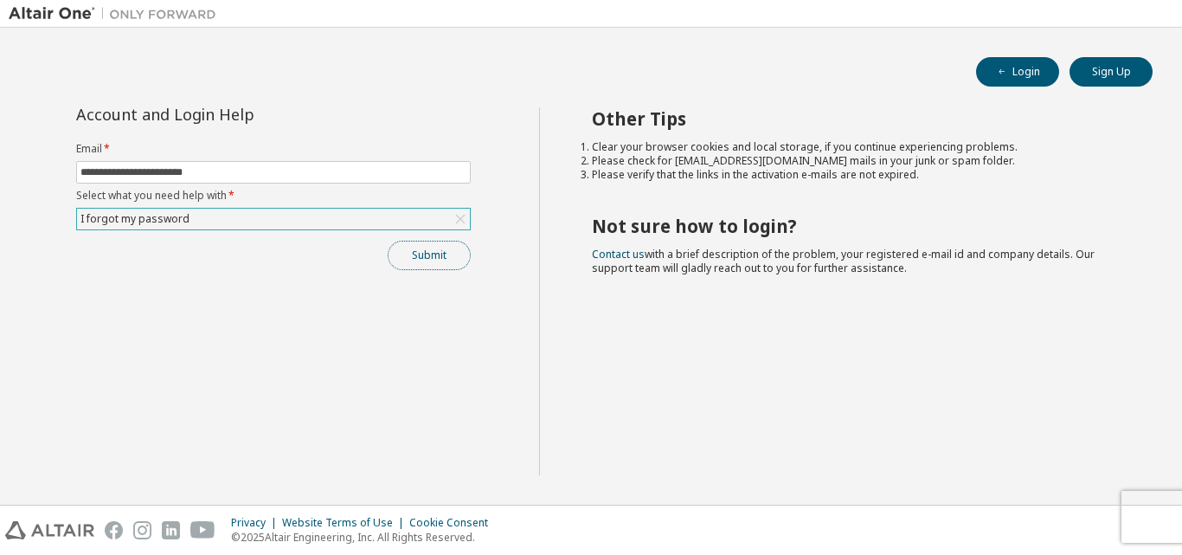
click at [435, 252] on button "Submit" at bounding box center [429, 255] width 83 height 29
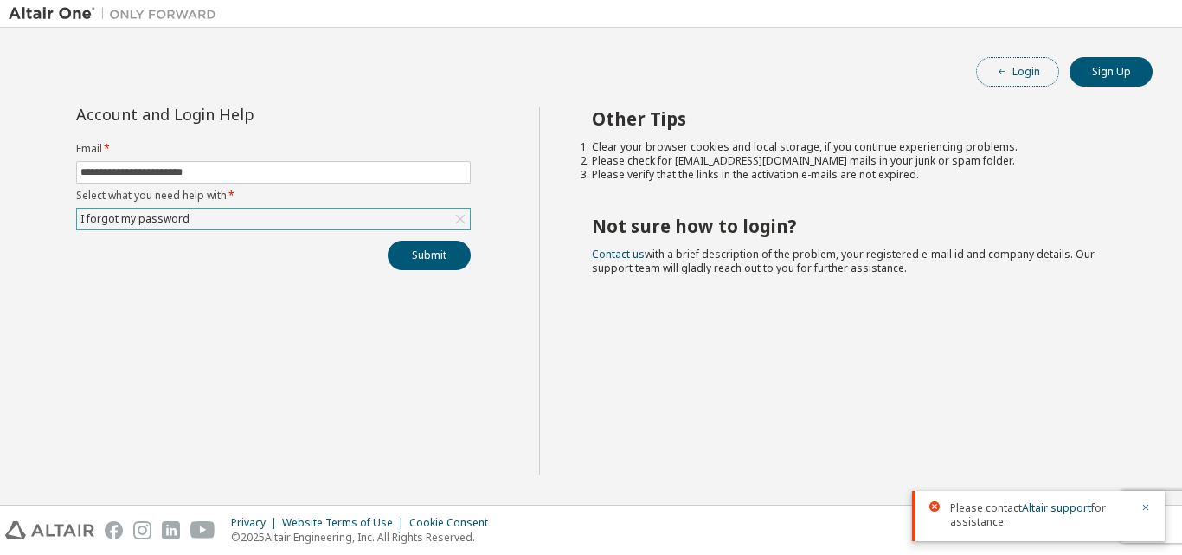
click at [1000, 72] on icon "button" at bounding box center [1002, 71] width 5 height 5
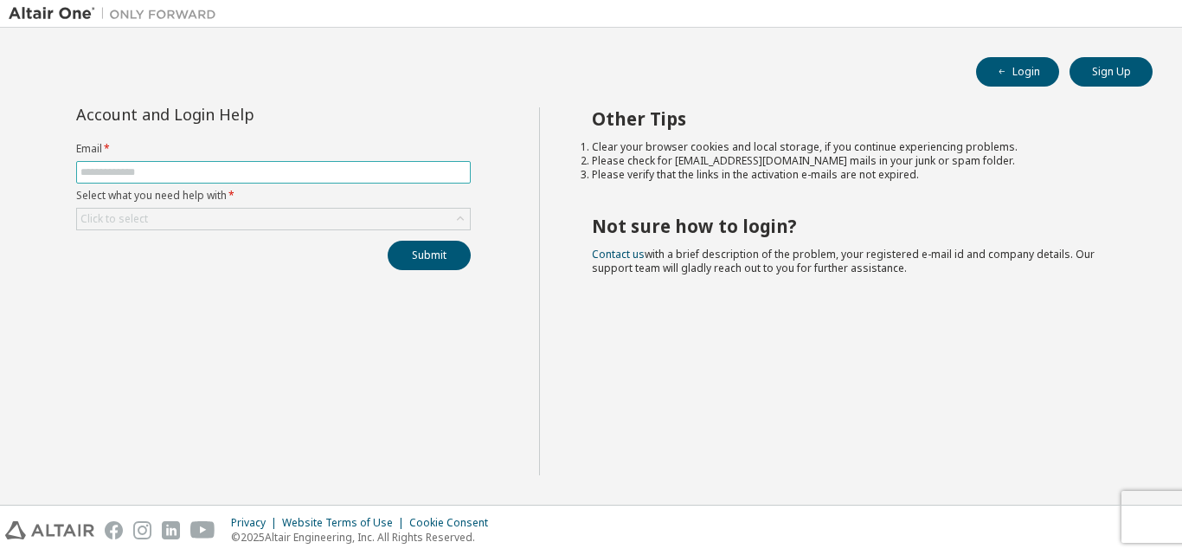
click at [406, 177] on input "text" at bounding box center [273, 172] width 386 height 14
click at [288, 217] on div "Click to select" at bounding box center [273, 219] width 393 height 21
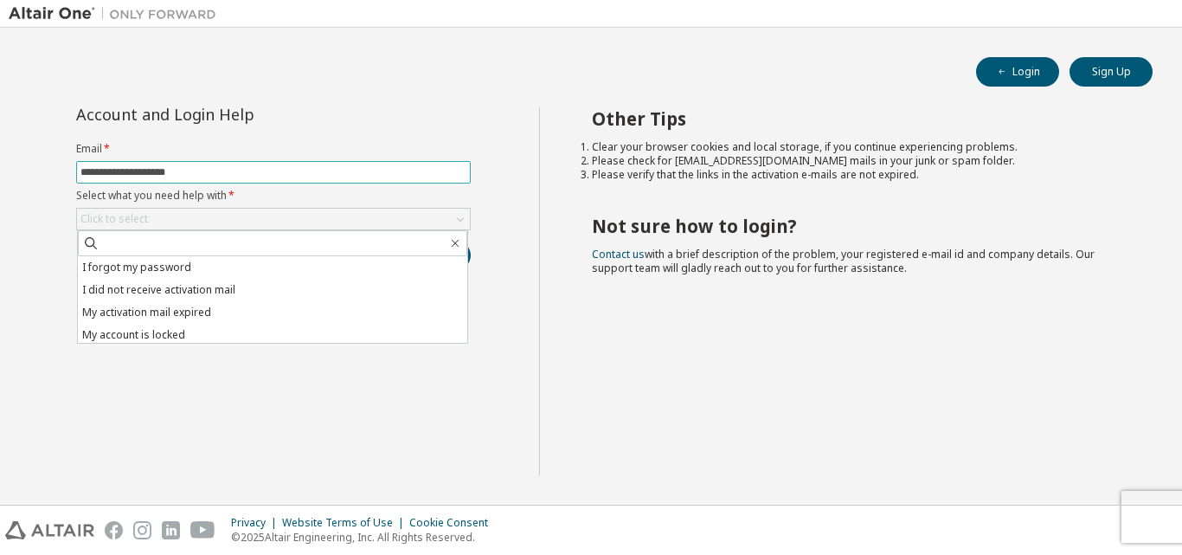
click at [340, 177] on input "**********" at bounding box center [273, 172] width 386 height 14
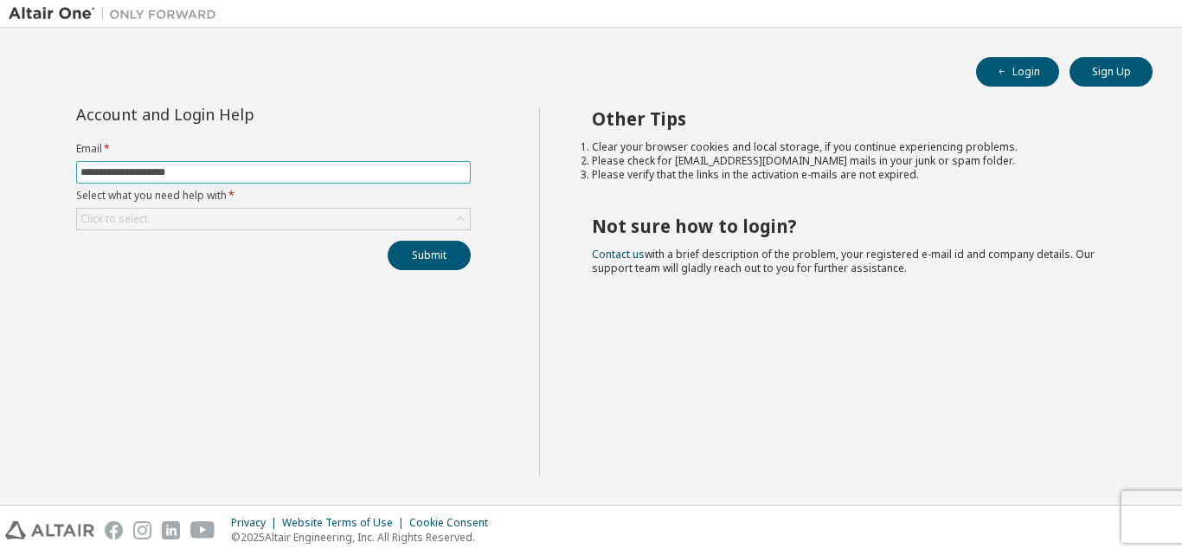
click at [338, 167] on input "**********" at bounding box center [273, 172] width 386 height 14
click at [326, 174] on input "**********" at bounding box center [273, 172] width 386 height 14
type input "*"
click at [325, 177] on input "text" at bounding box center [273, 172] width 386 height 14
type input "**********"
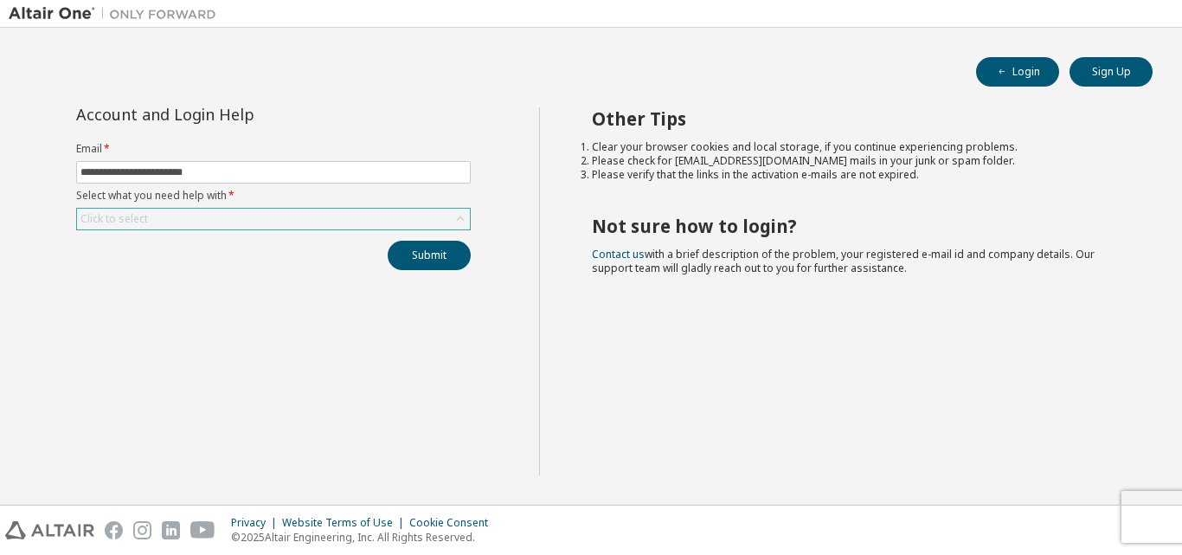
click at [357, 220] on div "Click to select" at bounding box center [273, 219] width 393 height 21
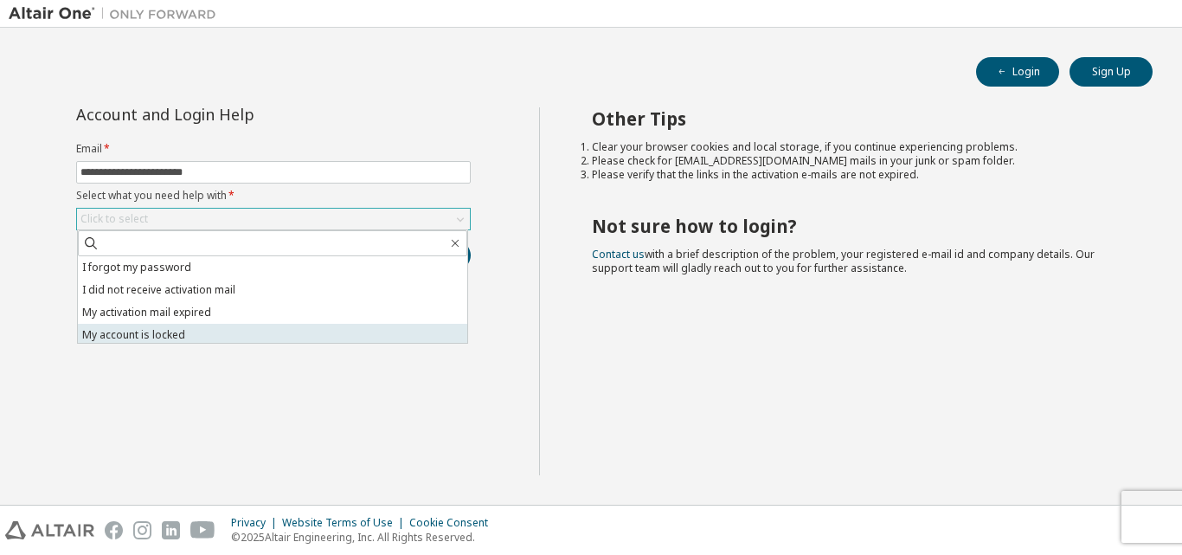
click at [318, 326] on li "My account is locked" at bounding box center [272, 335] width 389 height 23
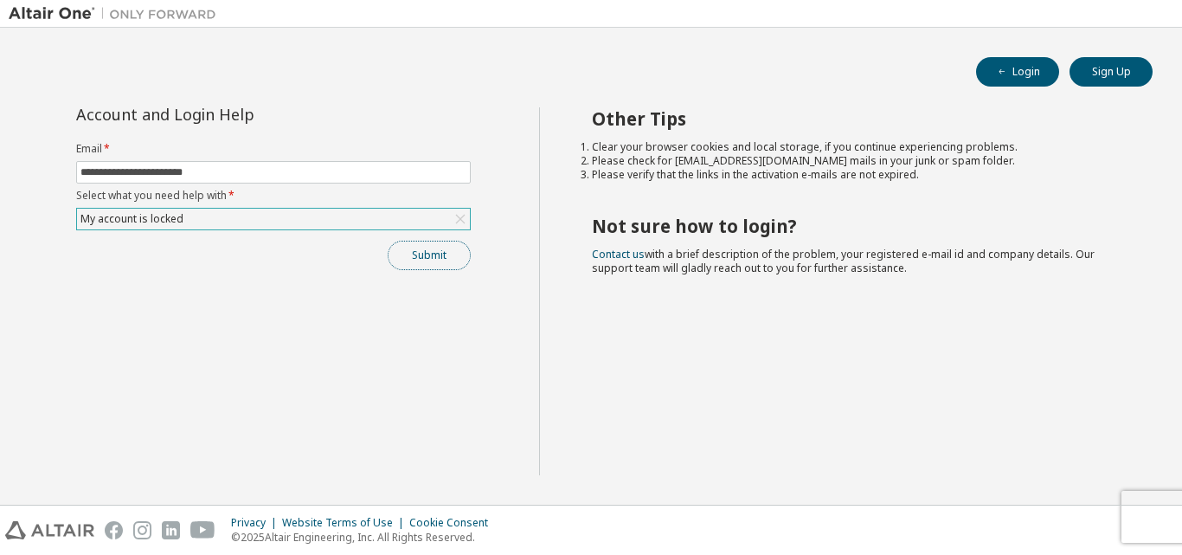
click at [436, 260] on button "Submit" at bounding box center [429, 255] width 83 height 29
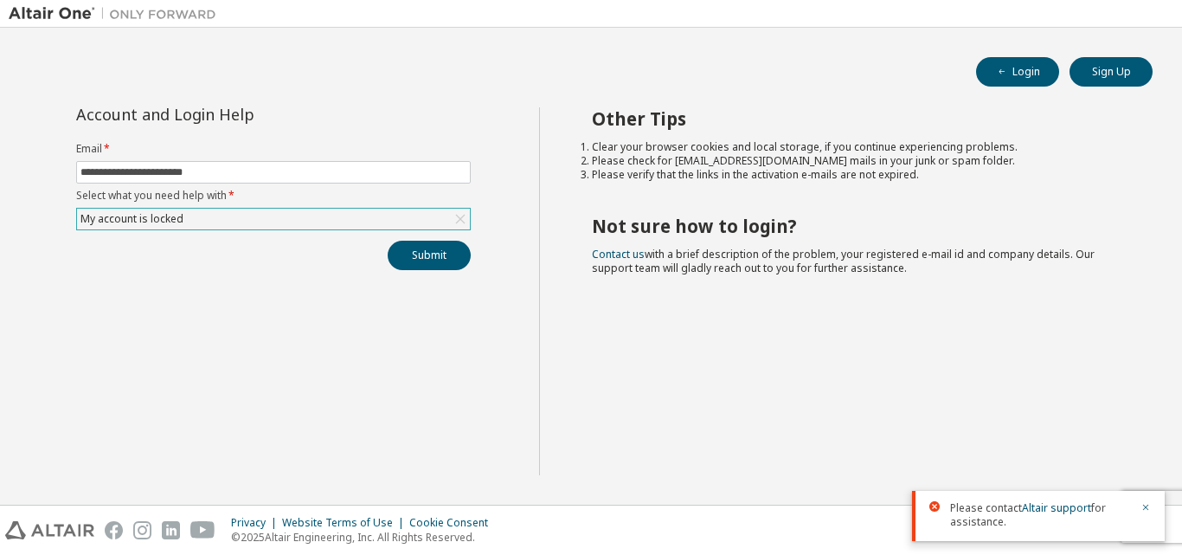
click at [354, 225] on div "My account is locked" at bounding box center [273, 219] width 393 height 21
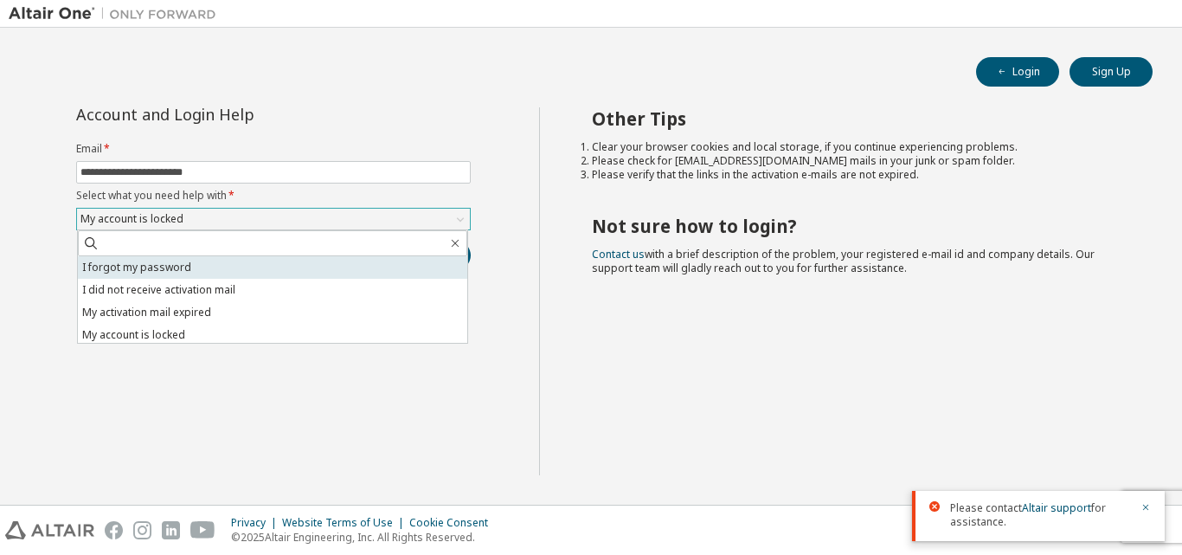
click at [340, 278] on li "I forgot my password" at bounding box center [272, 267] width 389 height 23
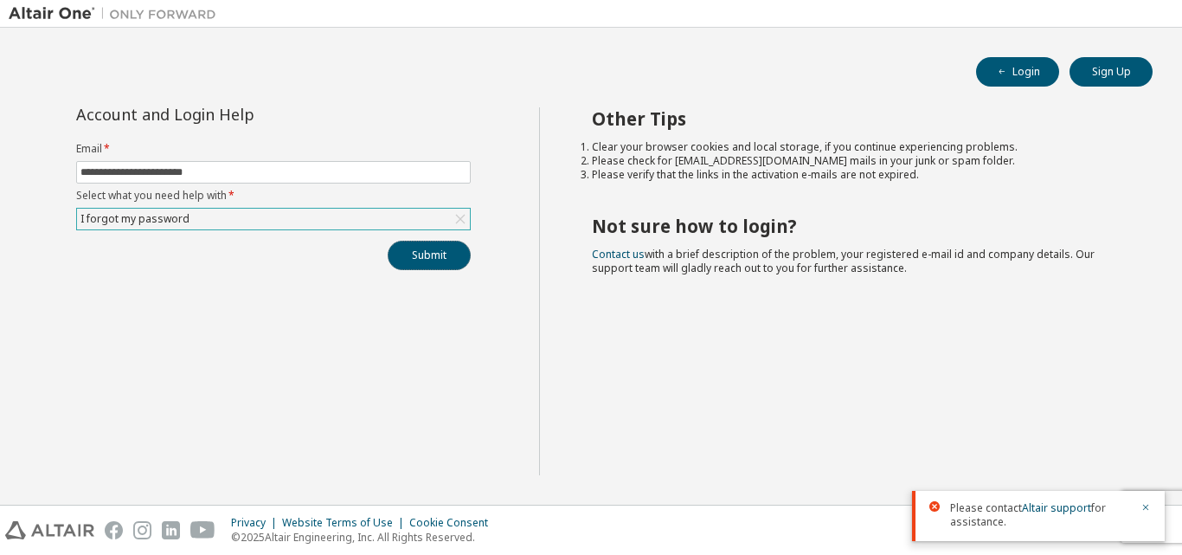
click at [434, 257] on button "Submit" at bounding box center [429, 255] width 83 height 29
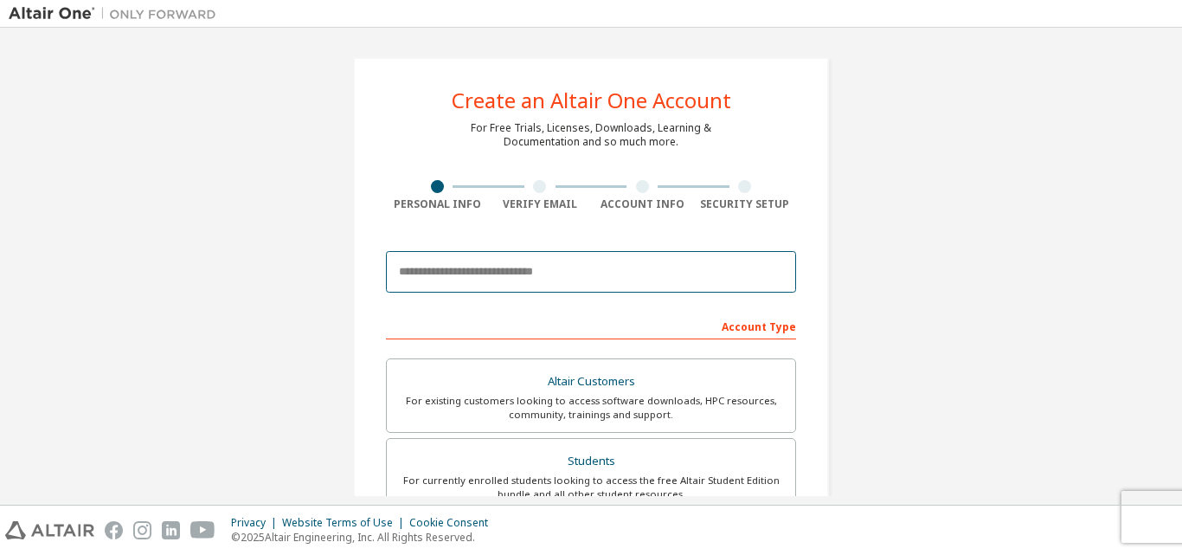
click at [594, 262] on input "email" at bounding box center [591, 272] width 410 height 42
type input "**********"
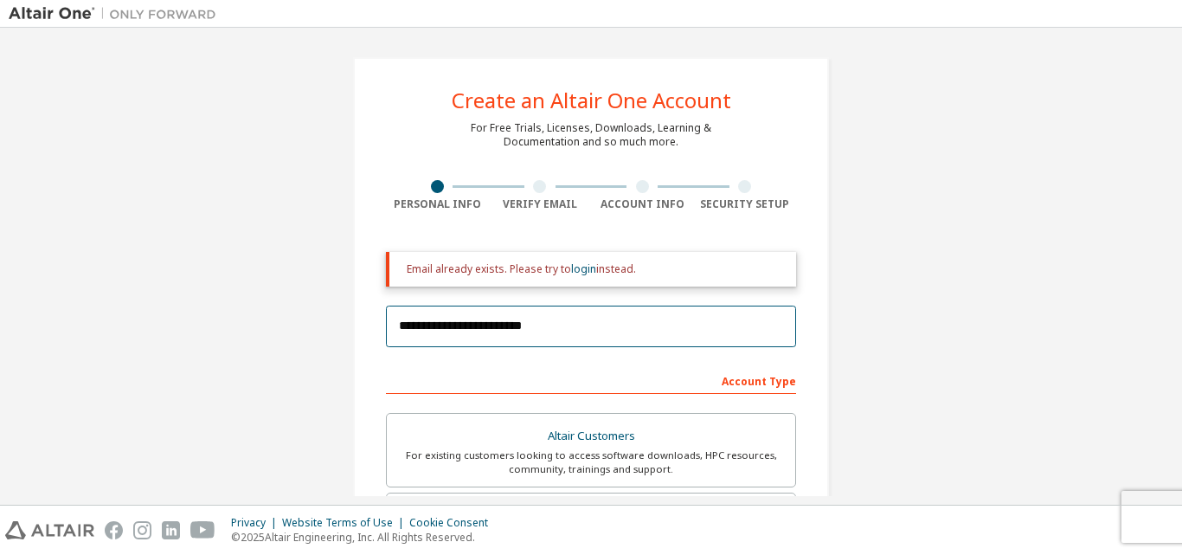
scroll to position [173, 0]
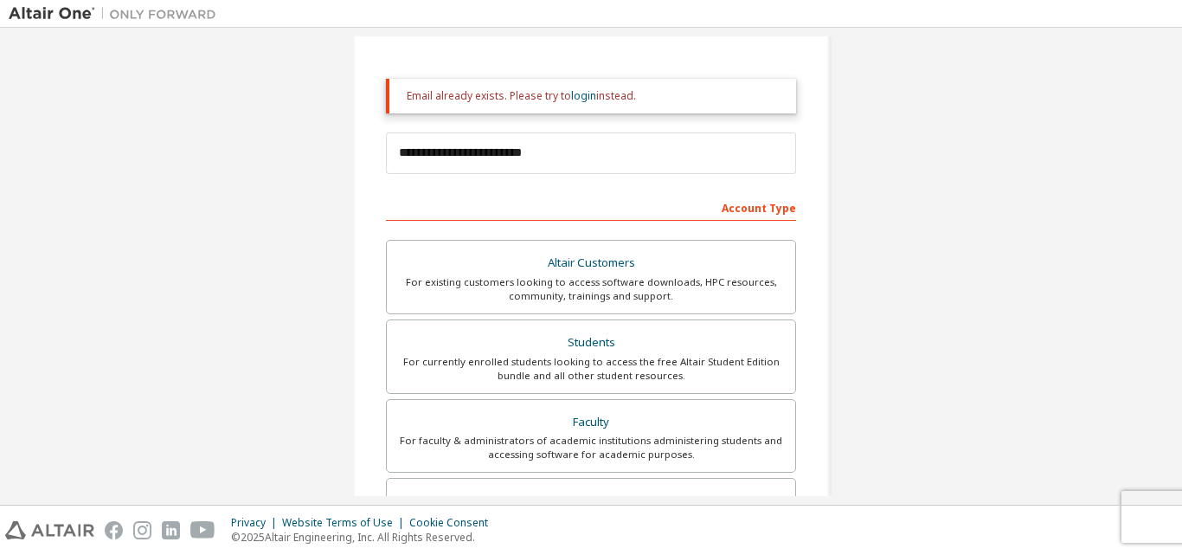
click at [771, 206] on div "Account Type" at bounding box center [591, 207] width 410 height 28
click at [743, 211] on div "Account Type" at bounding box center [591, 207] width 410 height 28
click at [782, 208] on div "Account Type" at bounding box center [591, 207] width 410 height 28
click at [781, 208] on div "Account Type" at bounding box center [591, 207] width 410 height 28
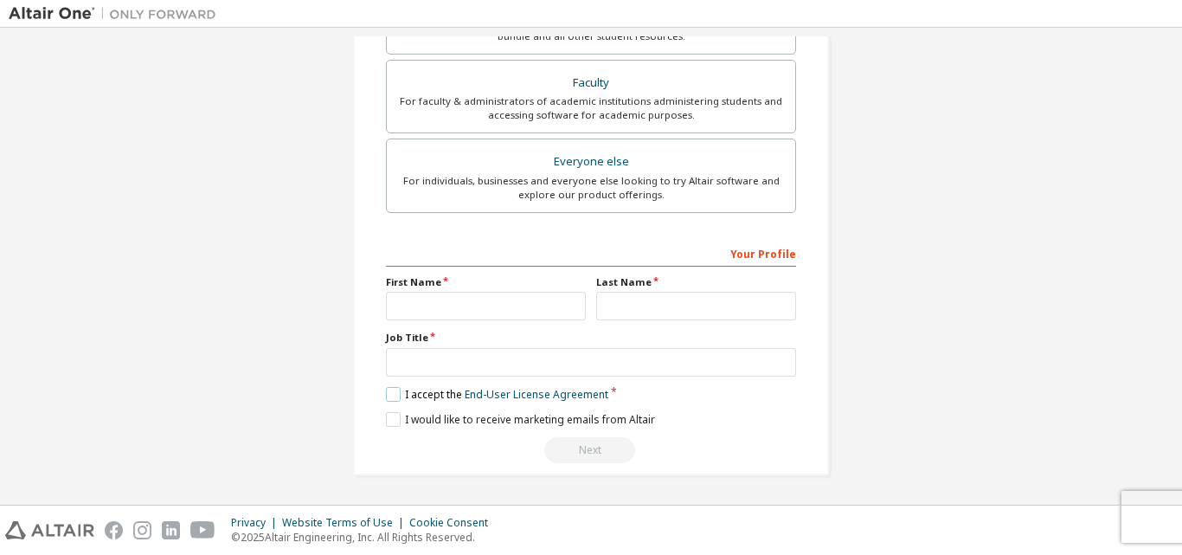
click at [391, 387] on label "I accept the End-User License Agreement" at bounding box center [497, 394] width 222 height 15
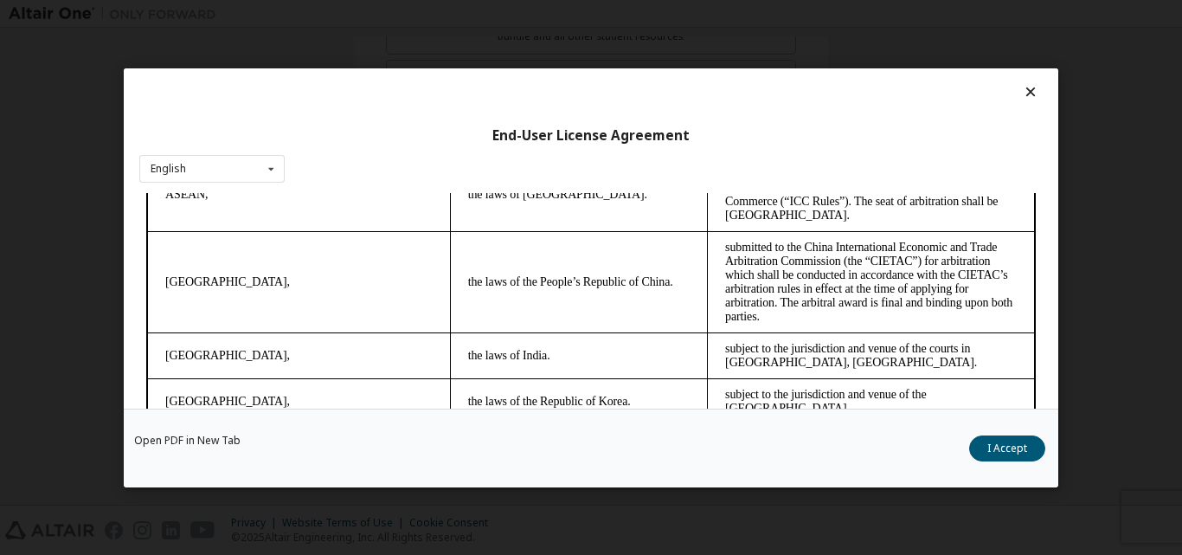
scroll to position [55, 0]
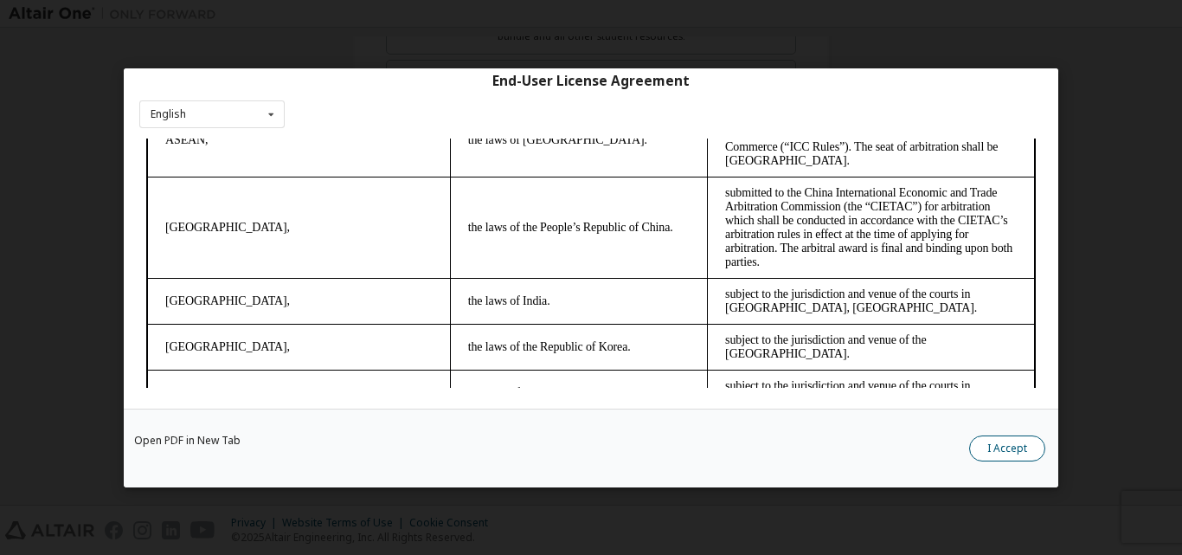
click at [980, 442] on button "I Accept" at bounding box center [1007, 447] width 76 height 26
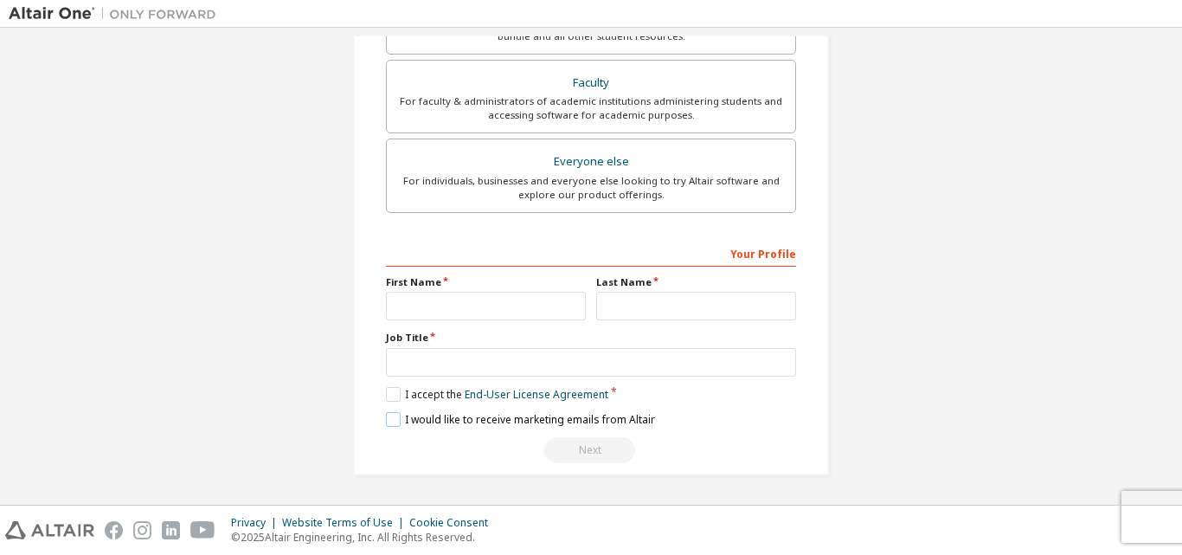
click at [391, 418] on label "I would like to receive marketing emails from Altair" at bounding box center [520, 419] width 269 height 15
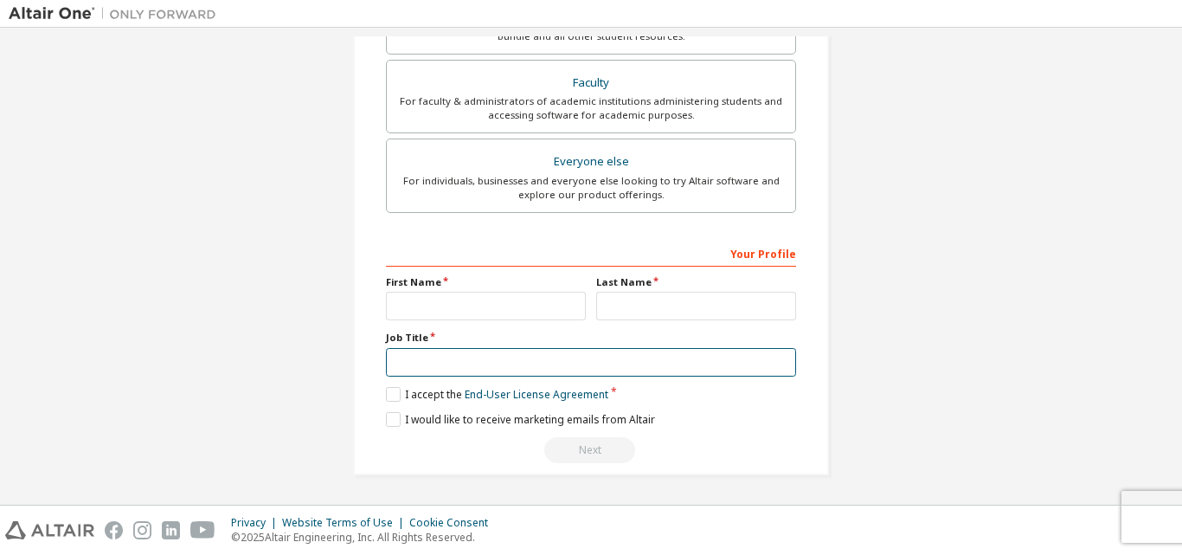
click at [433, 370] on input "text" at bounding box center [591, 362] width 410 height 29
type input "*******"
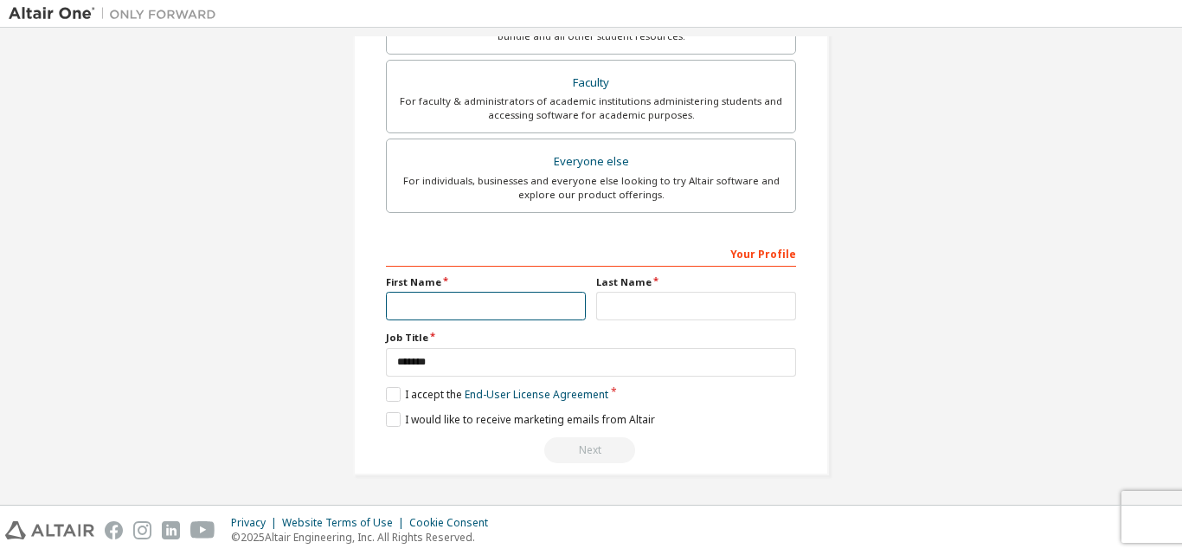
click at [476, 313] on input "text" at bounding box center [486, 306] width 200 height 29
type input "****"
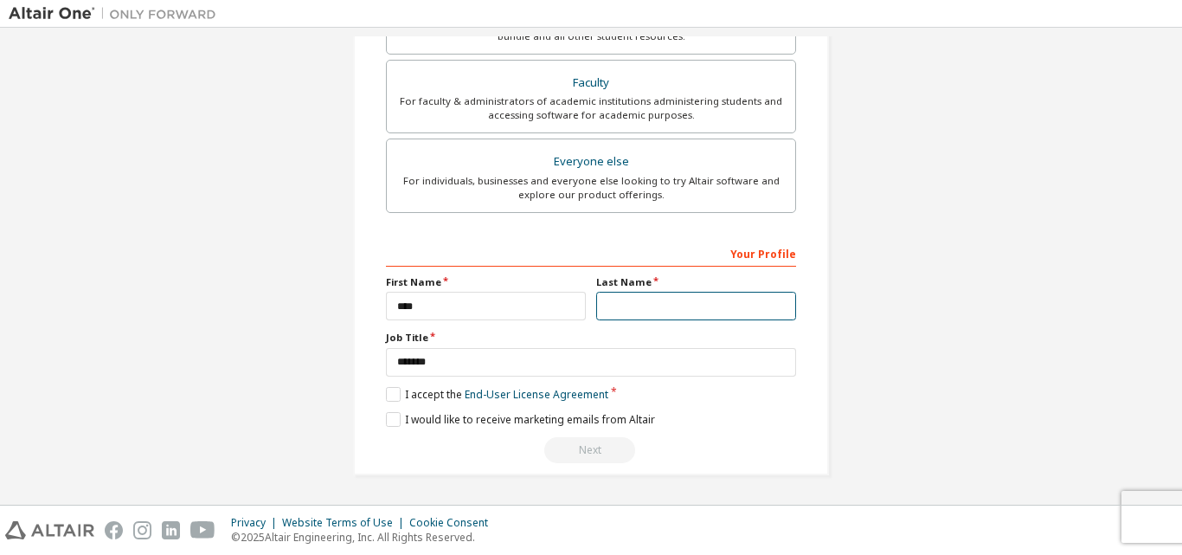
click at [626, 306] on input "text" at bounding box center [696, 306] width 200 height 29
type input "*******"
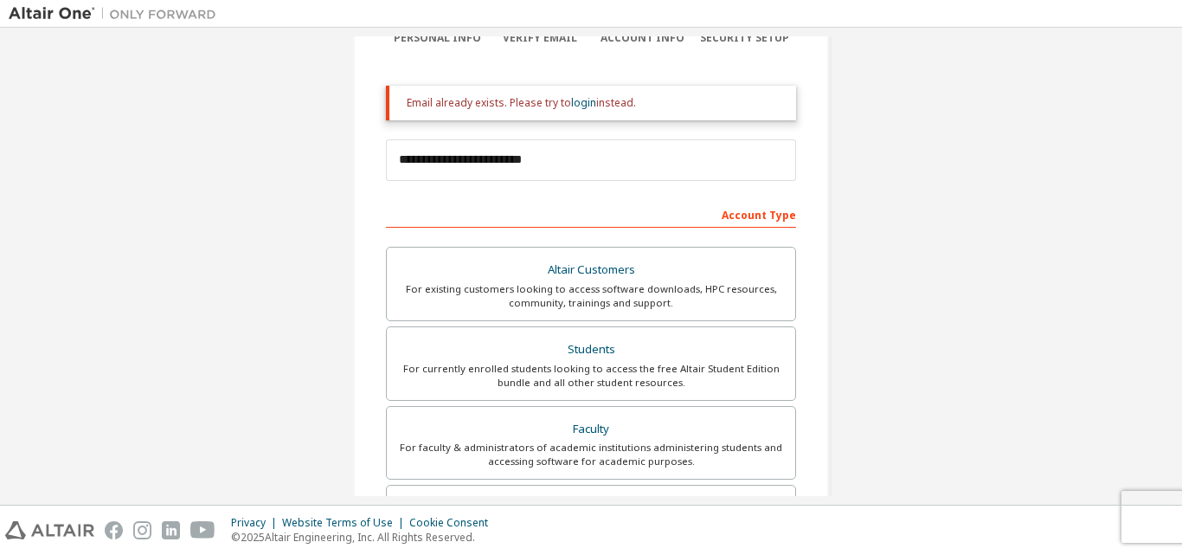
scroll to position [80, 0]
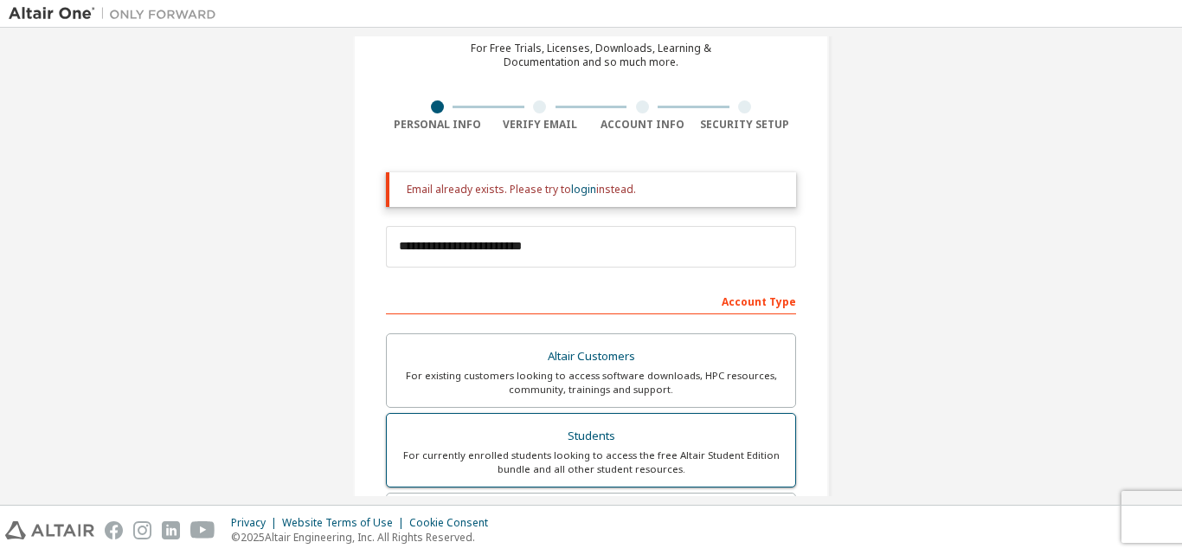
click at [595, 434] on div "Students" at bounding box center [591, 436] width 388 height 24
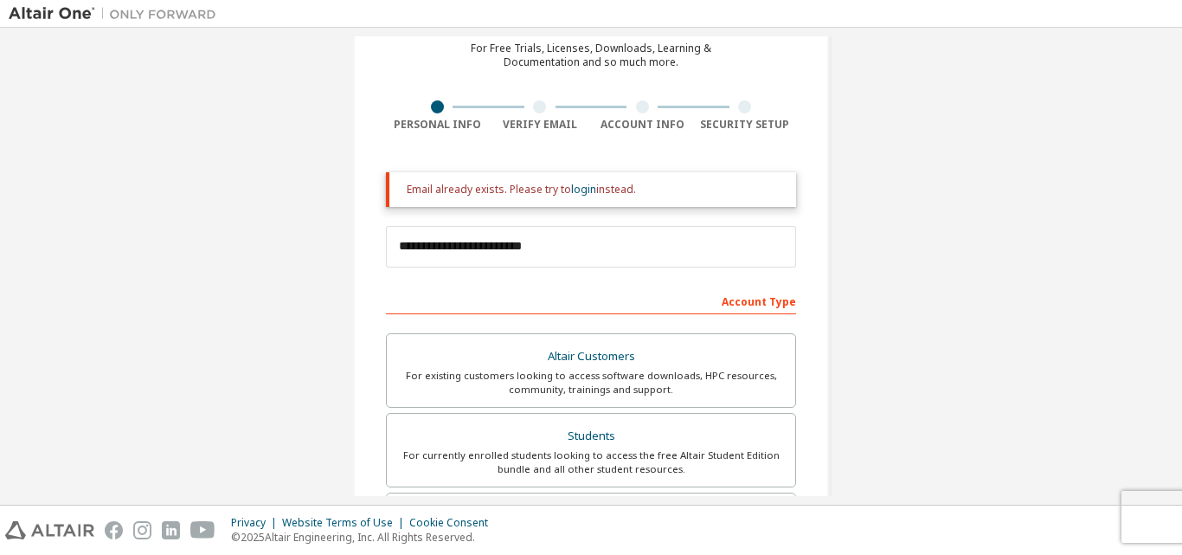
scroll to position [512, 0]
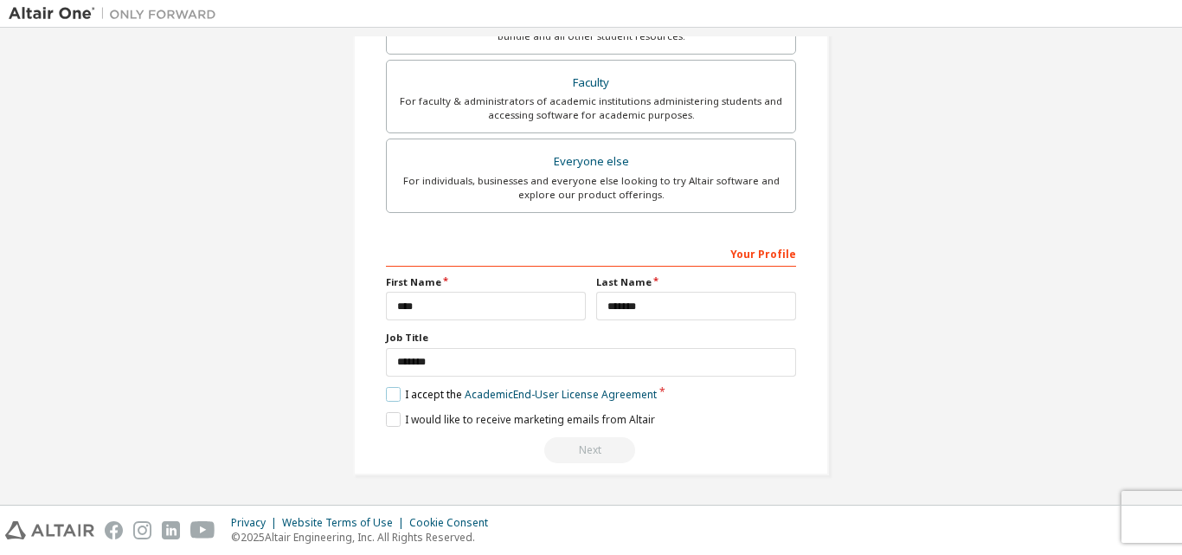
click at [386, 391] on label "I accept the Academic End-User License Agreement" at bounding box center [521, 394] width 271 height 15
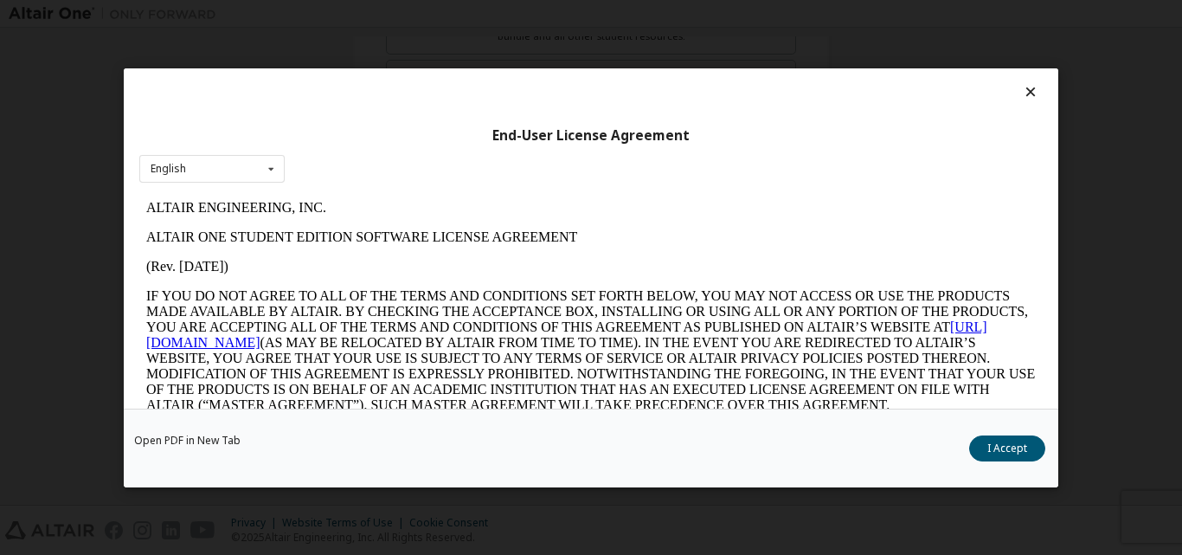
scroll to position [0, 0]
click at [1000, 454] on button "I Accept" at bounding box center [1007, 447] width 76 height 26
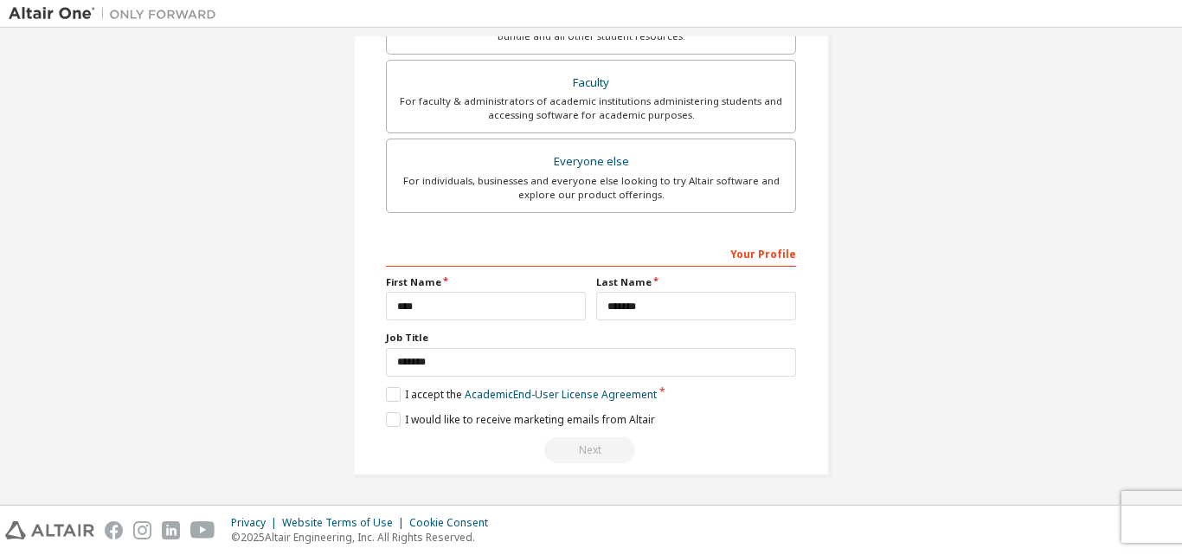
click at [569, 443] on div "Next" at bounding box center [591, 450] width 410 height 26
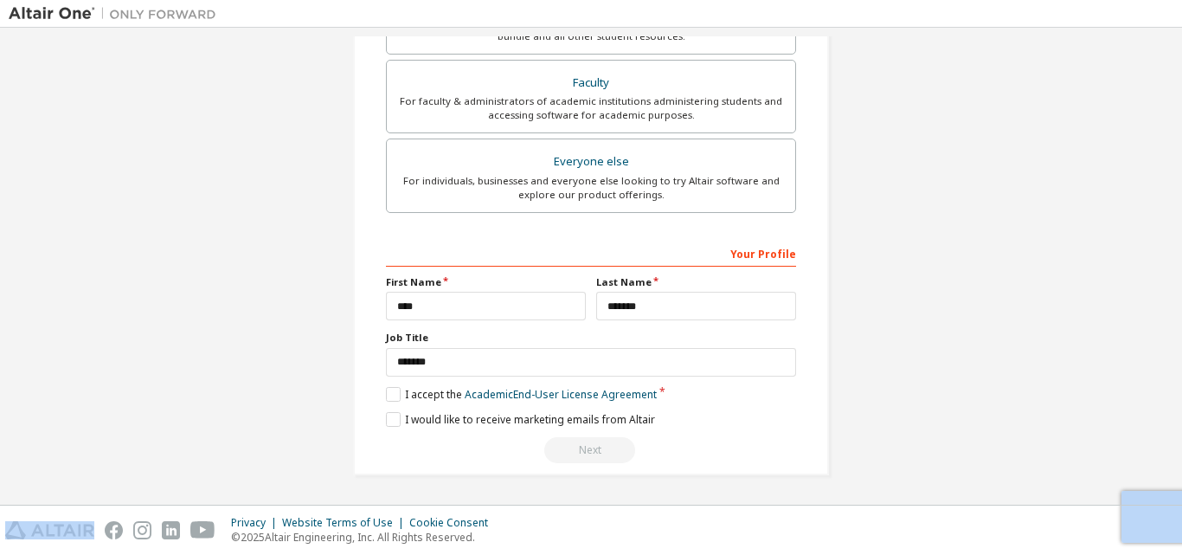
click at [569, 443] on div "Next" at bounding box center [591, 450] width 410 height 26
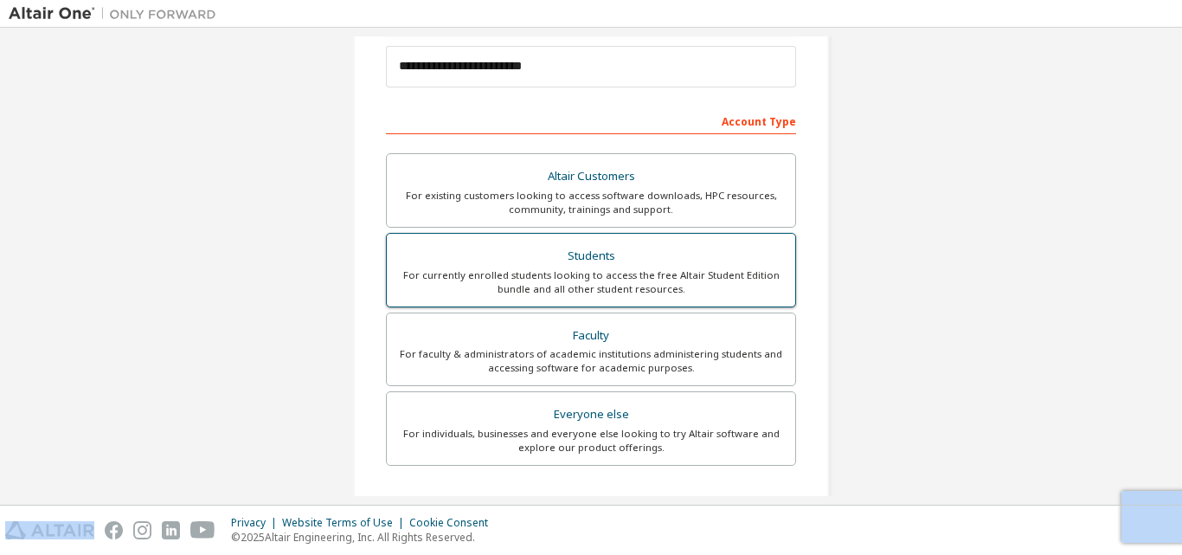
scroll to position [512, 0]
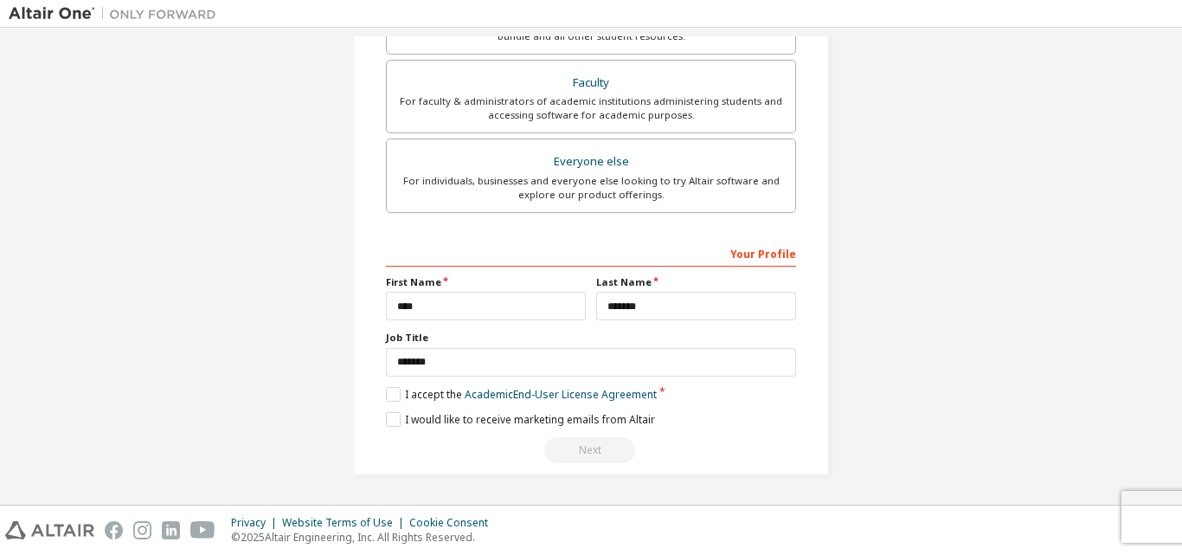
click at [595, 447] on div "Next" at bounding box center [591, 450] width 410 height 26
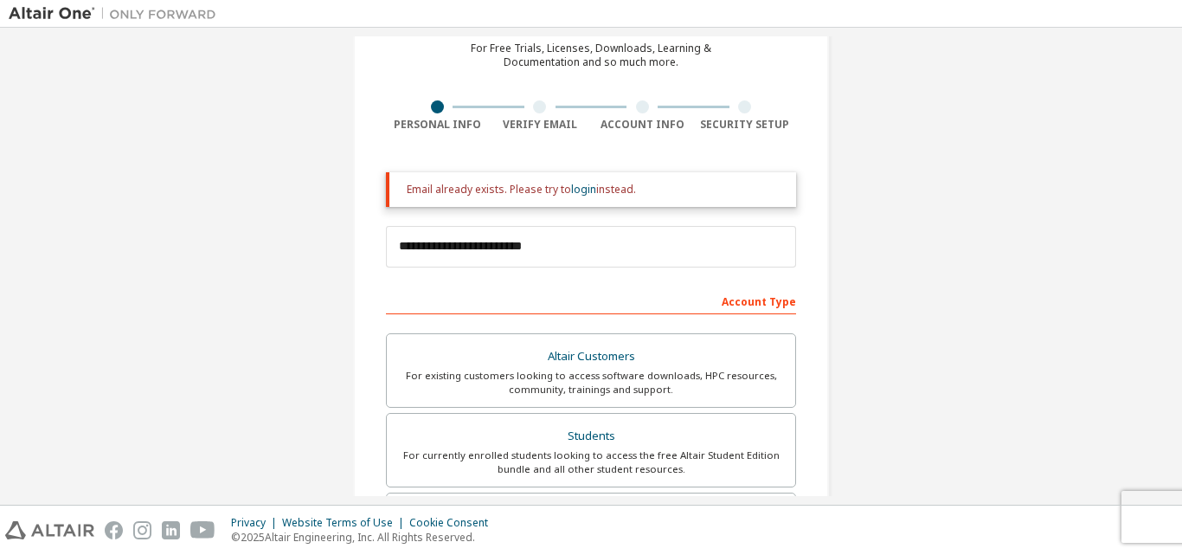
scroll to position [0, 0]
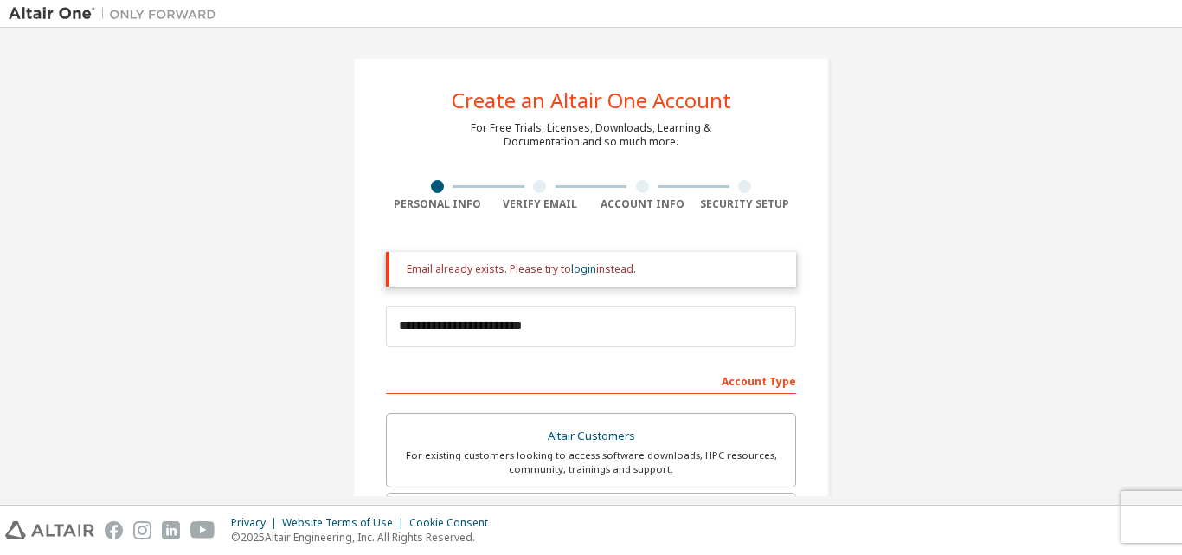
click at [534, 190] on div at bounding box center [539, 186] width 13 height 13
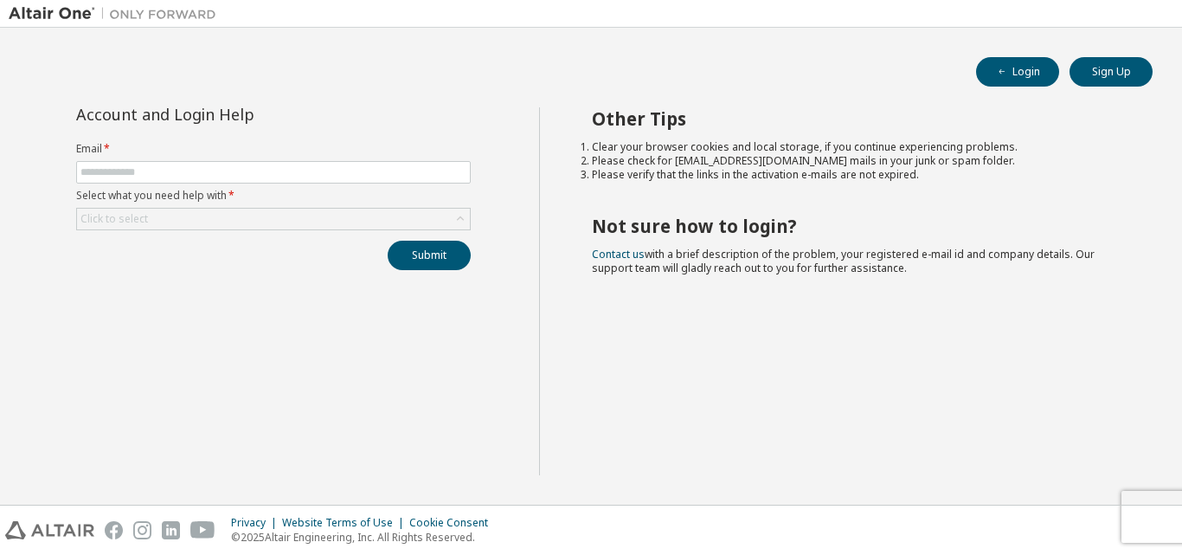
click at [401, 187] on form "Email * Select what you need help with * Click to select" at bounding box center [273, 186] width 395 height 88
click at [414, 178] on input "text" at bounding box center [273, 172] width 386 height 14
type input "**********"
click at [267, 232] on div "**********" at bounding box center [273, 188] width 415 height 163
click at [277, 221] on div "Click to select" at bounding box center [273, 219] width 393 height 21
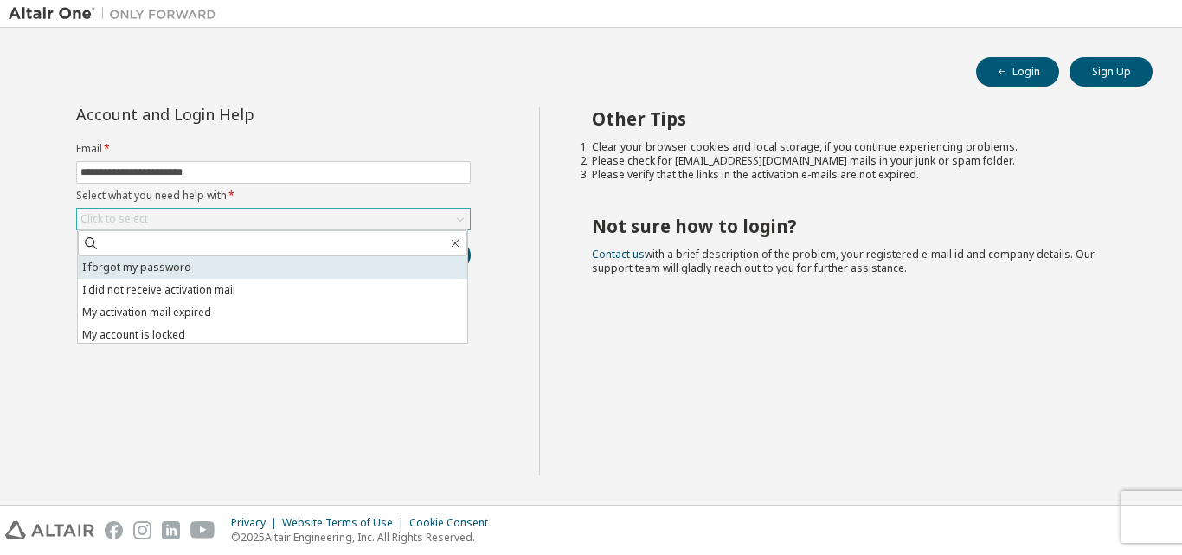
click at [241, 269] on li "I forgot my password" at bounding box center [272, 267] width 389 height 23
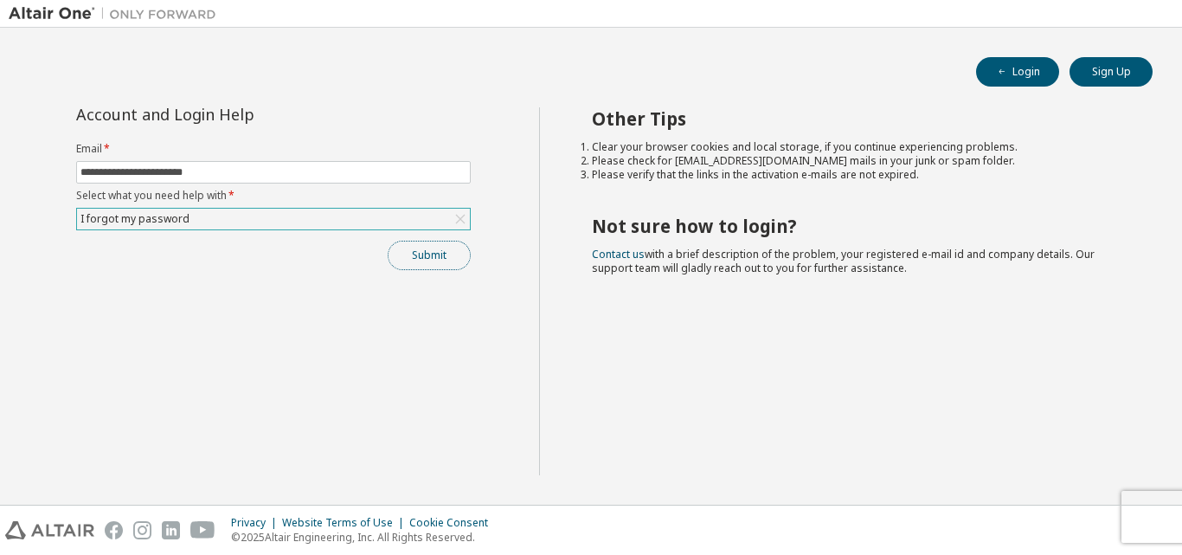
click at [447, 258] on button "Submit" at bounding box center [429, 255] width 83 height 29
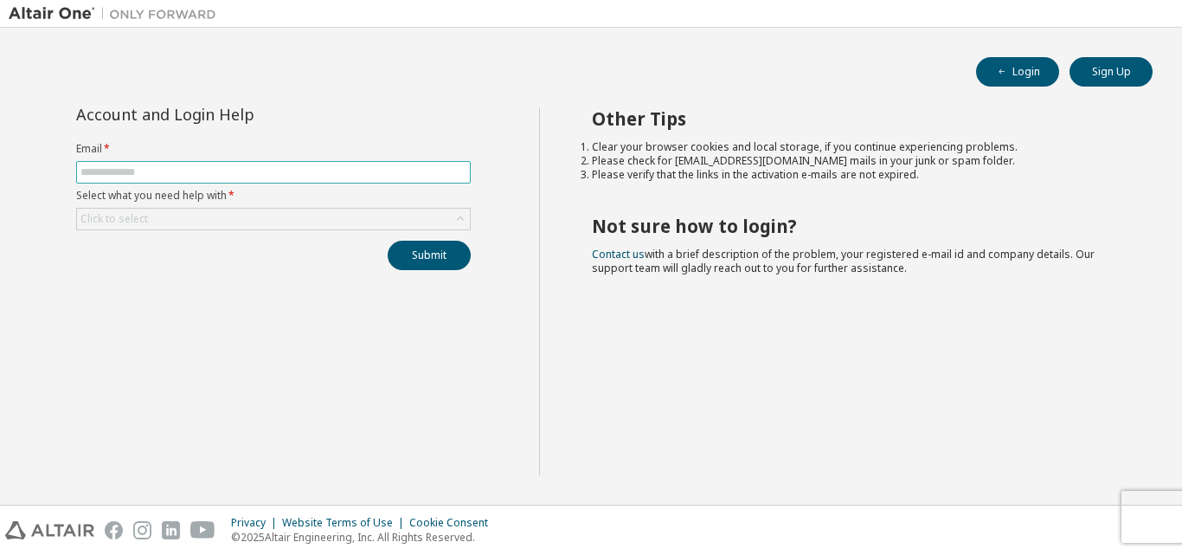
click at [421, 180] on span at bounding box center [273, 172] width 395 height 23
click at [379, 183] on span at bounding box center [273, 172] width 395 height 23
click at [398, 166] on input "text" at bounding box center [273, 172] width 386 height 14
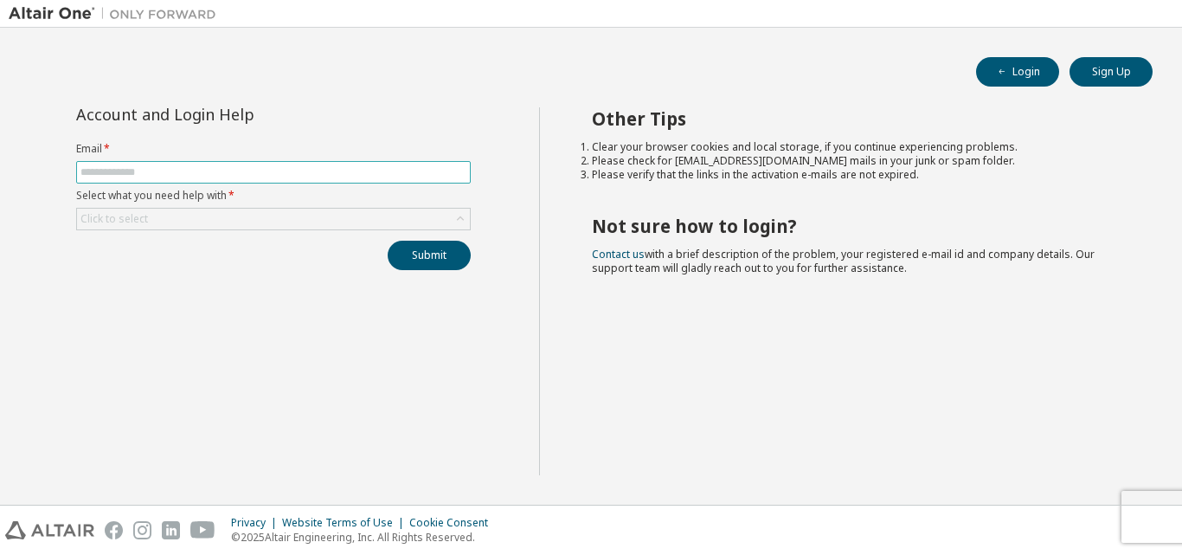
click at [392, 175] on input "text" at bounding box center [273, 172] width 386 height 14
type input "**********"
click at [287, 224] on div "Click to select" at bounding box center [273, 219] width 393 height 21
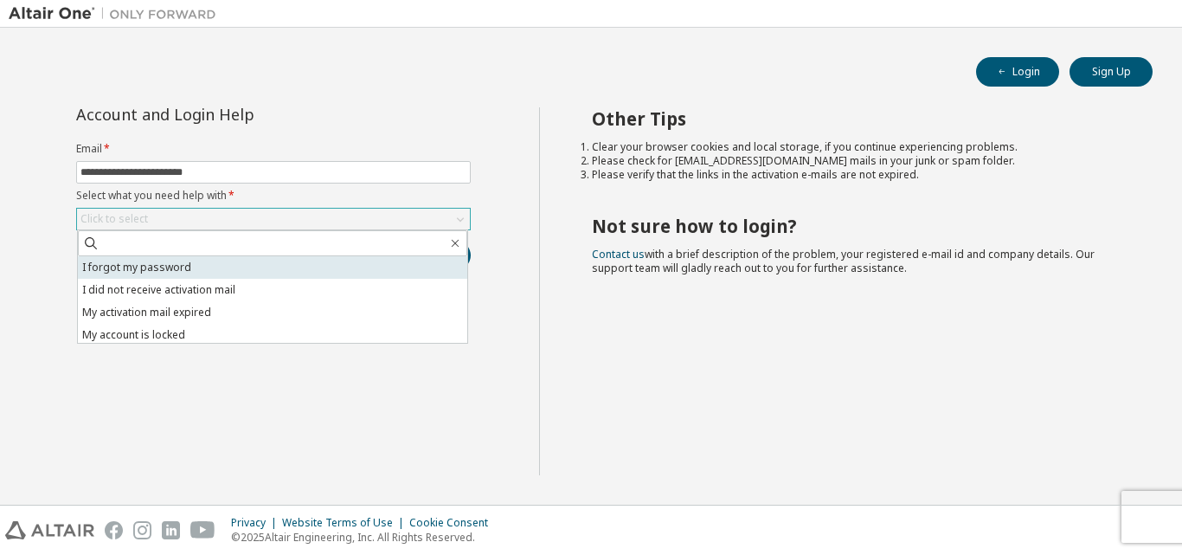
click at [269, 259] on li "I forgot my password" at bounding box center [272, 267] width 389 height 23
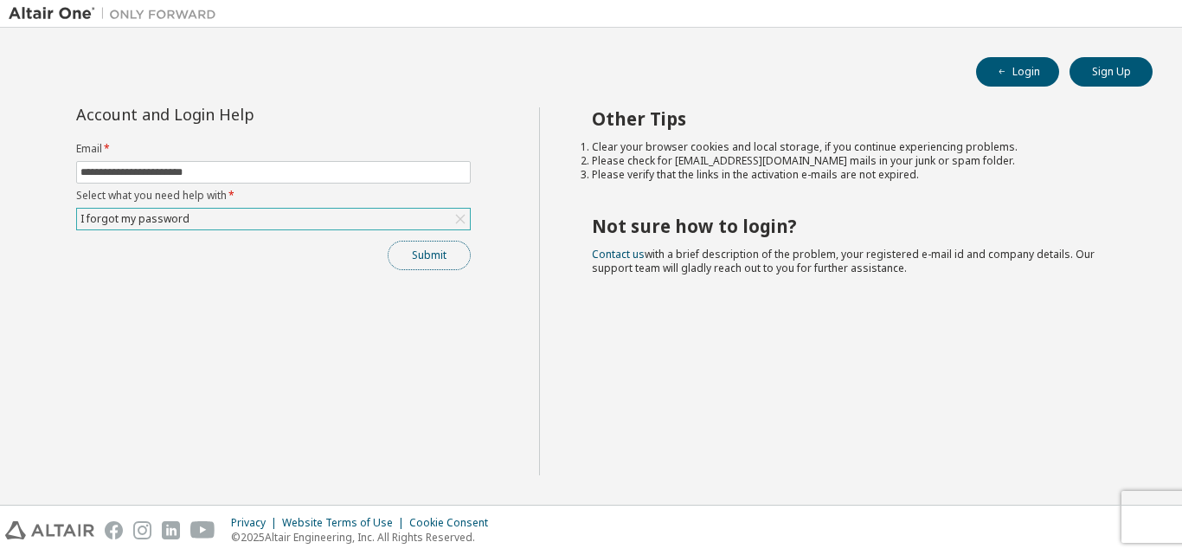
click at [407, 259] on button "Submit" at bounding box center [429, 255] width 83 height 29
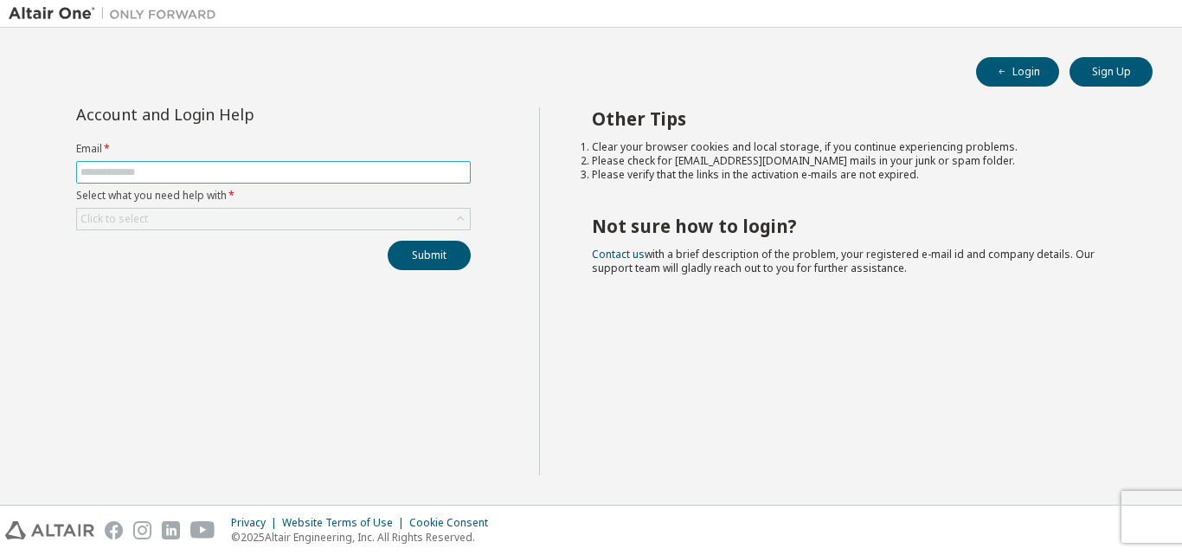
click at [317, 170] on input "text" at bounding box center [273, 172] width 386 height 14
type input "**********"
click at [267, 226] on div "Click to select" at bounding box center [273, 219] width 393 height 21
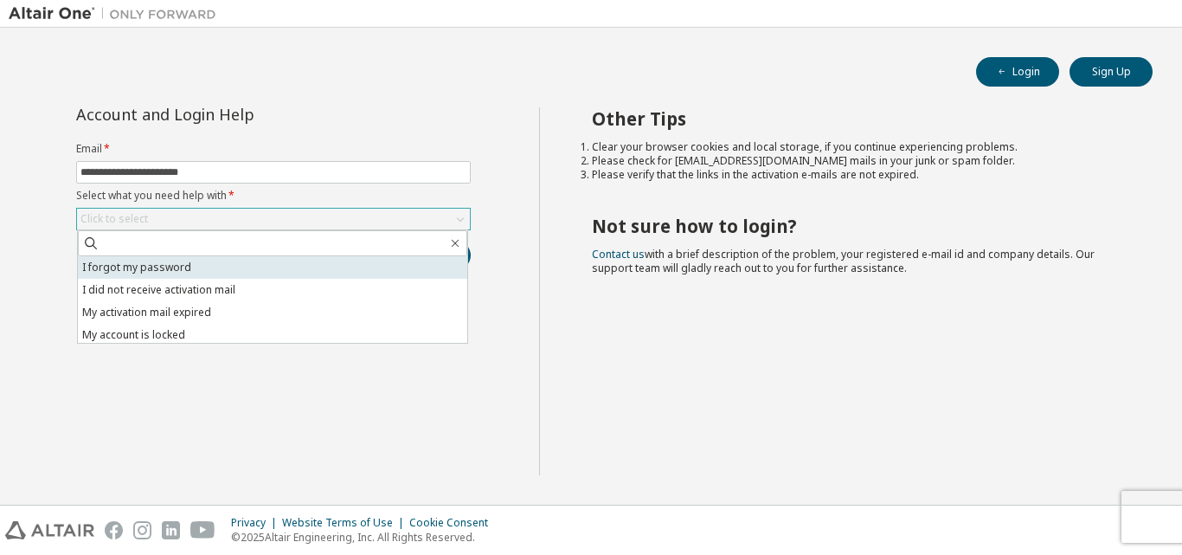
click at [254, 264] on li "I forgot my password" at bounding box center [272, 267] width 389 height 23
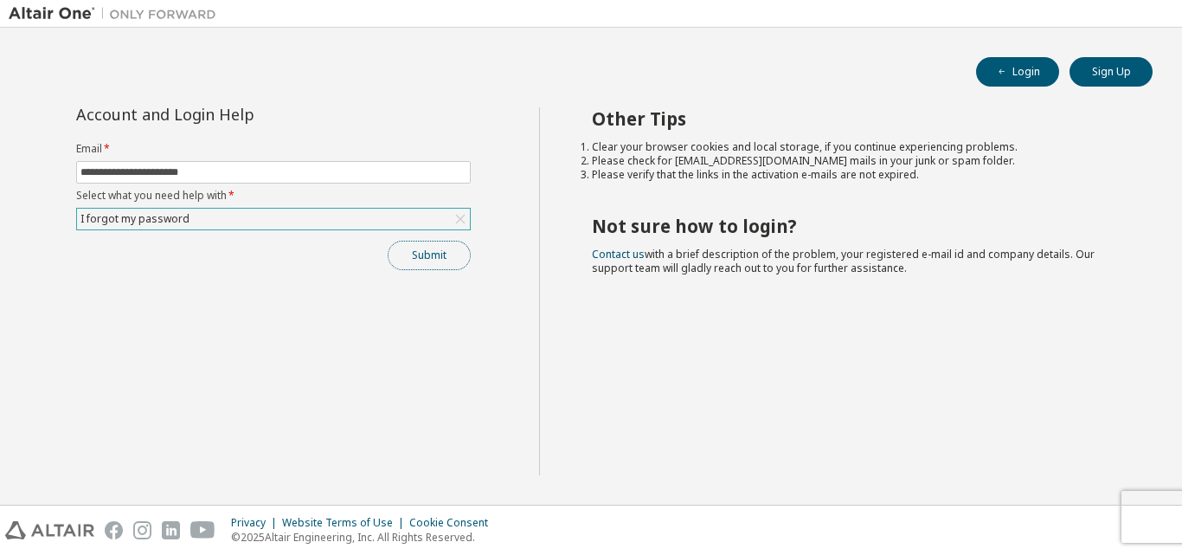
click at [411, 254] on button "Submit" at bounding box center [429, 255] width 83 height 29
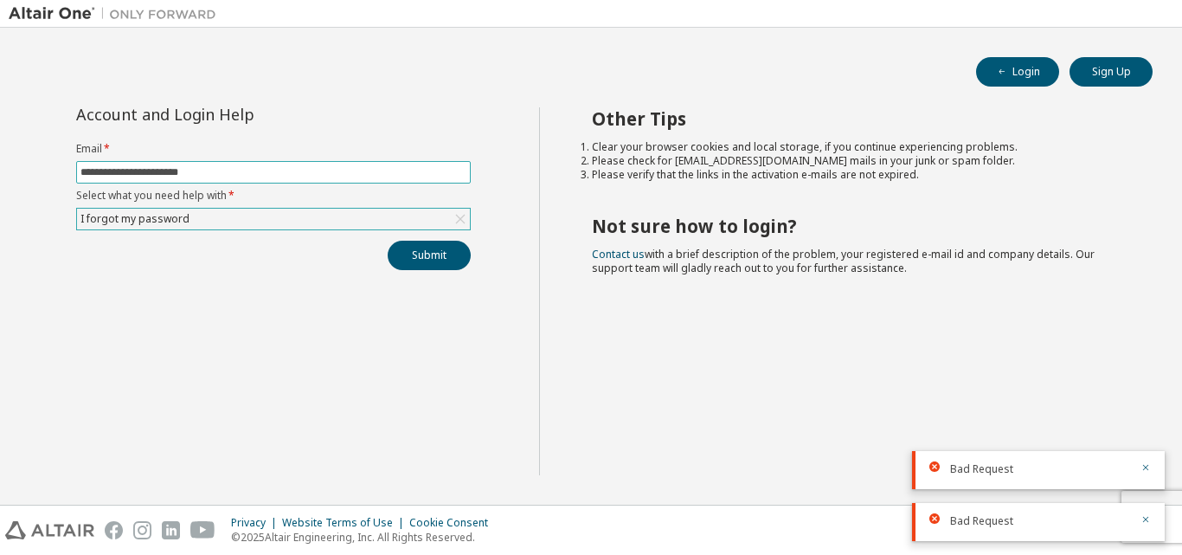
click at [395, 177] on input "**********" at bounding box center [273, 172] width 386 height 14
drag, startPoint x: 421, startPoint y: 166, endPoint x: 66, endPoint y: 152, distance: 355.1
click at [66, 152] on div "**********" at bounding box center [273, 188] width 415 height 163
type input "**********"
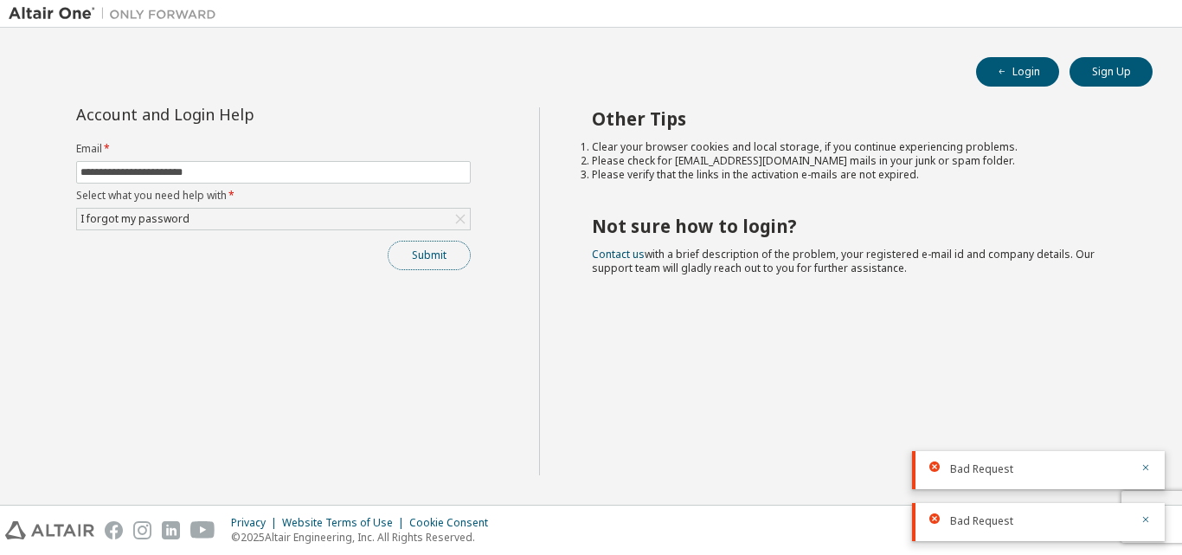
click at [403, 258] on button "Submit" at bounding box center [429, 255] width 83 height 29
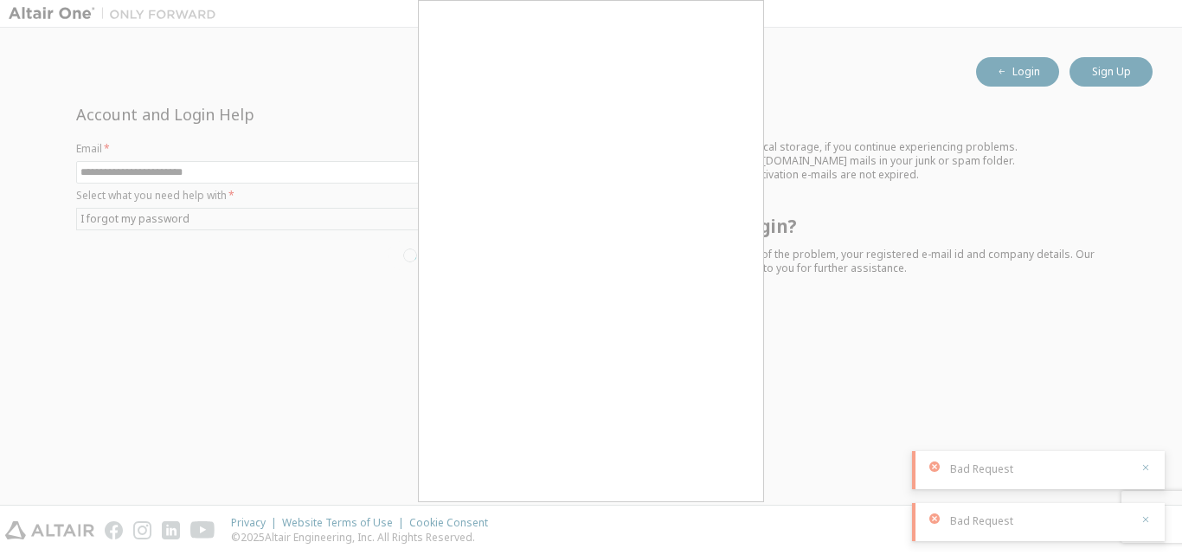
click at [223, 81] on div at bounding box center [591, 277] width 1182 height 555
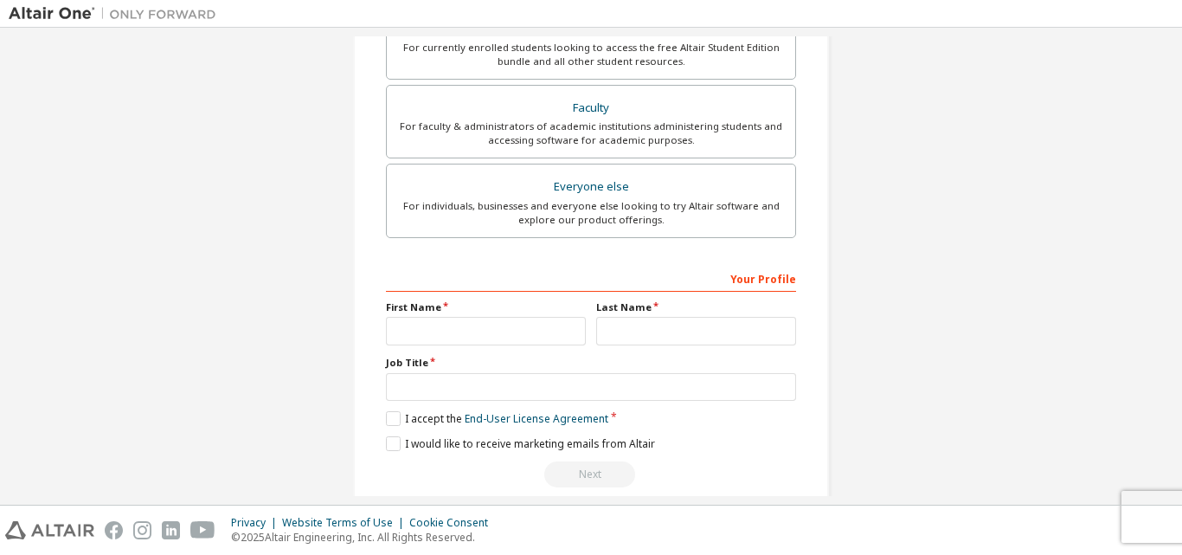
scroll to position [457, 0]
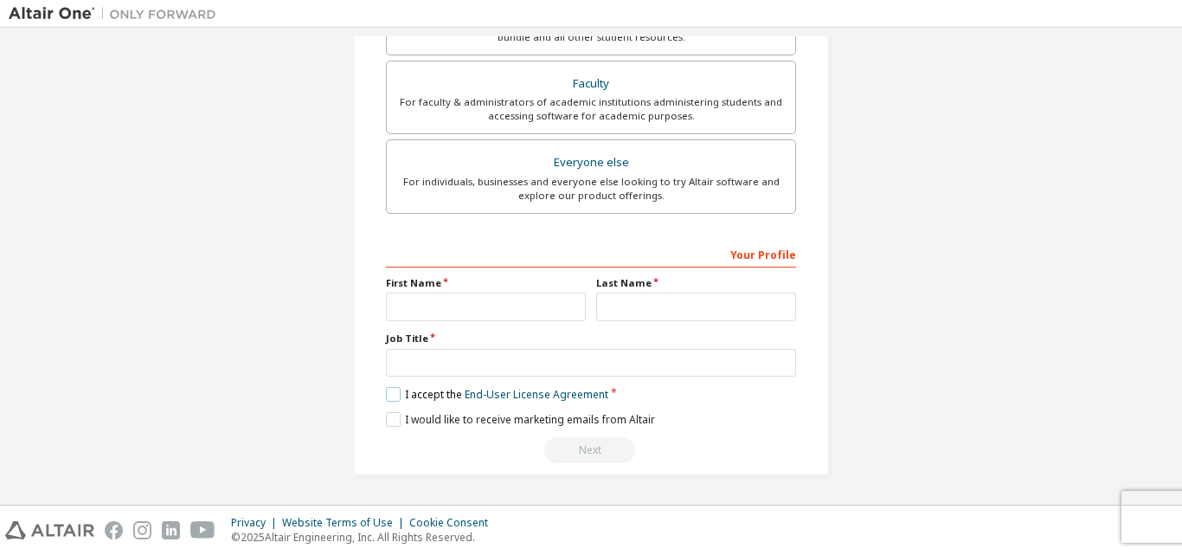
click at [388, 396] on label "I accept the End-User License Agreement" at bounding box center [497, 394] width 222 height 15
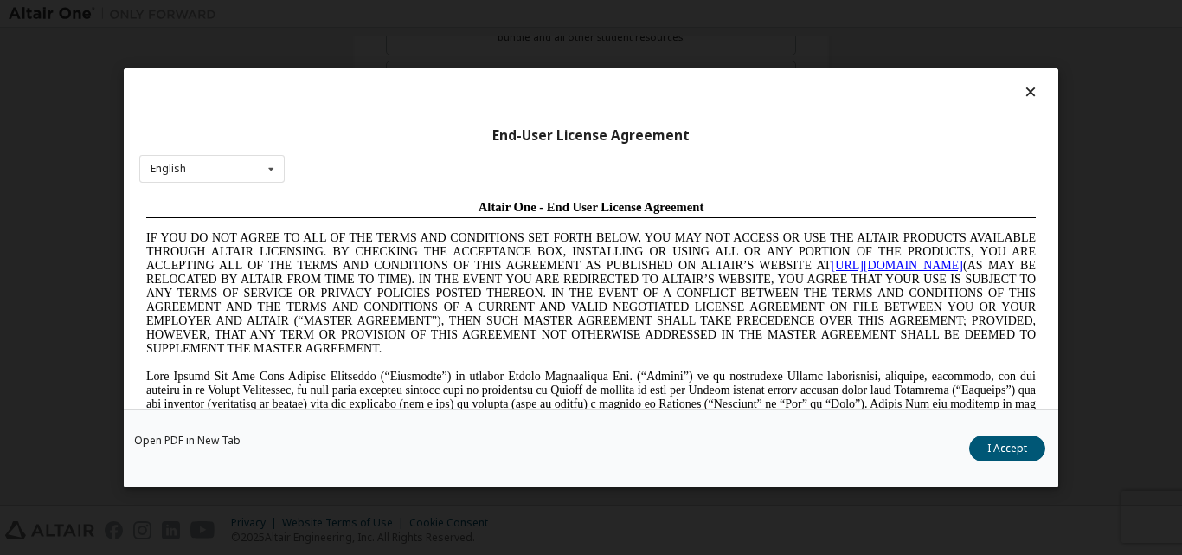
scroll to position [0, 0]
click at [1021, 442] on button "I Accept" at bounding box center [1007, 447] width 76 height 26
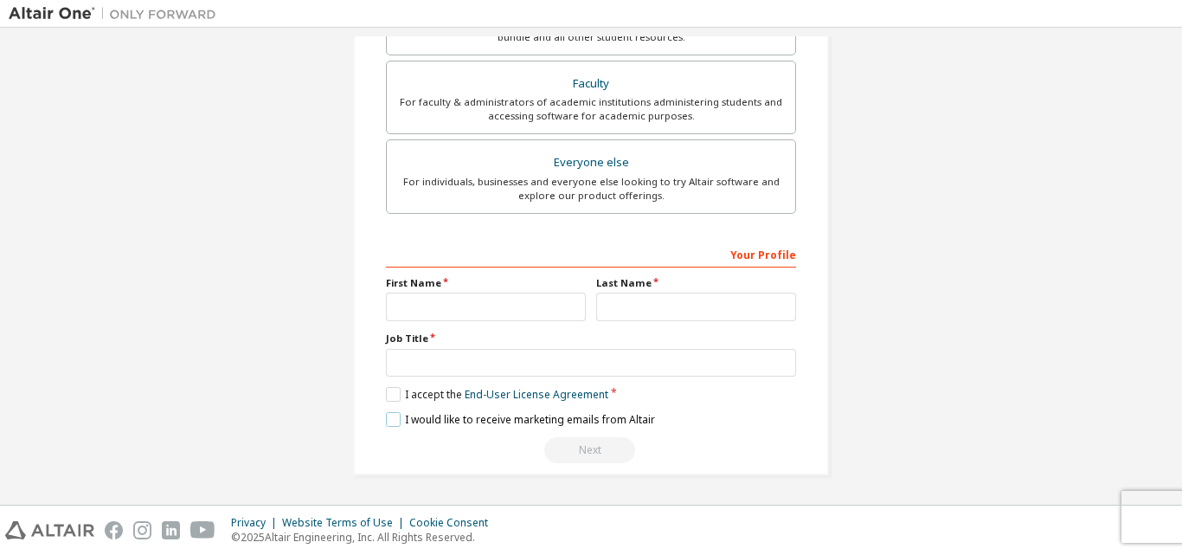
click at [395, 420] on label "I would like to receive marketing emails from Altair" at bounding box center [520, 419] width 269 height 15
click at [496, 317] on input "text" at bounding box center [486, 307] width 200 height 29
type input "****"
click at [646, 306] on input "text" at bounding box center [696, 307] width 200 height 29
type input "*******"
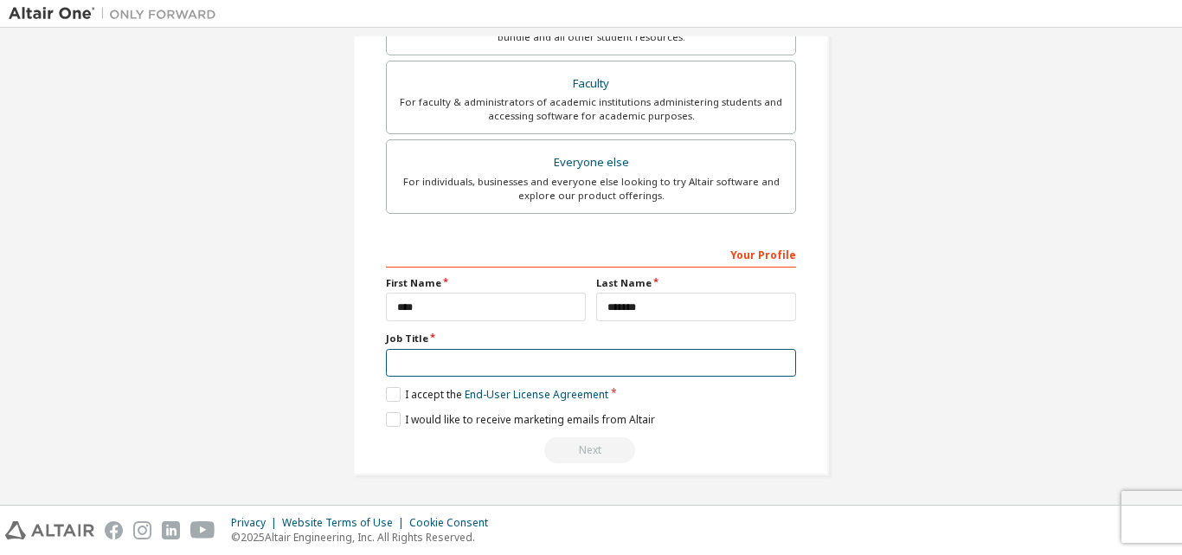
click at [541, 351] on input "text" at bounding box center [591, 363] width 410 height 29
type input "*******"
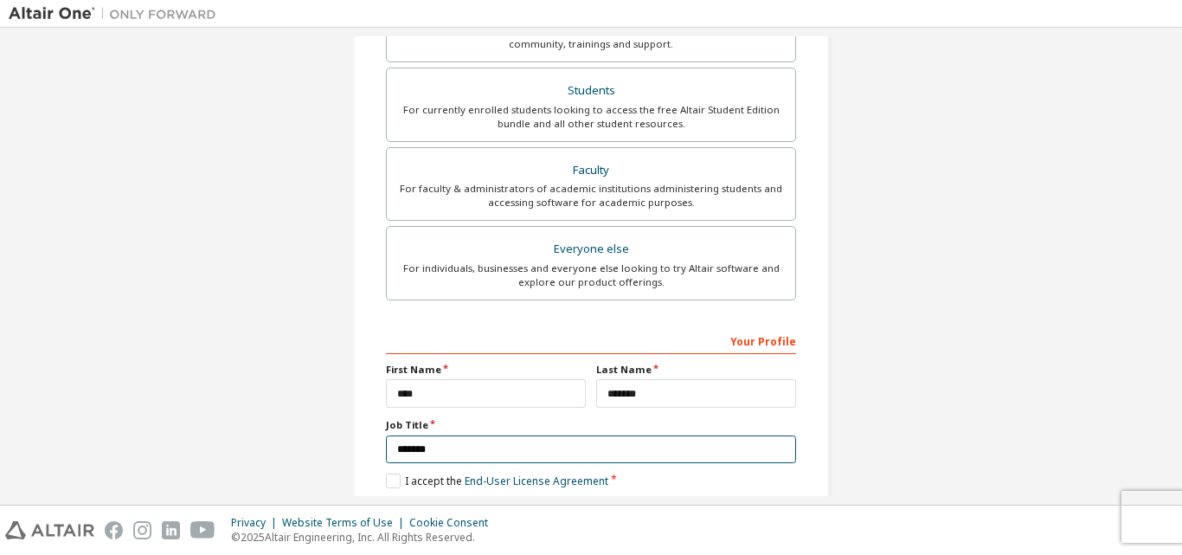
scroll to position [197, 0]
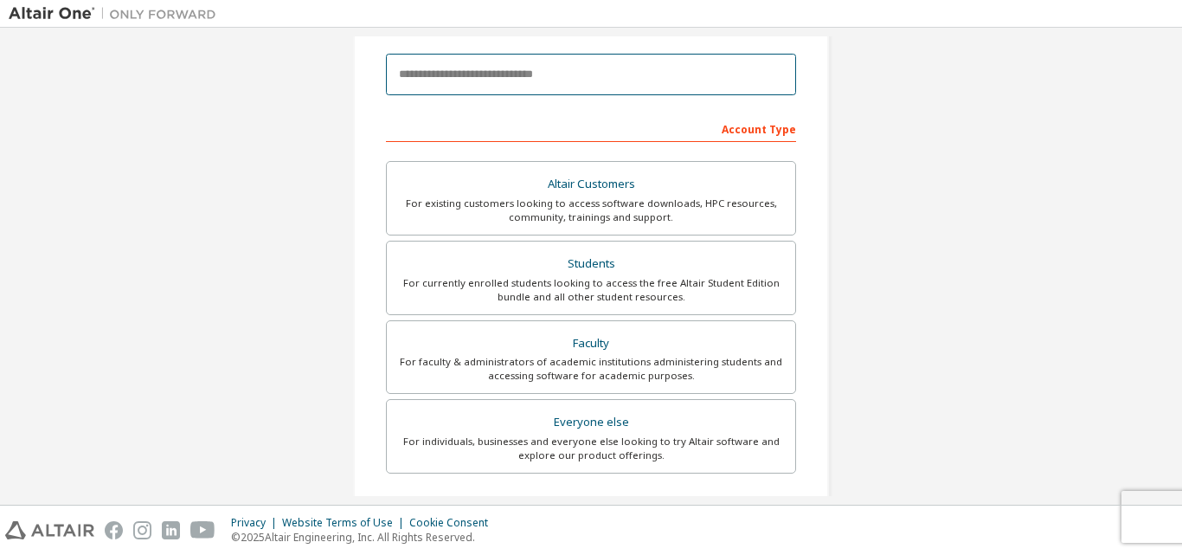
click at [573, 76] on input "email" at bounding box center [591, 75] width 410 height 42
type input "**********"
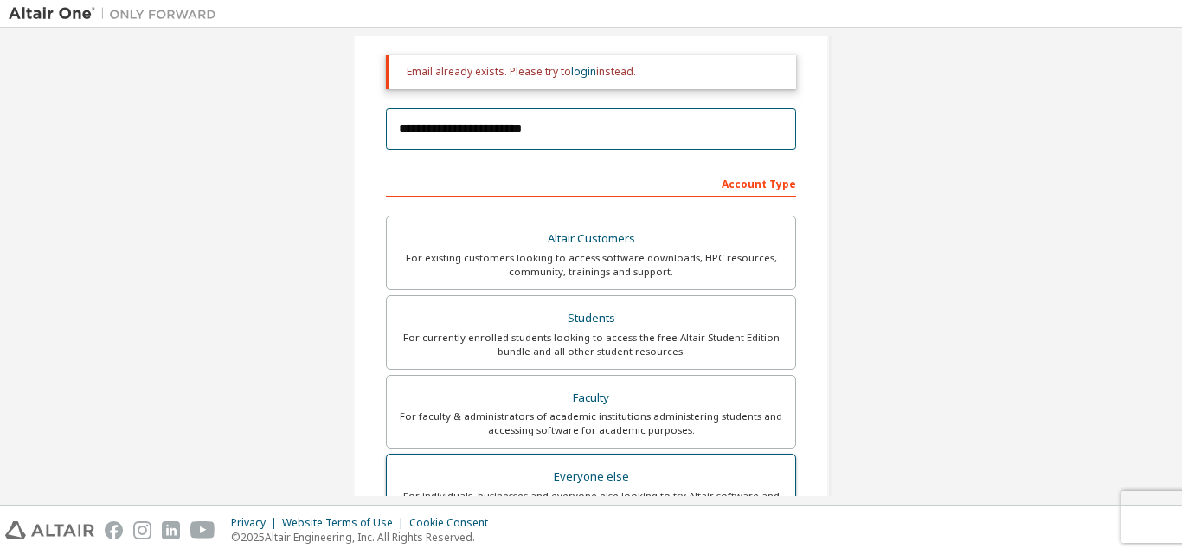
scroll to position [252, 0]
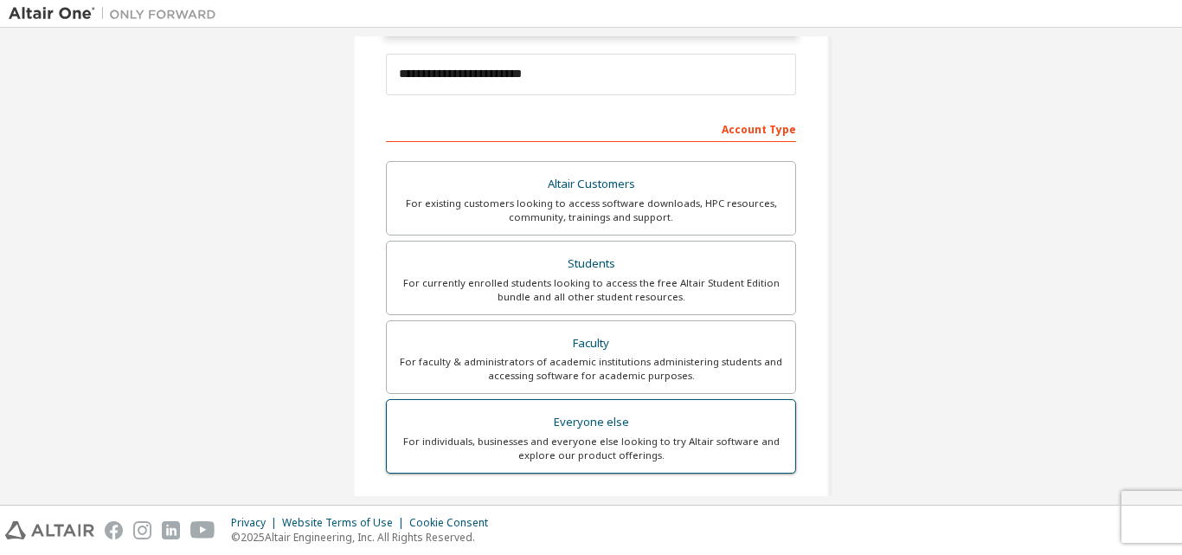
click at [603, 429] on div "Everyone else" at bounding box center [591, 422] width 388 height 24
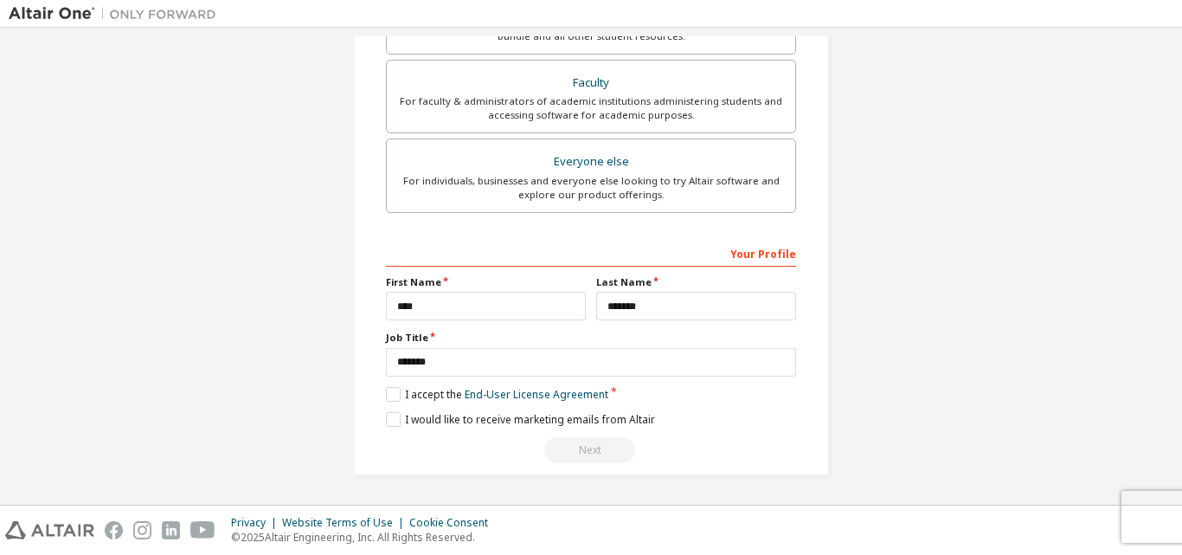
scroll to position [166, 0]
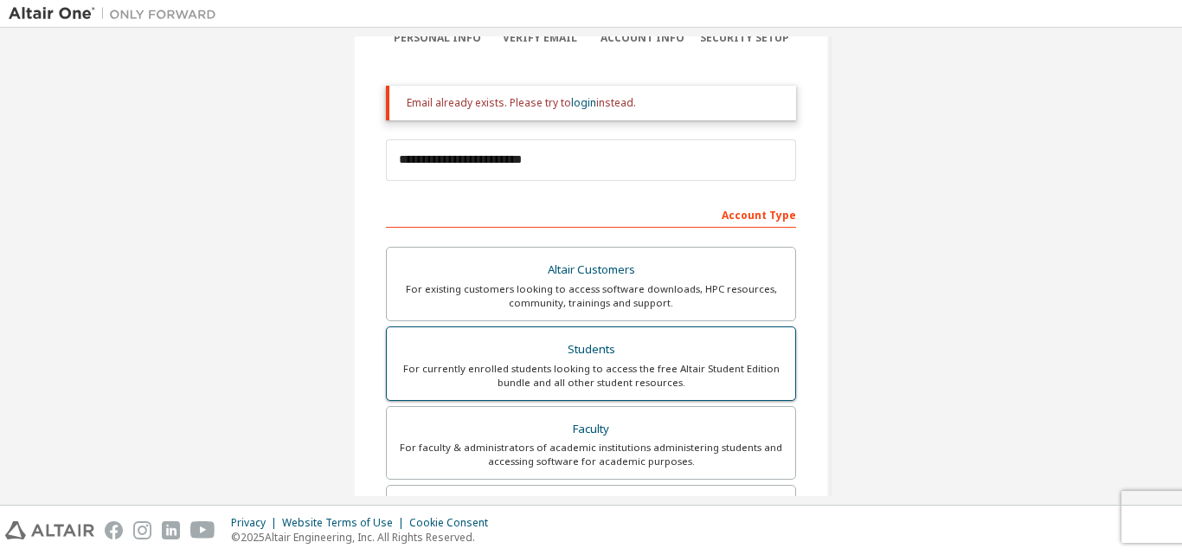
click at [645, 372] on div "For currently enrolled students looking to access the free Altair Student Editi…" at bounding box center [591, 376] width 388 height 28
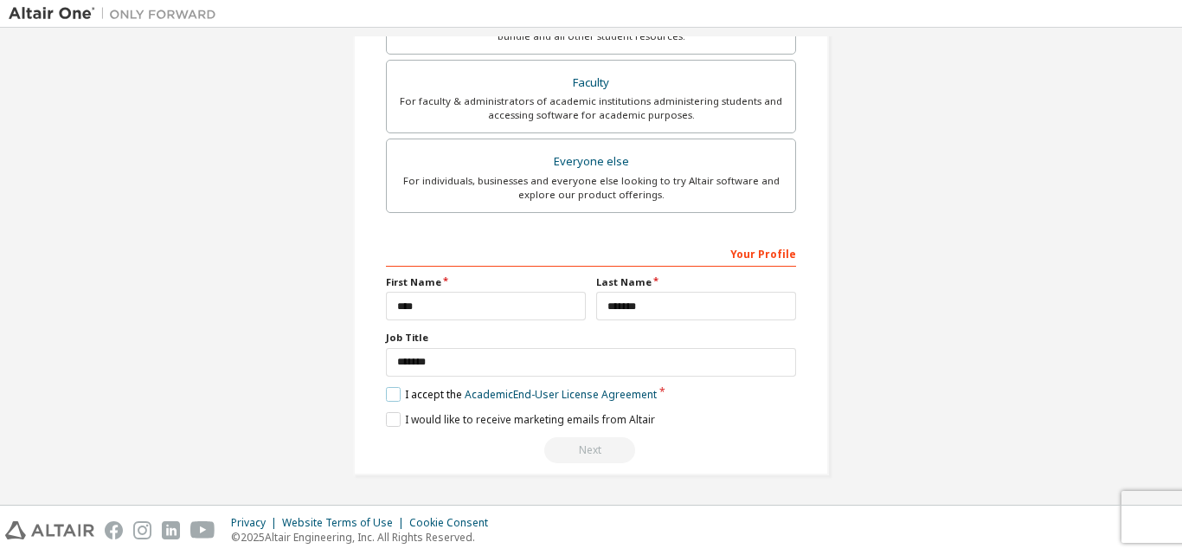
click at [390, 391] on label "I accept the Academic End-User License Agreement" at bounding box center [521, 394] width 271 height 15
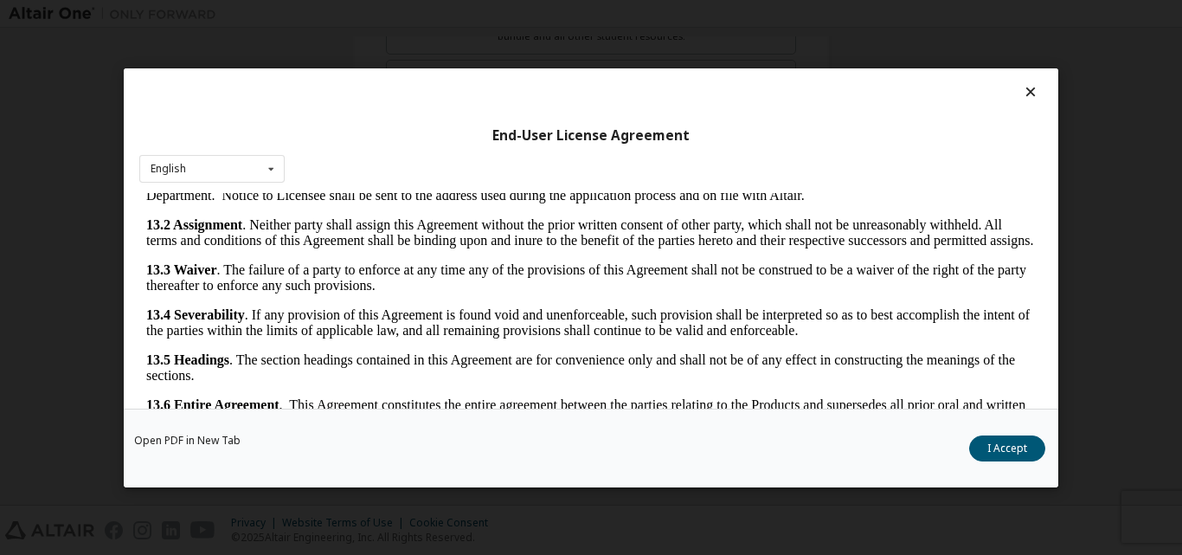
scroll to position [55, 0]
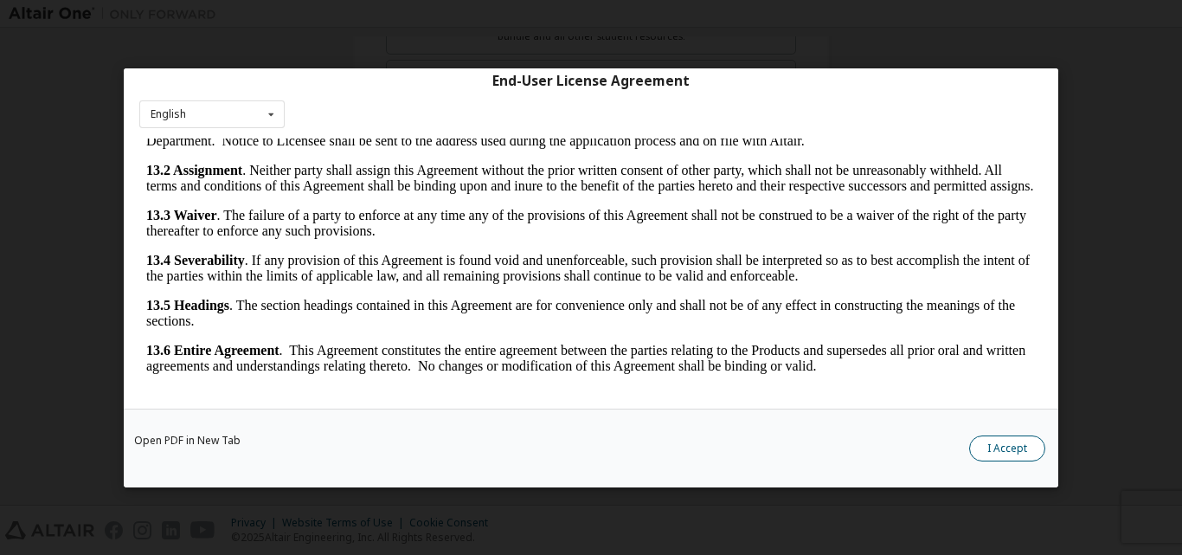
click at [1006, 453] on button "I Accept" at bounding box center [1007, 447] width 76 height 26
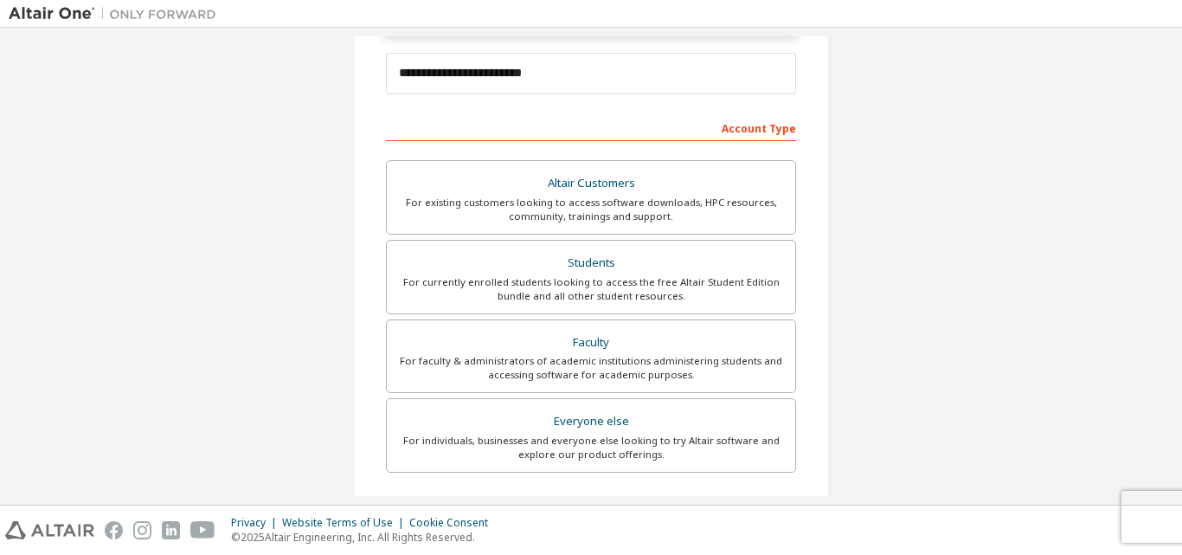
scroll to position [0, 0]
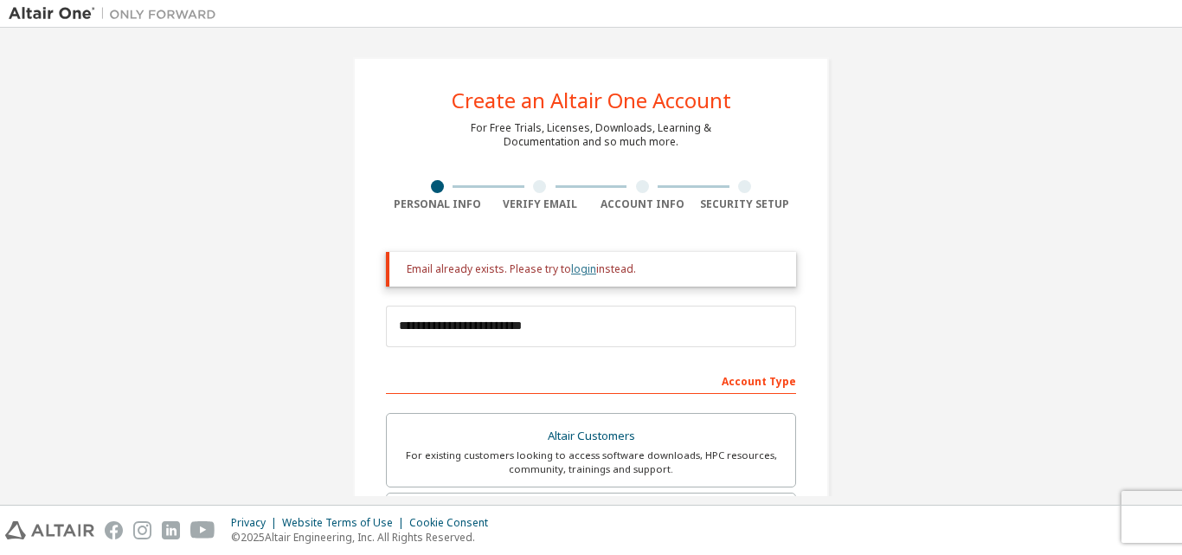
click at [571, 268] on link "login" at bounding box center [583, 268] width 25 height 15
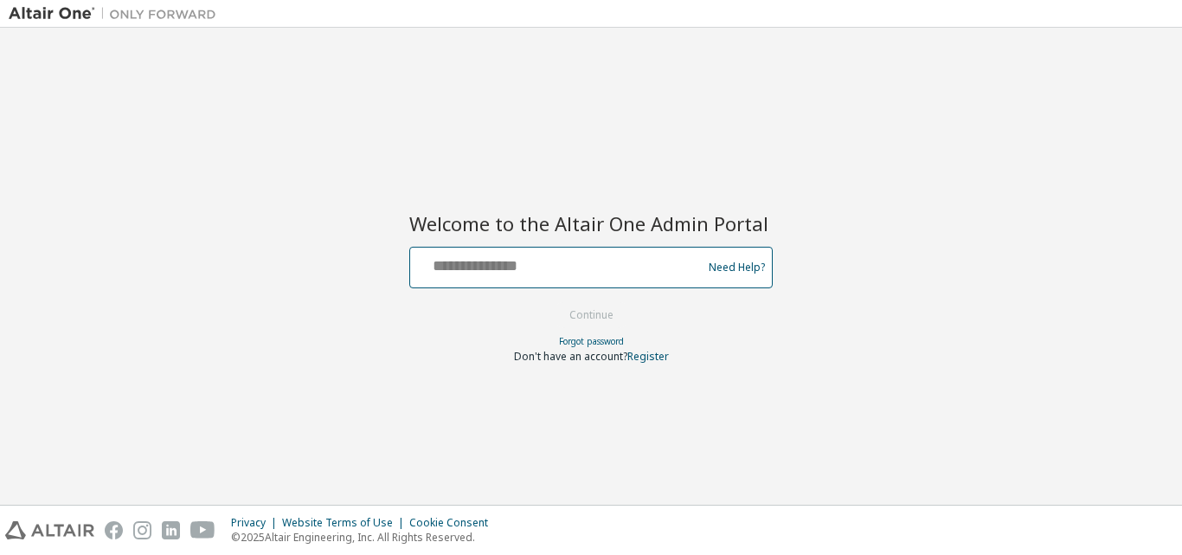
click at [545, 274] on input "text" at bounding box center [558, 263] width 283 height 25
type input "**********"
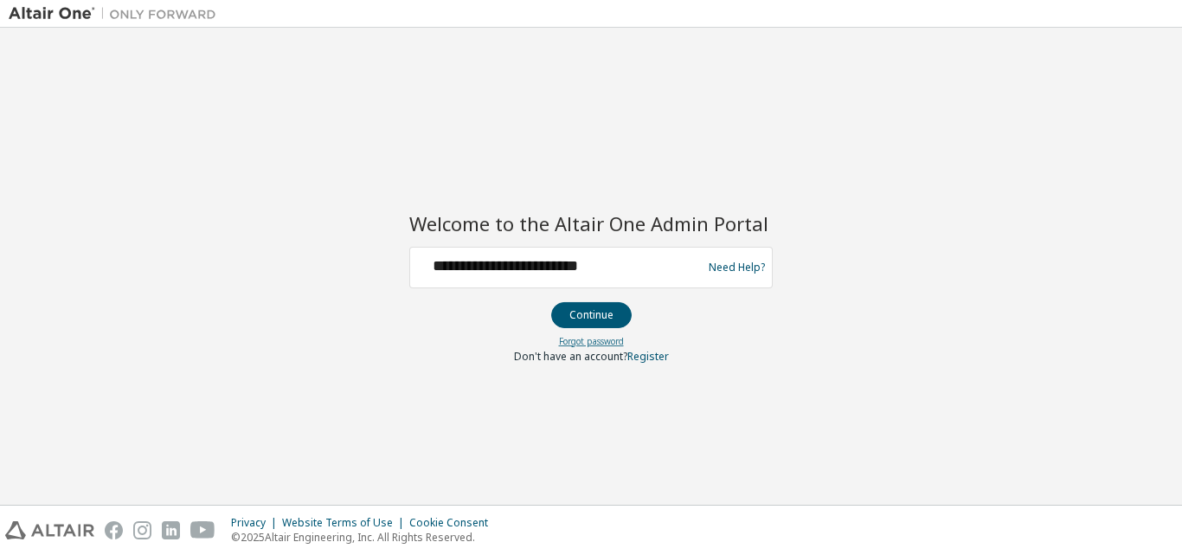
click at [601, 337] on link "Forgot password" at bounding box center [591, 341] width 65 height 12
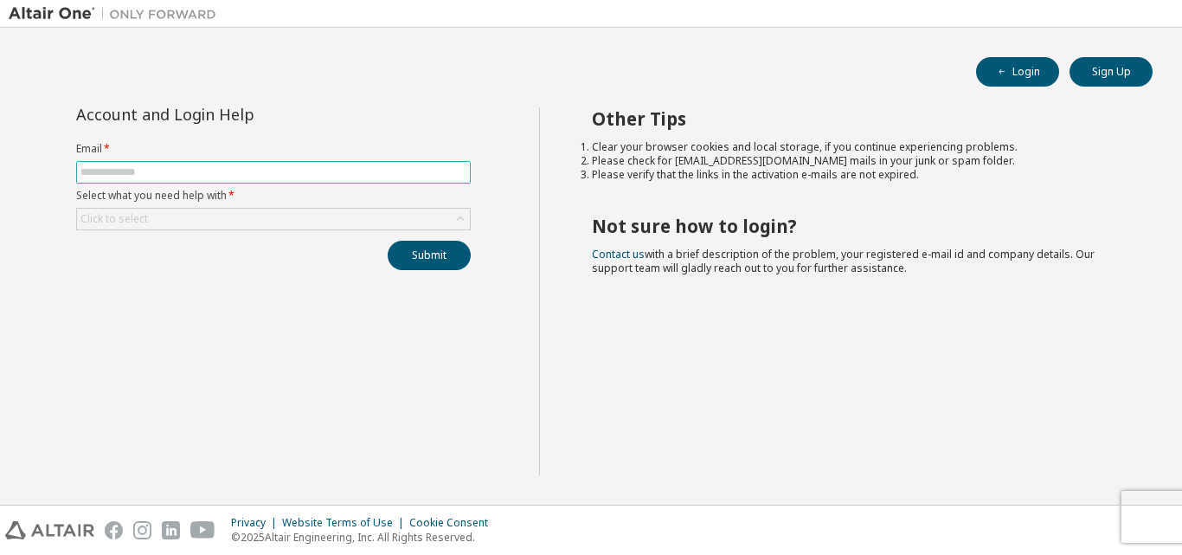
click at [462, 168] on input "text" at bounding box center [273, 172] width 386 height 14
type input "**********"
click at [324, 220] on div "Click to select" at bounding box center [273, 219] width 393 height 21
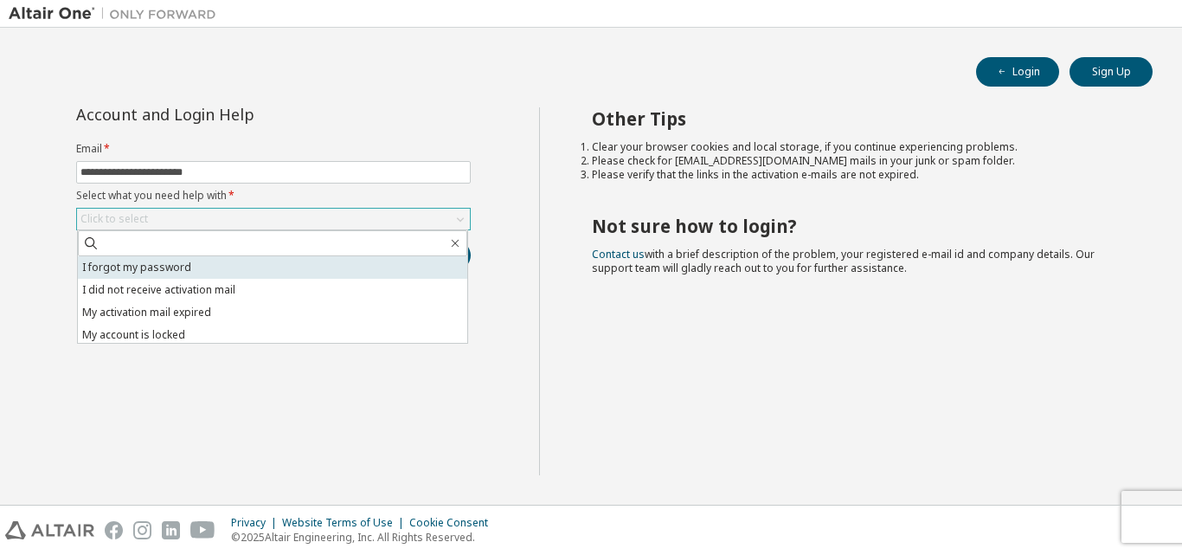
click at [305, 260] on li "I forgot my password" at bounding box center [272, 267] width 389 height 23
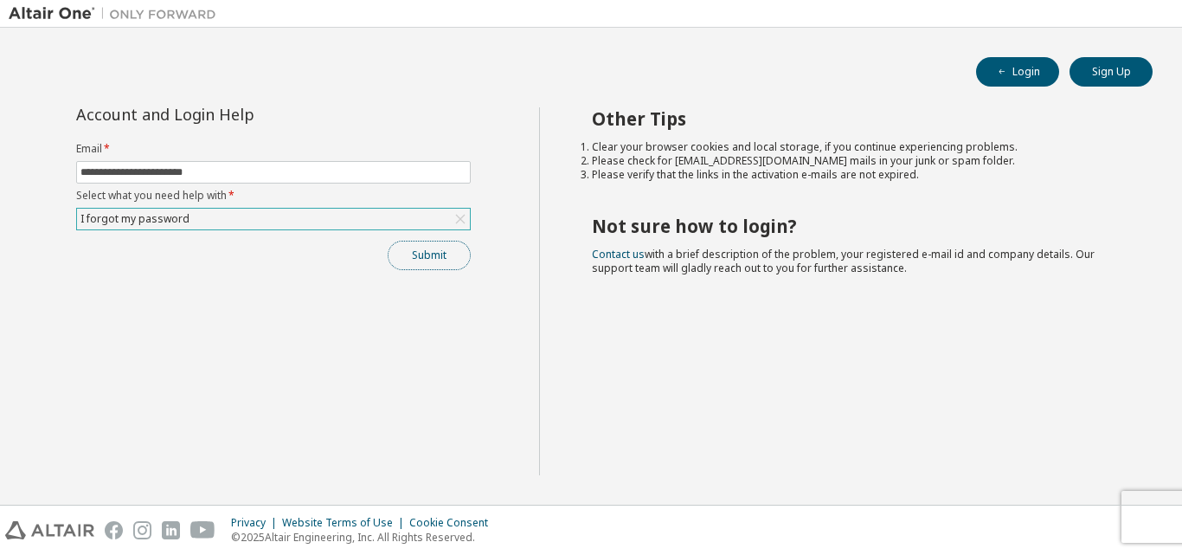
click at [403, 258] on button "Submit" at bounding box center [429, 255] width 83 height 29
